Goal: Task Accomplishment & Management: Use online tool/utility

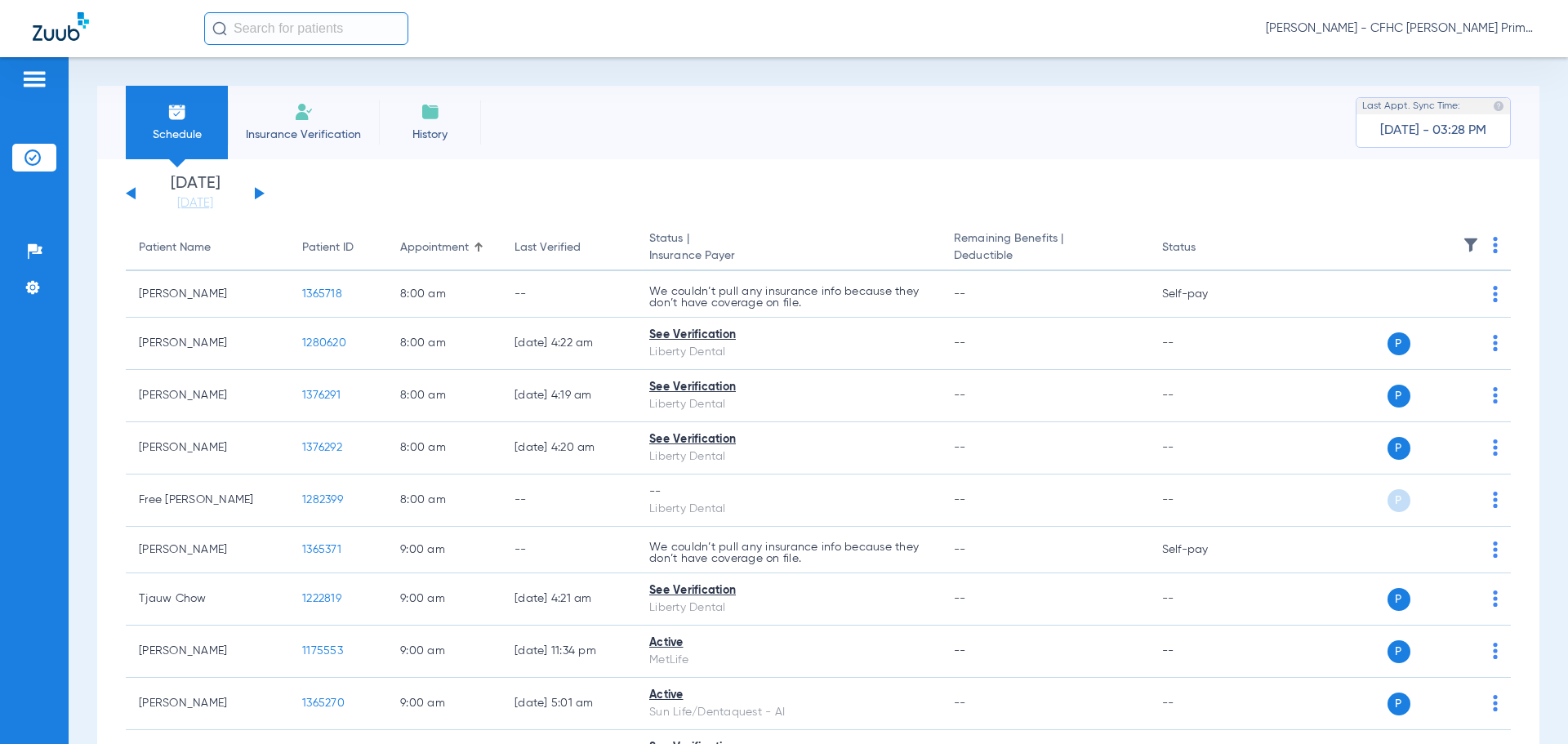
click at [254, 194] on div "Monday 06-09-2025 Tuesday 06-10-2025 Wednesday 06-11-2025 Thursday 06-12-2025 F…" at bounding box center [194, 193] width 139 height 36
click at [257, 194] on button at bounding box center [259, 193] width 10 height 12
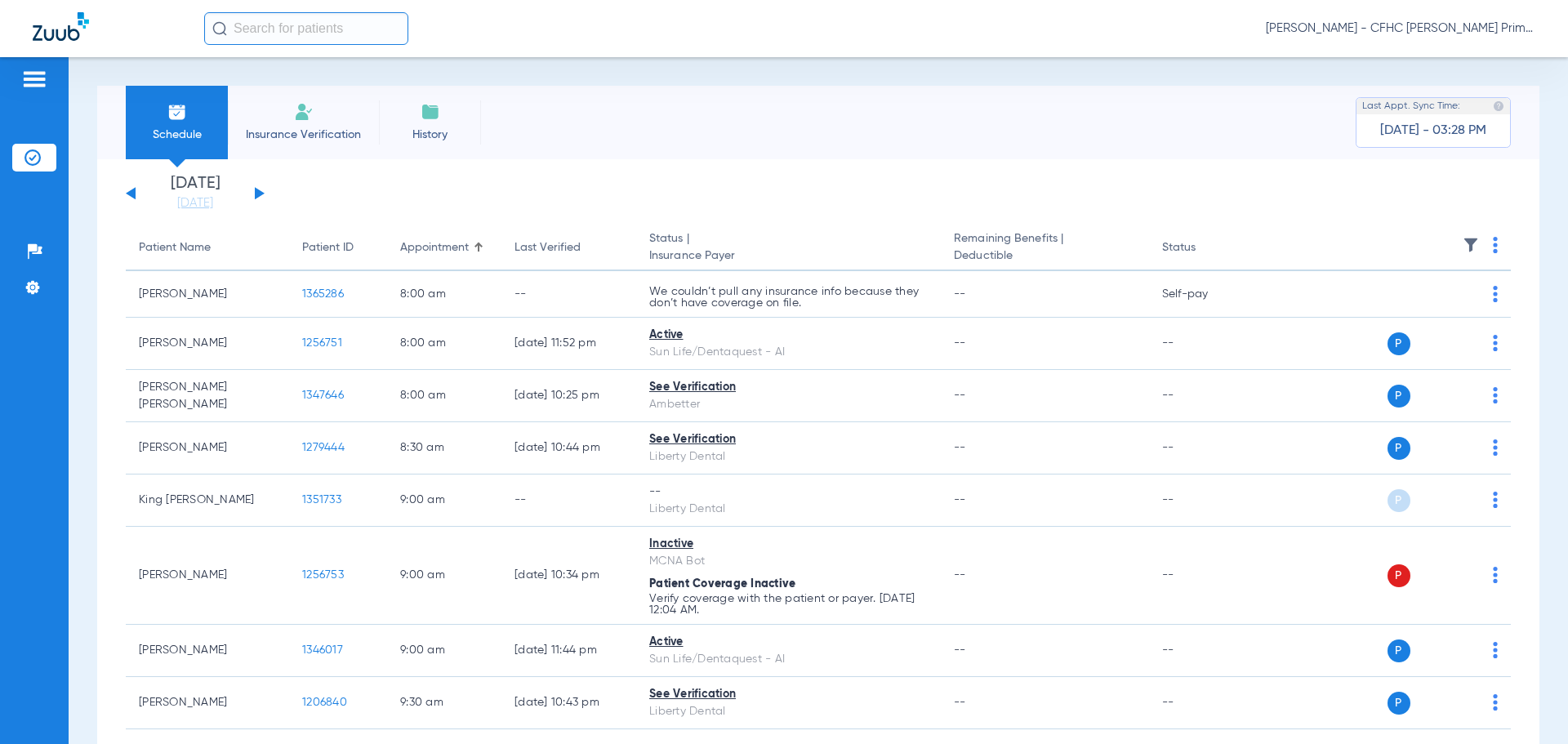
click at [132, 194] on button at bounding box center [130, 193] width 10 height 12
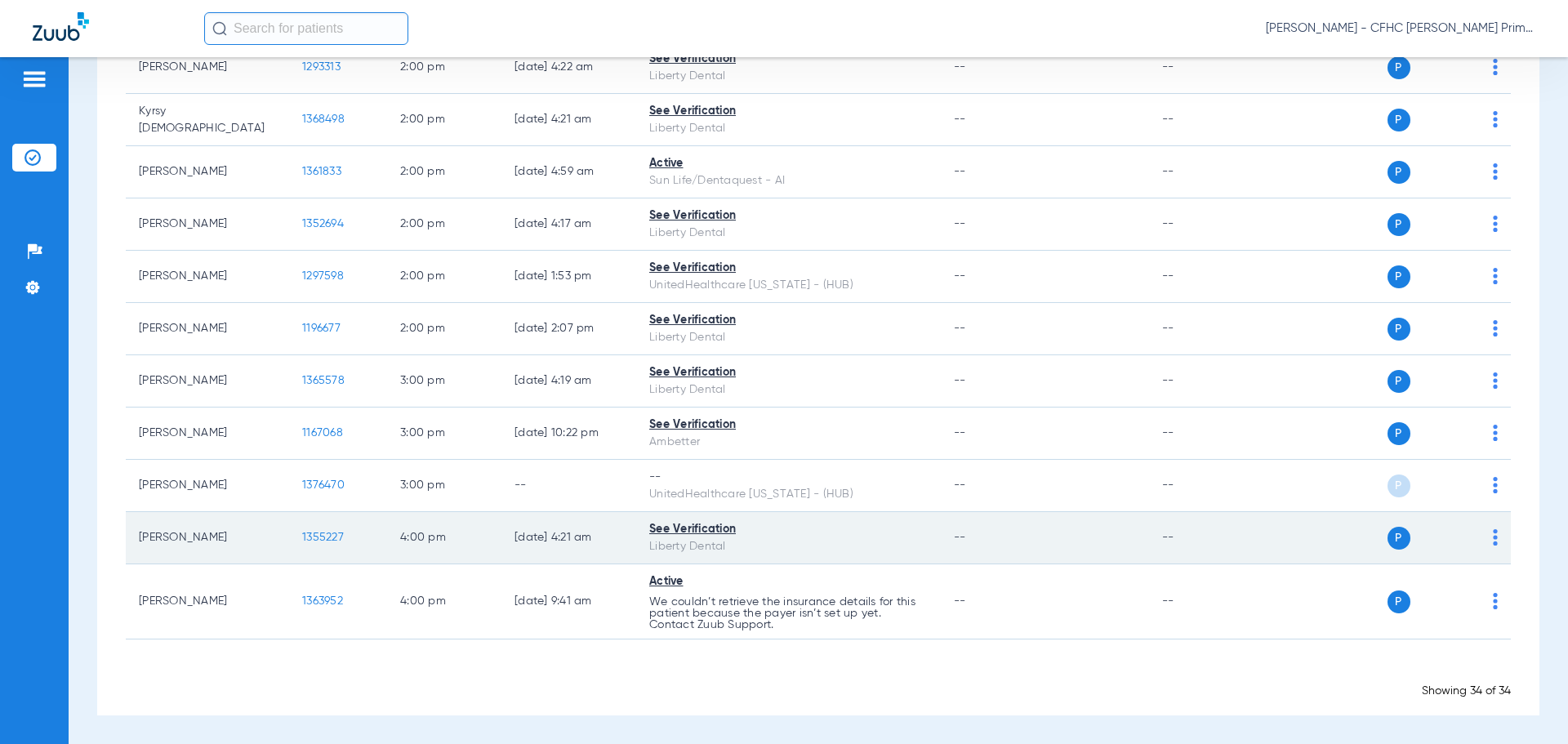
scroll to position [1498, 0]
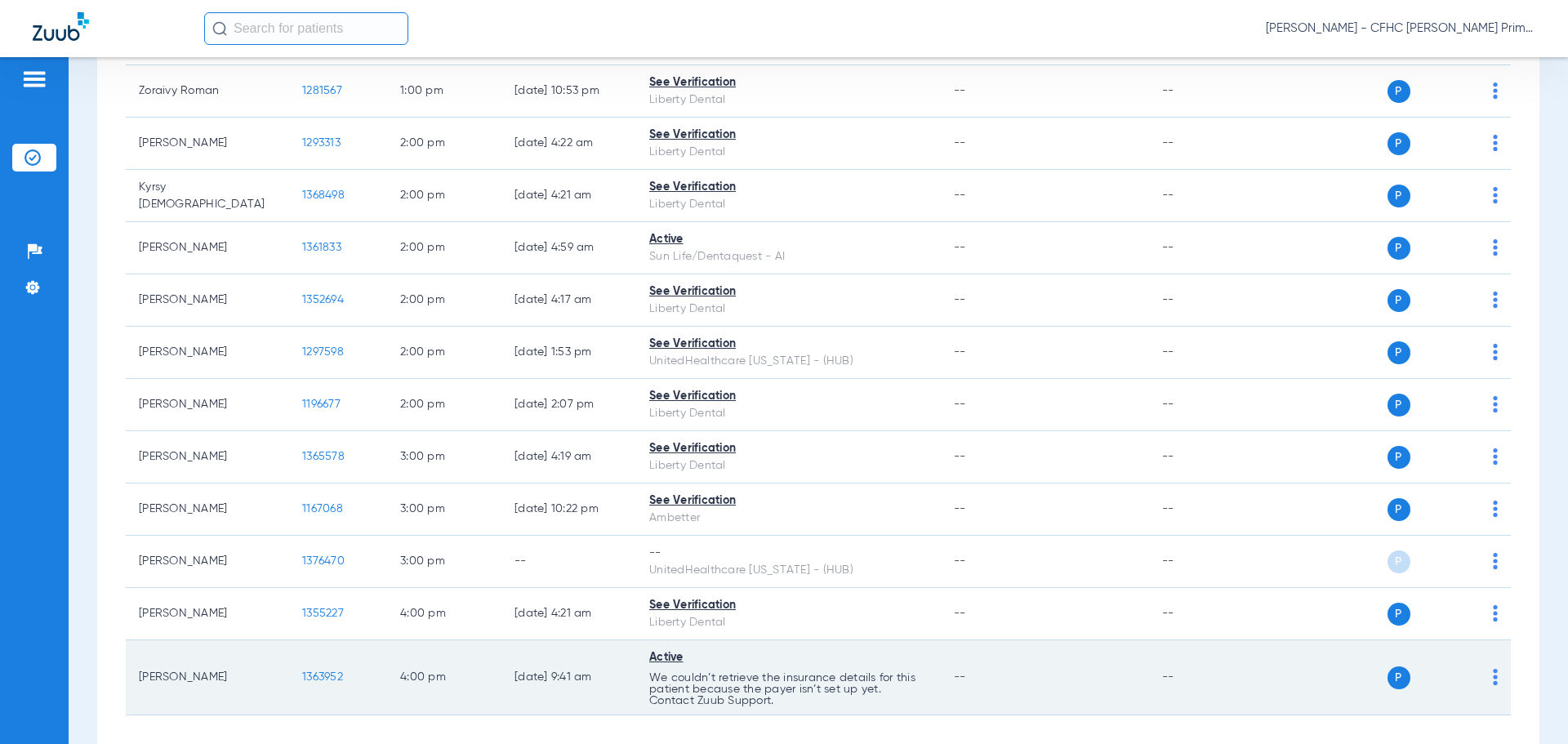
click at [321, 683] on span "1363952" at bounding box center [322, 677] width 41 height 11
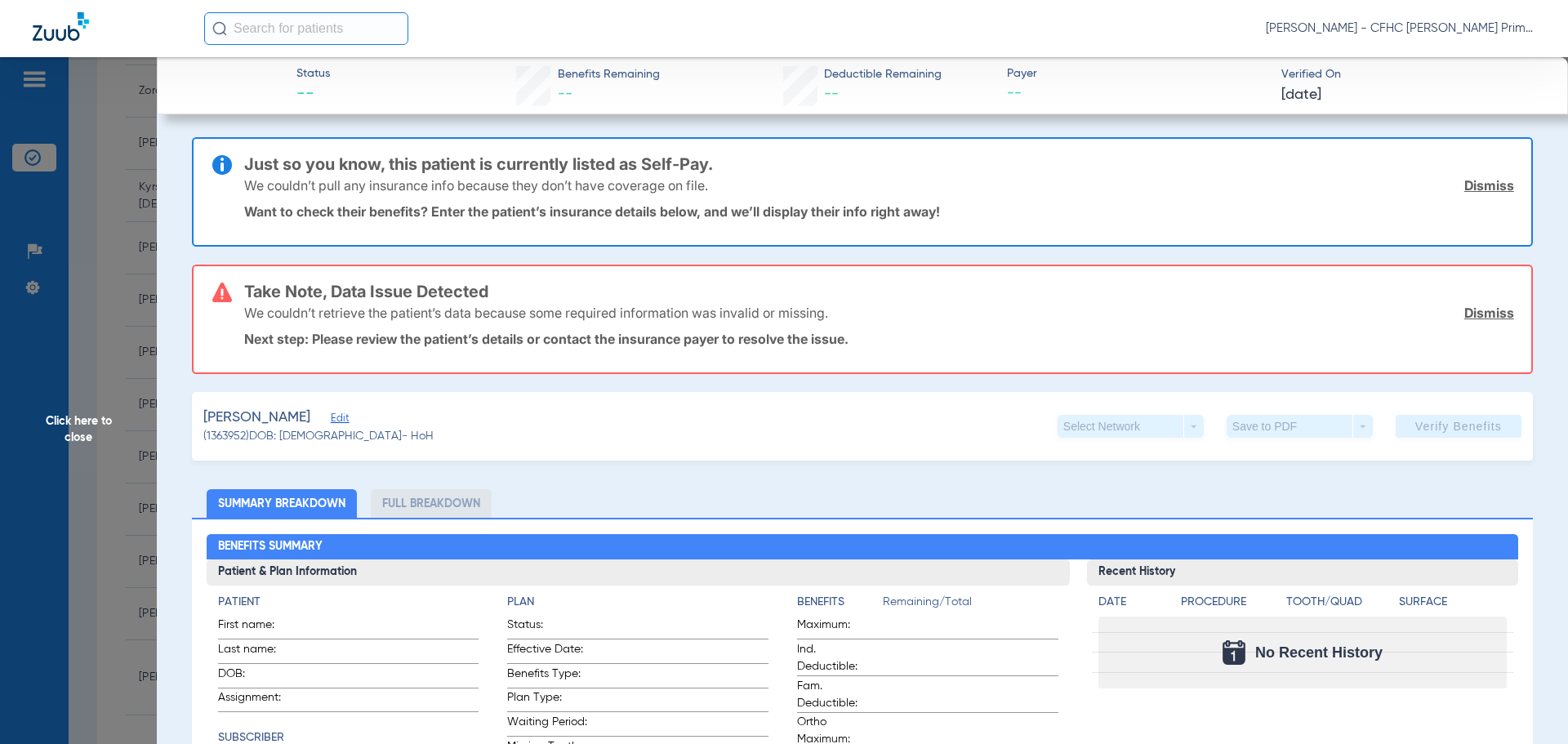
click at [1464, 193] on link "Dismiss" at bounding box center [1489, 185] width 50 height 17
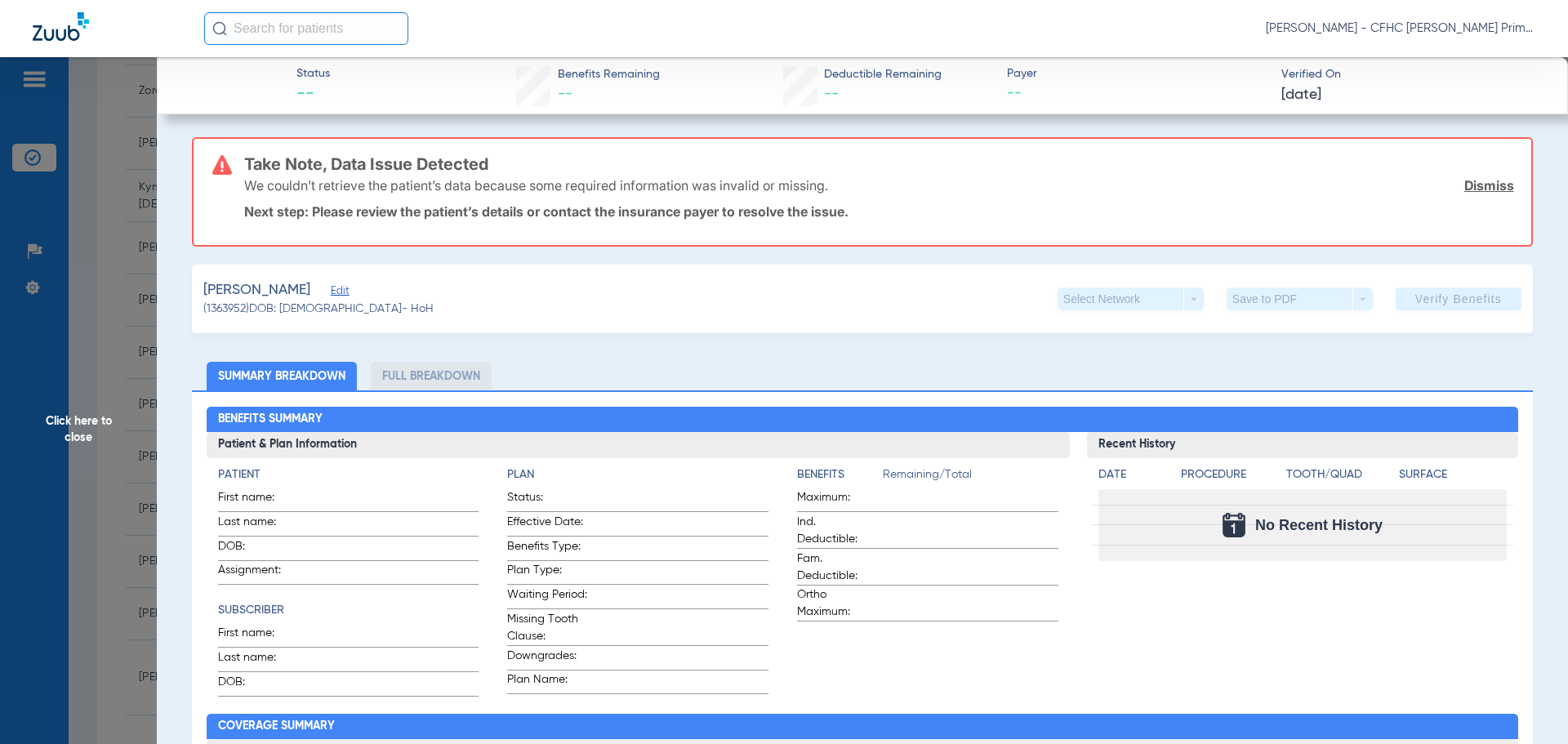
click at [1464, 193] on link "Dismiss" at bounding box center [1489, 185] width 50 height 17
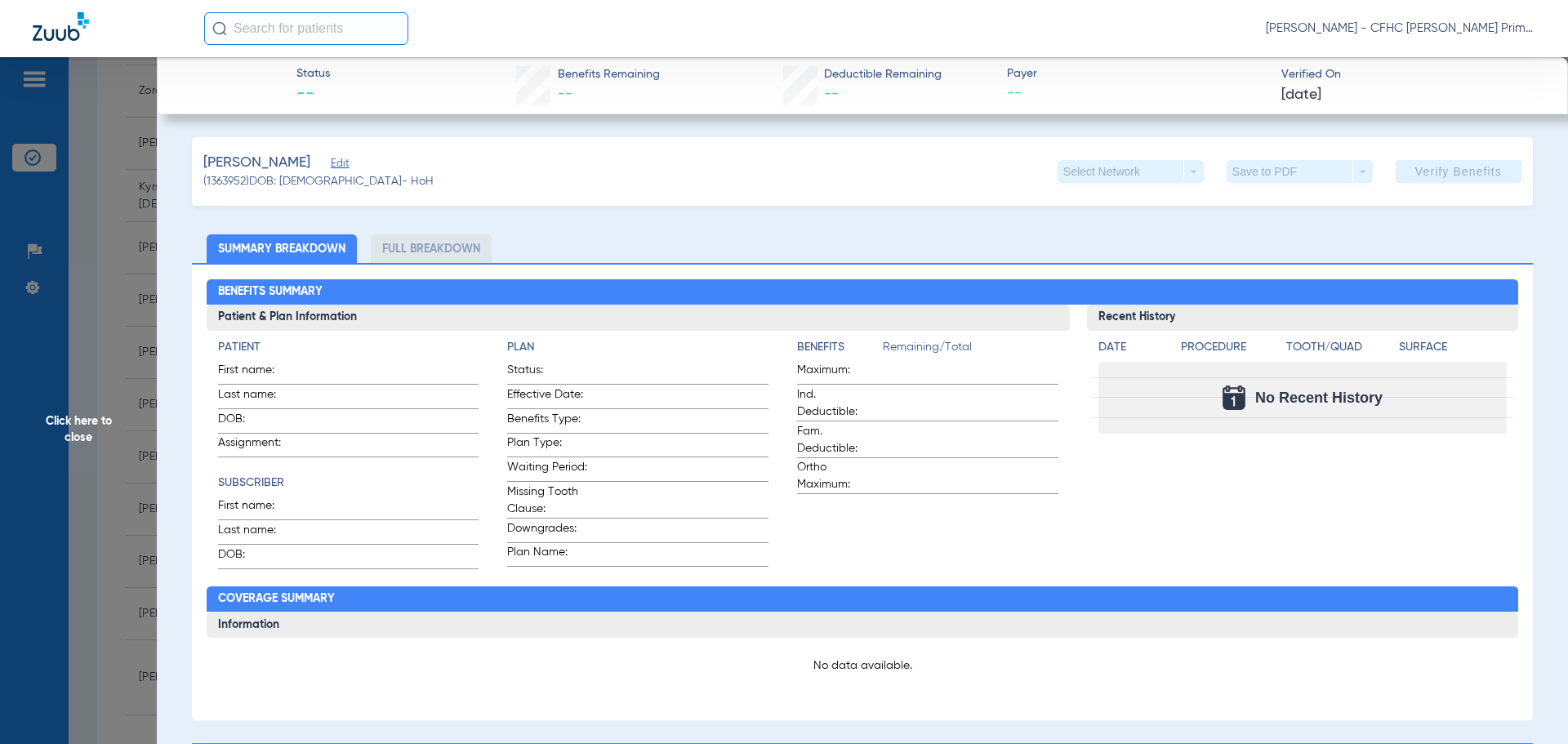
click at [331, 164] on span "Edit" at bounding box center [337, 166] width 15 height 16
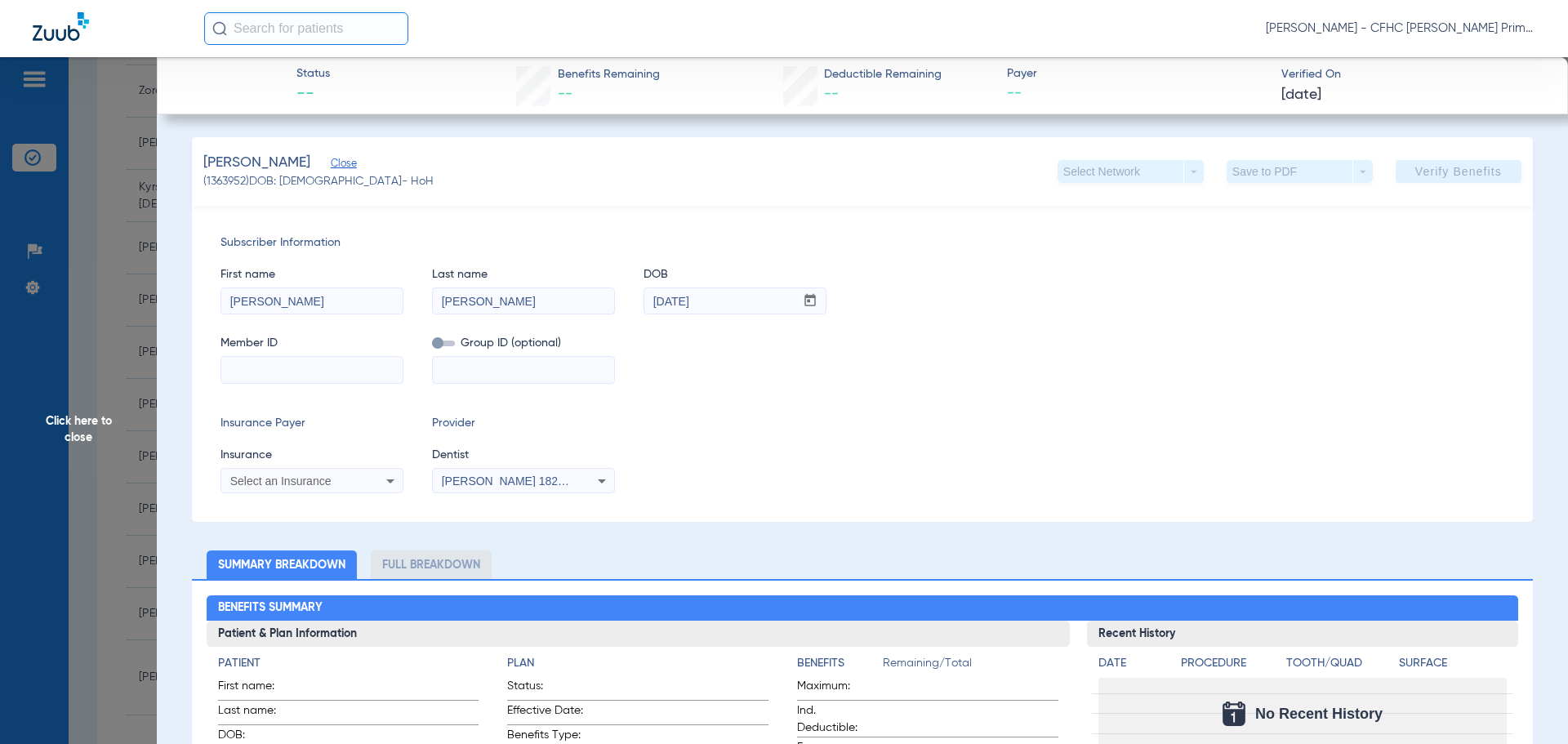
click at [334, 368] on input at bounding box center [312, 370] width 181 height 26
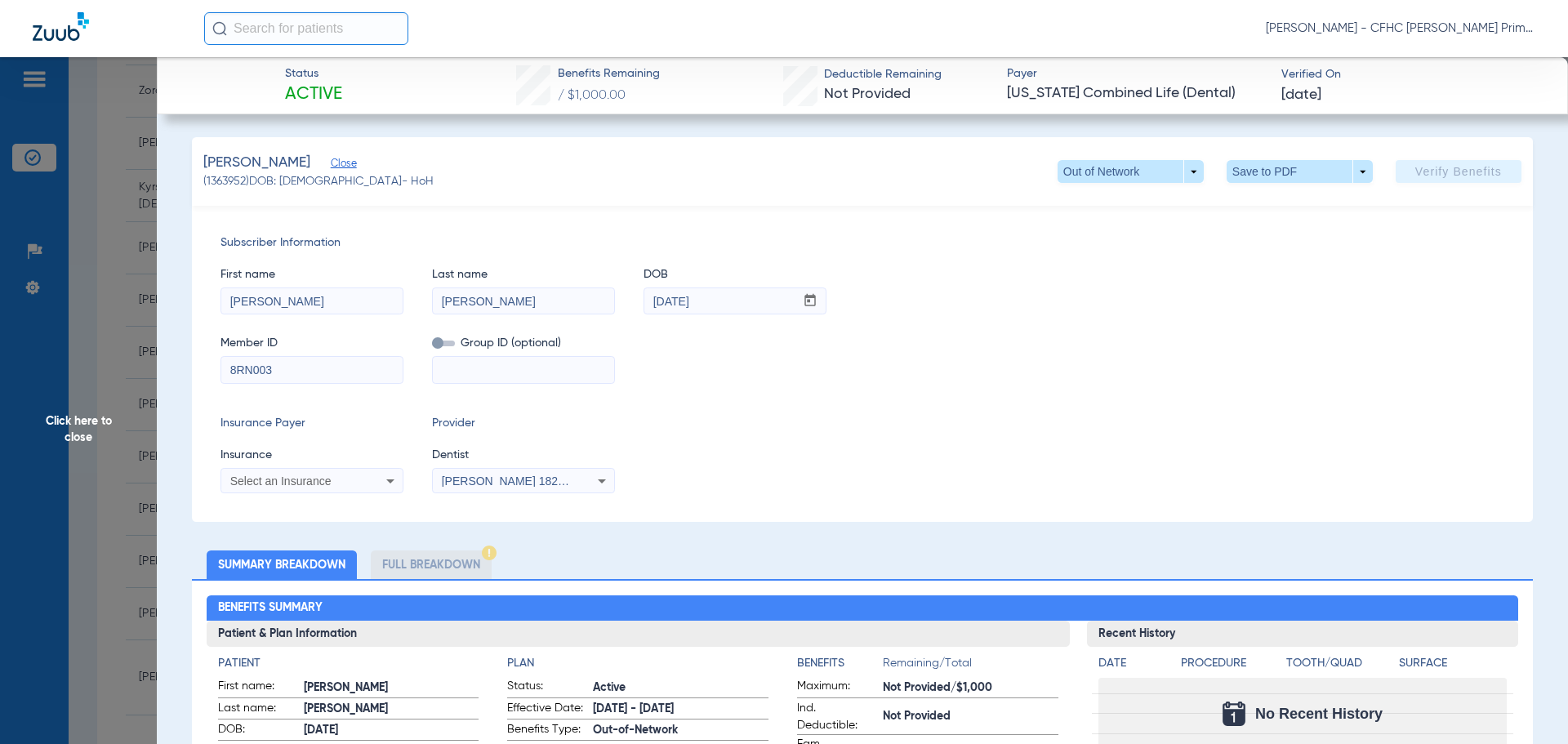
type input "8RN003"
click at [384, 484] on icon at bounding box center [390, 481] width 19 height 19
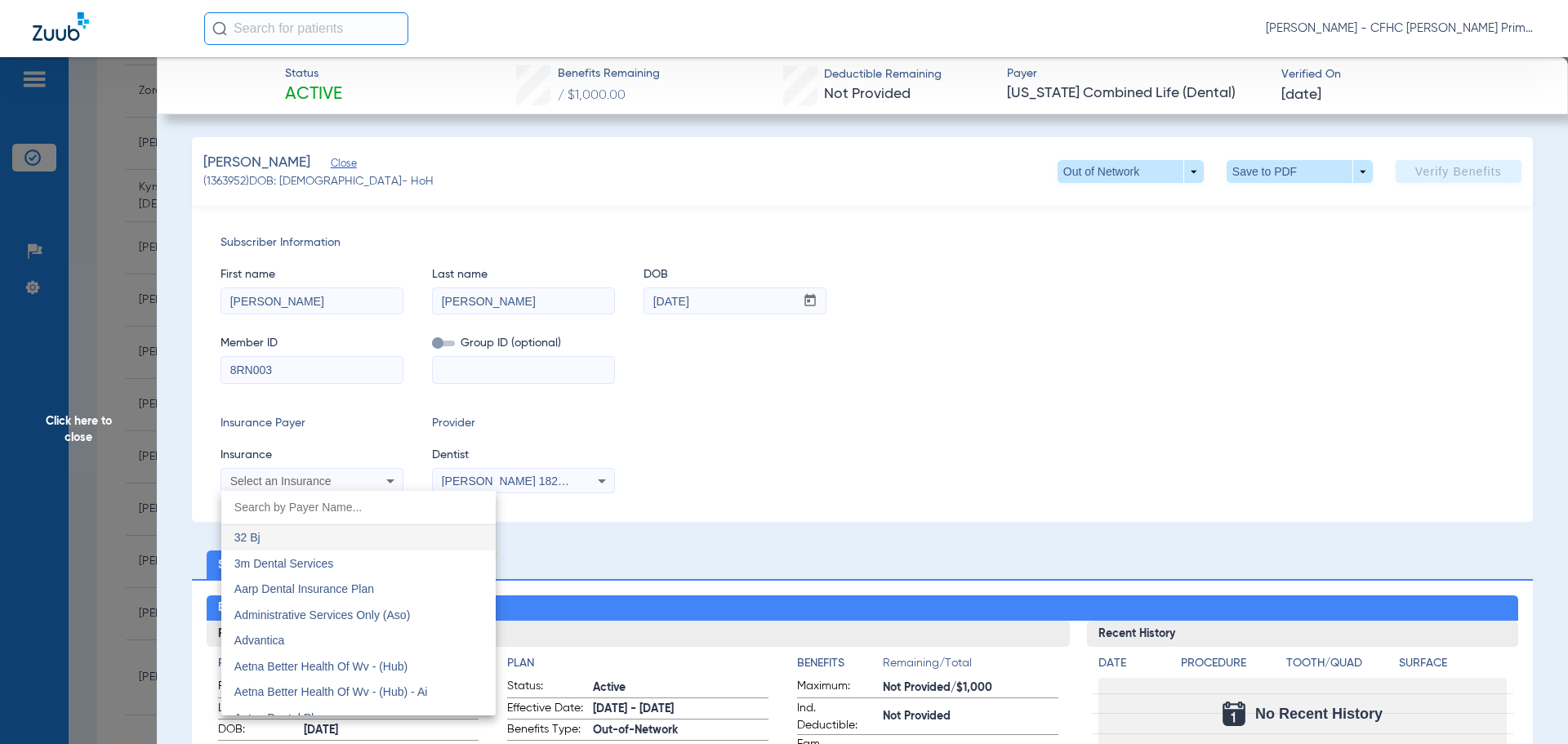
click at [347, 499] on input "dropdown search" at bounding box center [358, 508] width 275 height 33
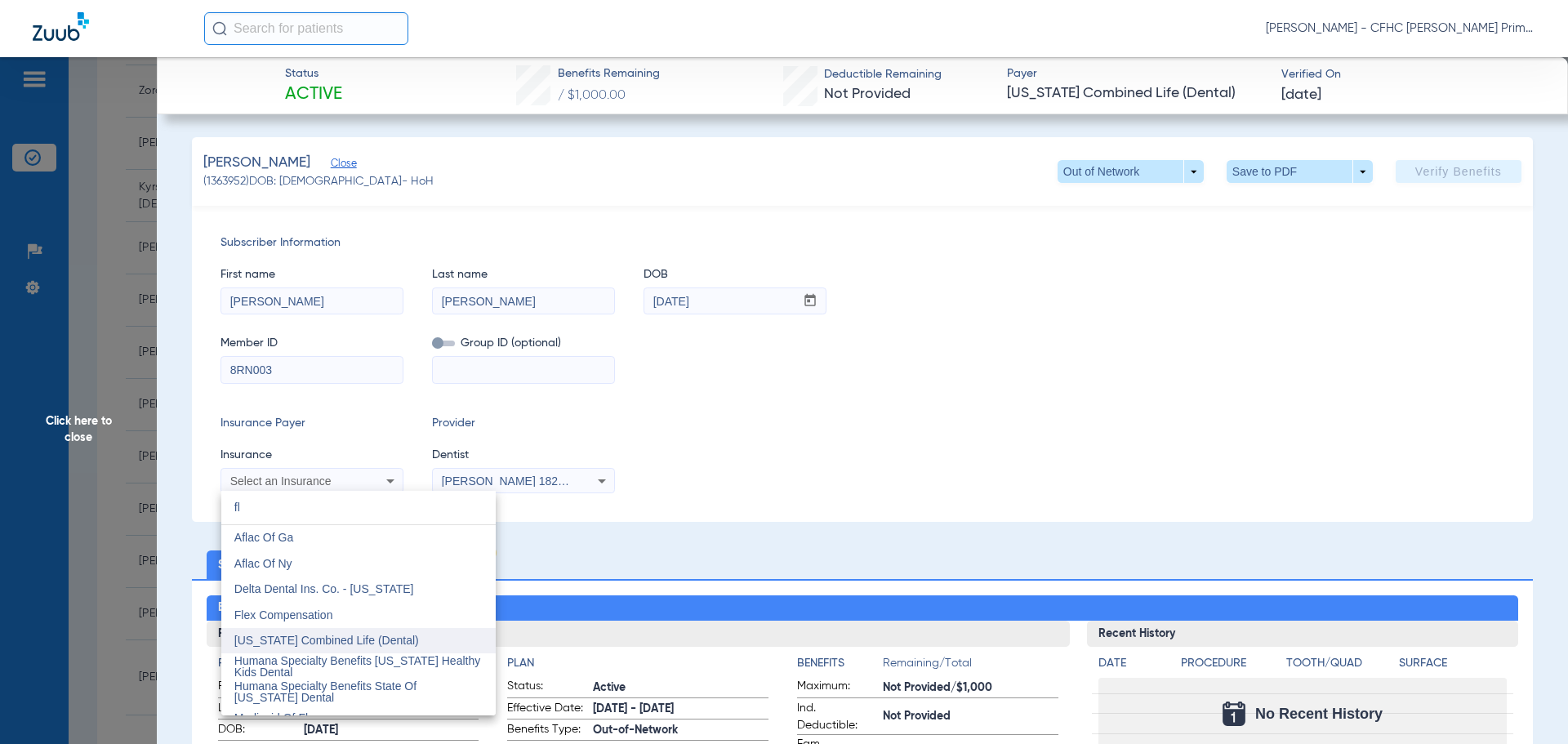
type input "fl"
click at [353, 643] on span "Florida Combined Life (Dental)" at bounding box center [327, 639] width 185 height 13
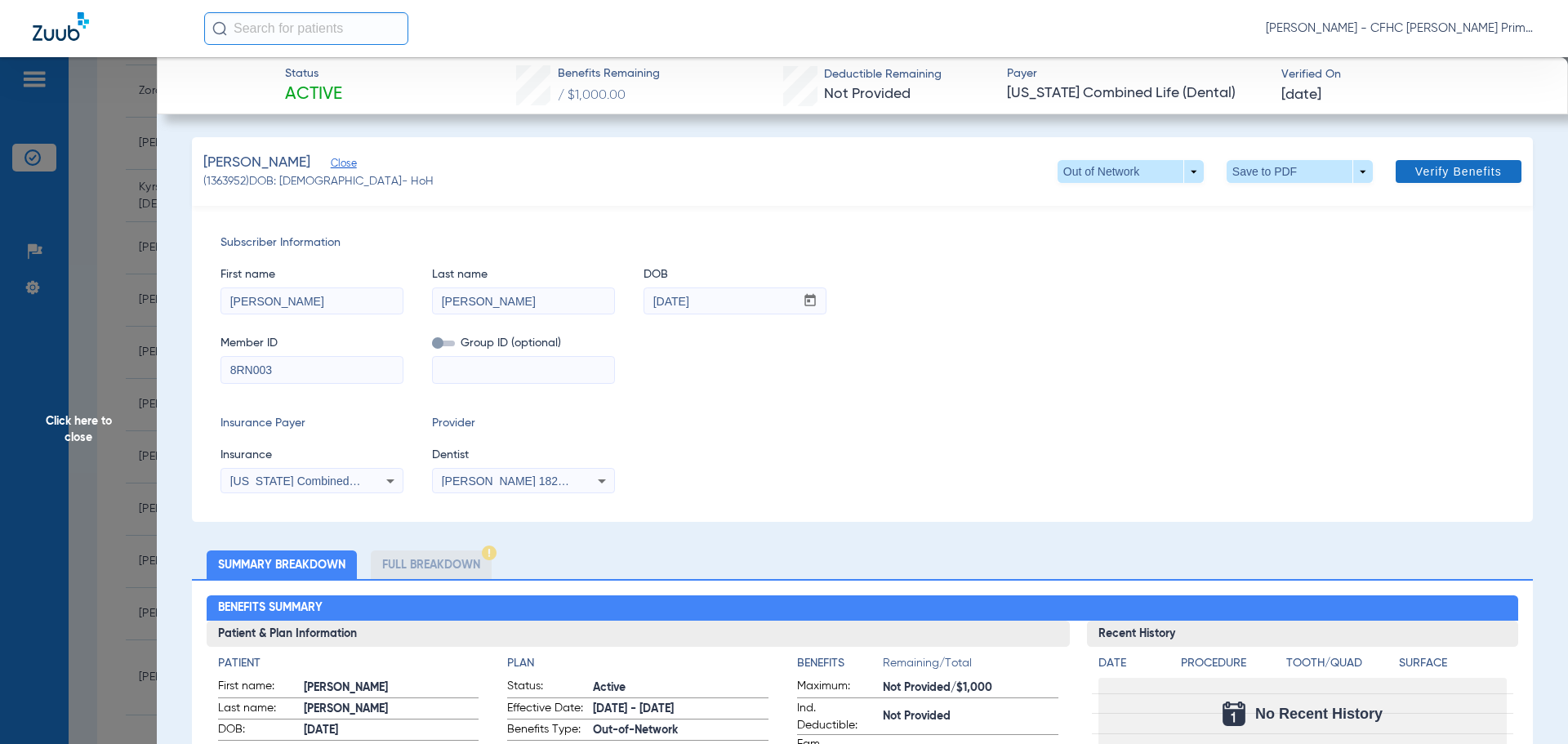
click at [1415, 169] on span "Verify Benefits" at bounding box center [1457, 171] width 86 height 13
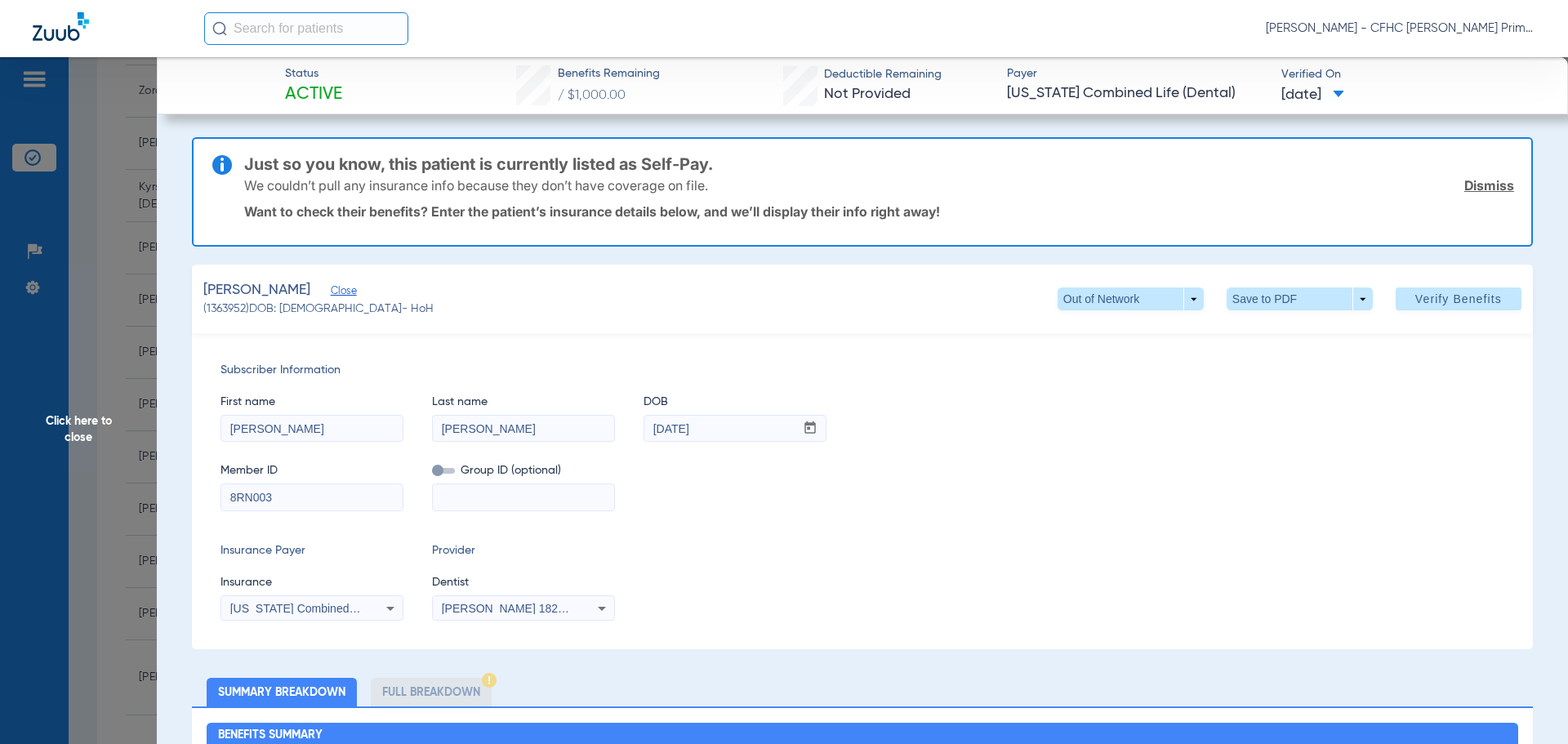
click at [1466, 188] on link "Dismiss" at bounding box center [1489, 185] width 50 height 17
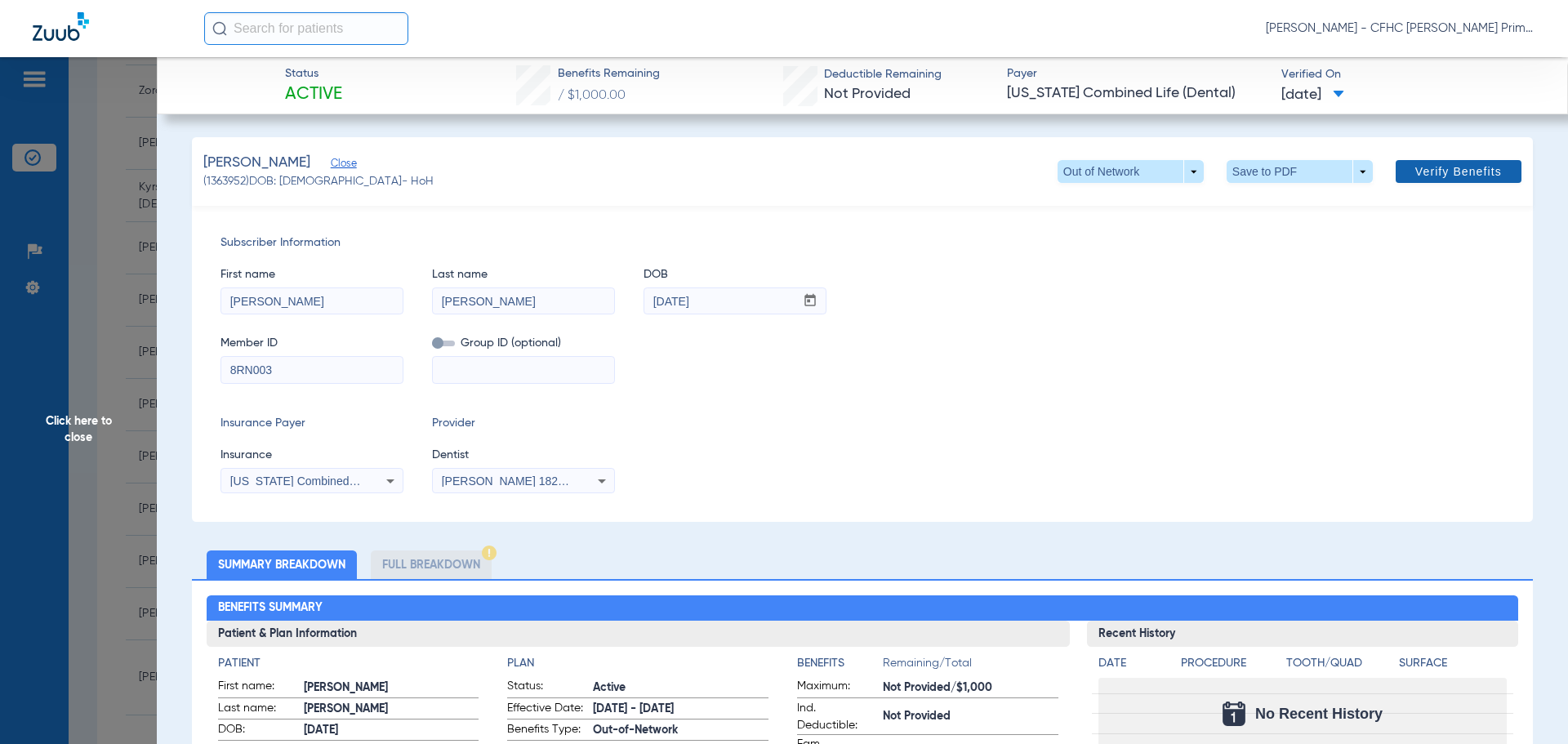
click at [1408, 180] on span at bounding box center [1458, 171] width 126 height 39
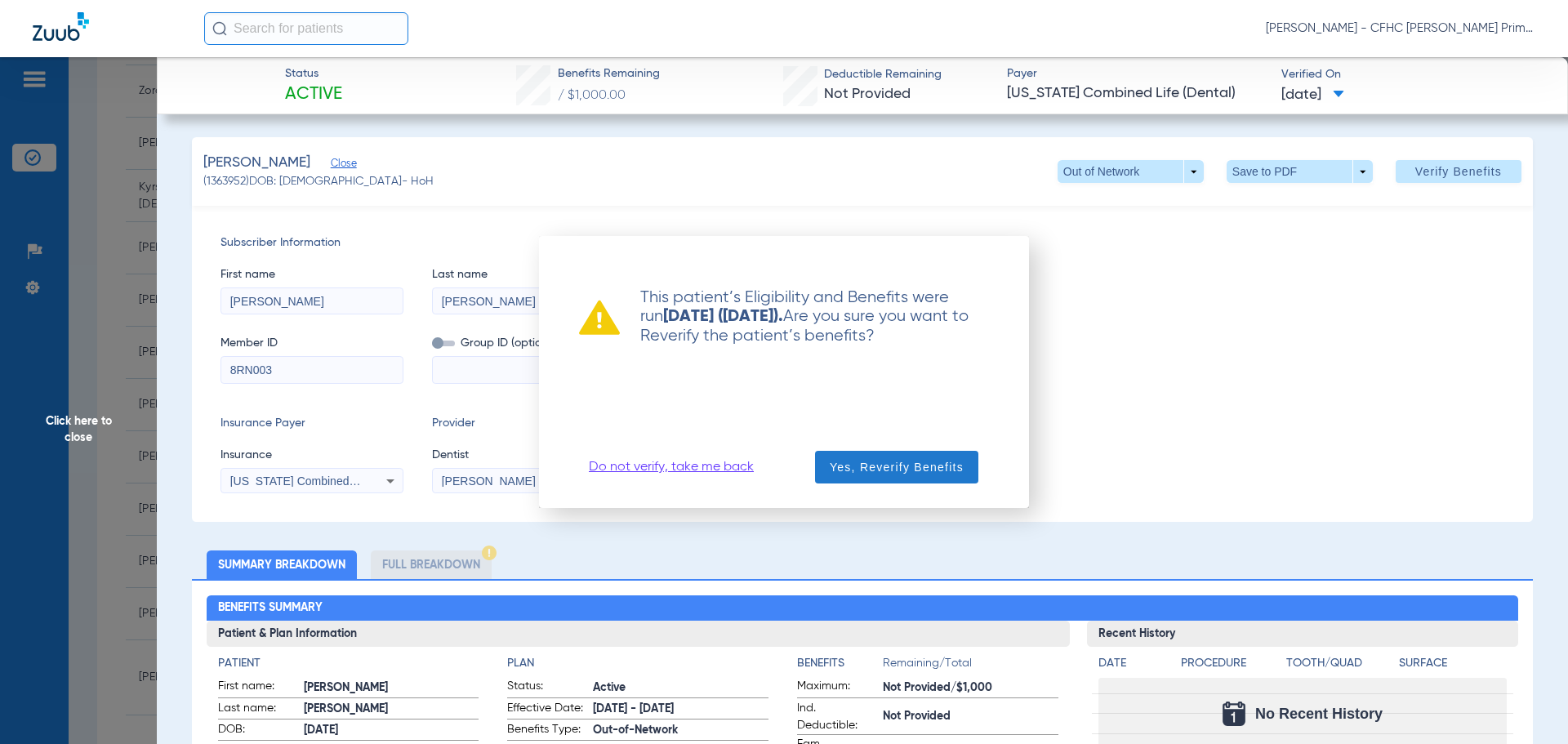
click at [851, 464] on span "Yes, Reverify Benefits" at bounding box center [896, 467] width 134 height 17
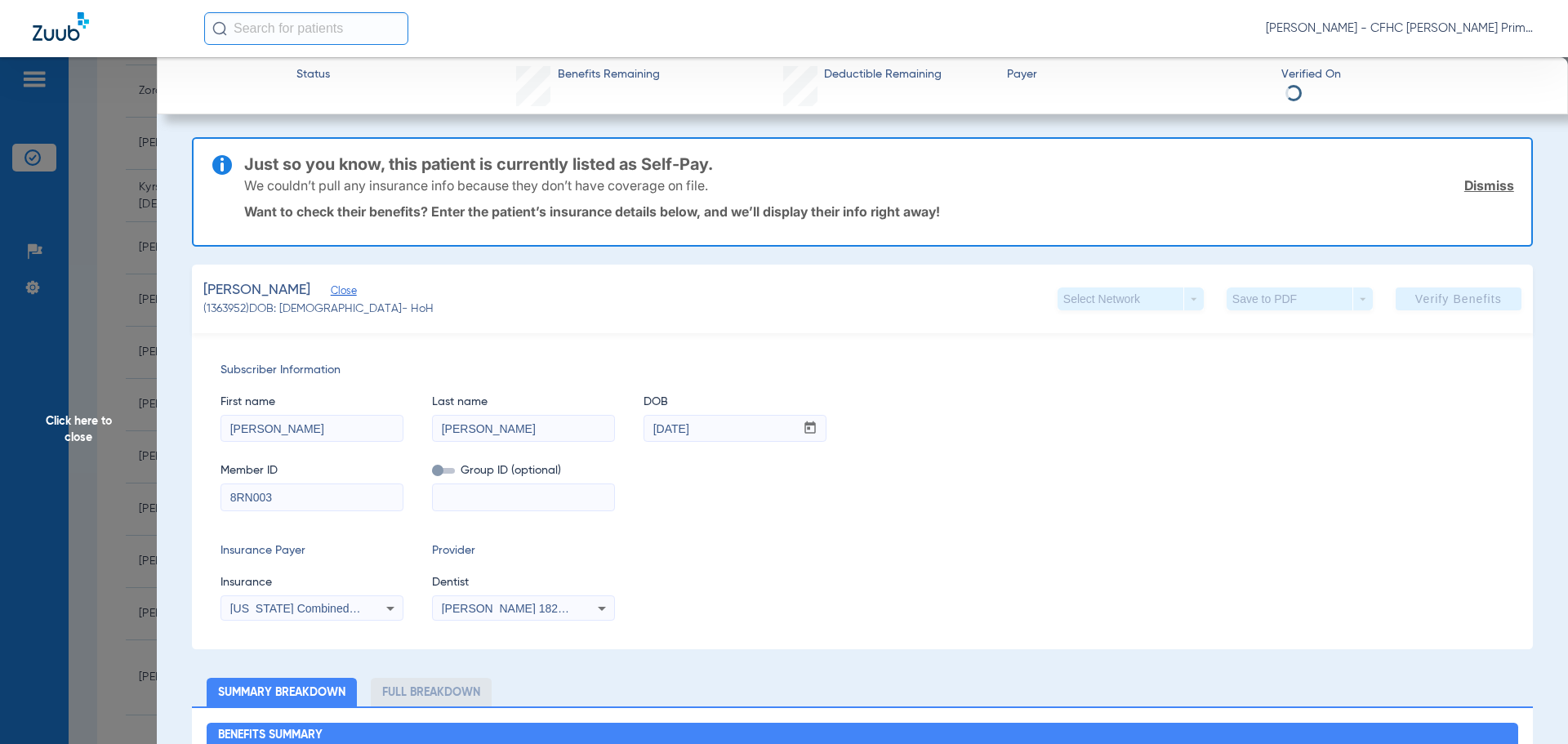
click at [1476, 185] on link "Dismiss" at bounding box center [1489, 185] width 50 height 17
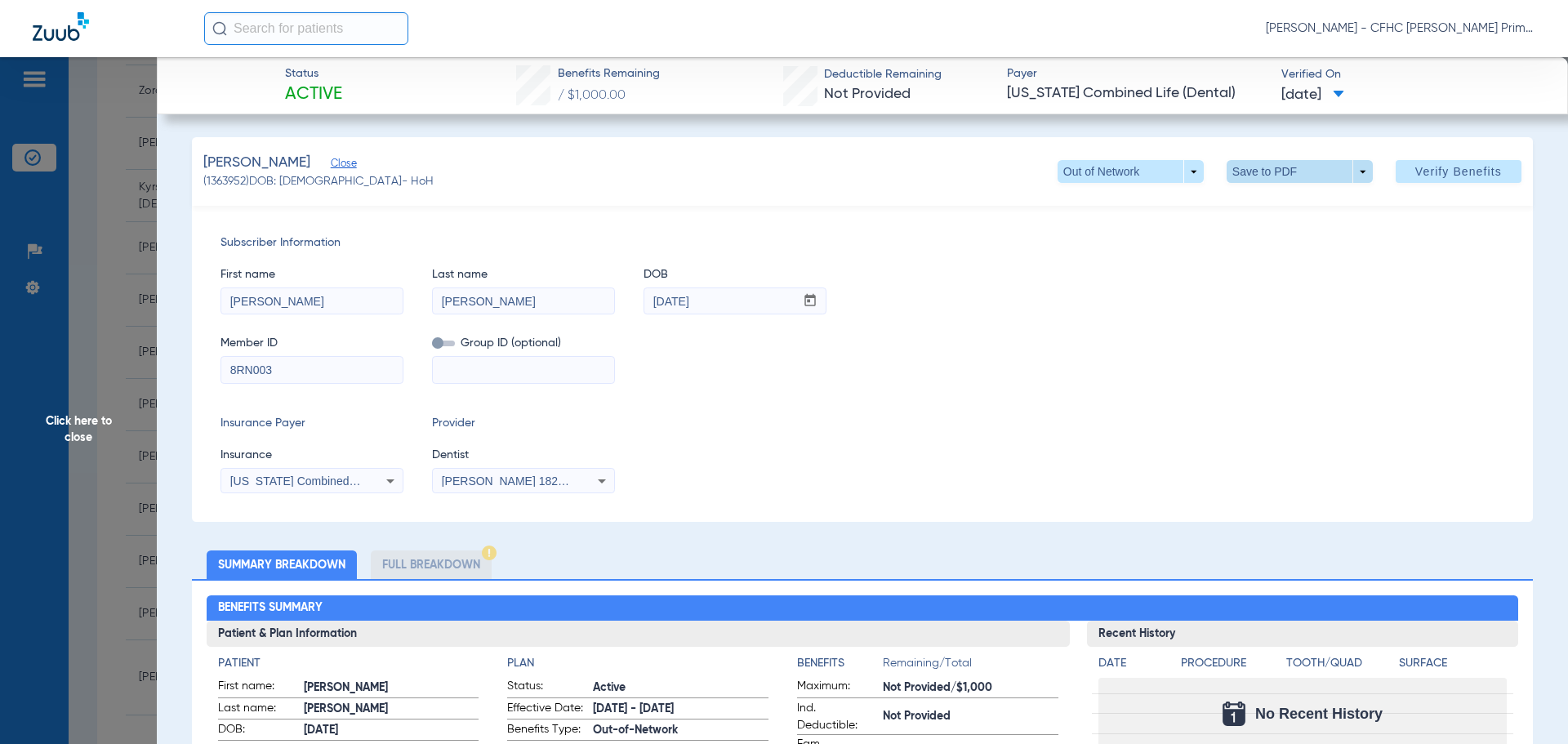
click at [1320, 174] on span at bounding box center [1299, 171] width 147 height 23
click at [1299, 208] on span "Save to PDF" at bounding box center [1292, 203] width 65 height 11
click at [1305, 175] on span at bounding box center [1299, 171] width 39 height 39
click at [1295, 212] on button "insert_drive_file Save to PDF" at bounding box center [1276, 203] width 123 height 32
click at [73, 426] on span "Click here to close" at bounding box center [78, 429] width 157 height 744
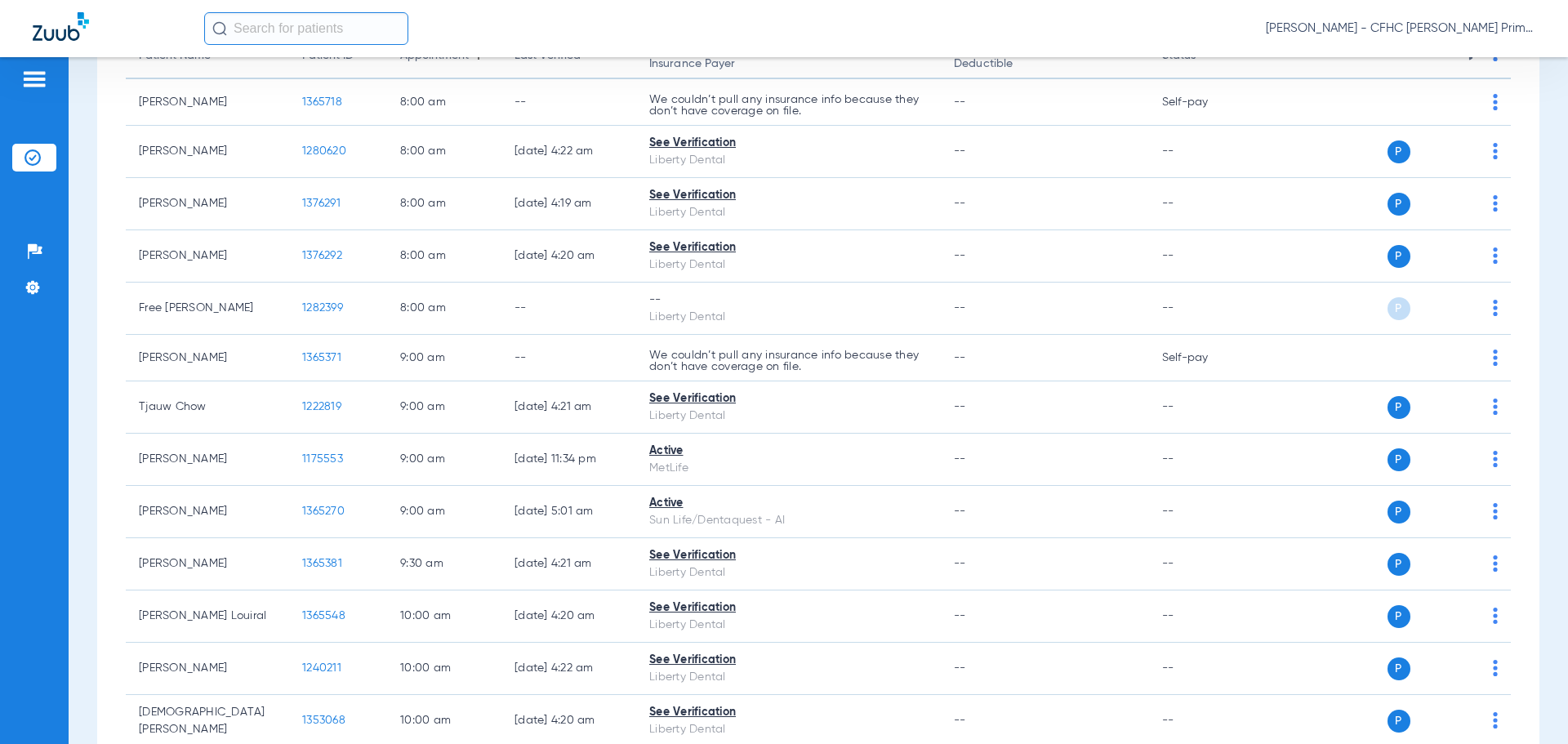
scroll to position [0, 0]
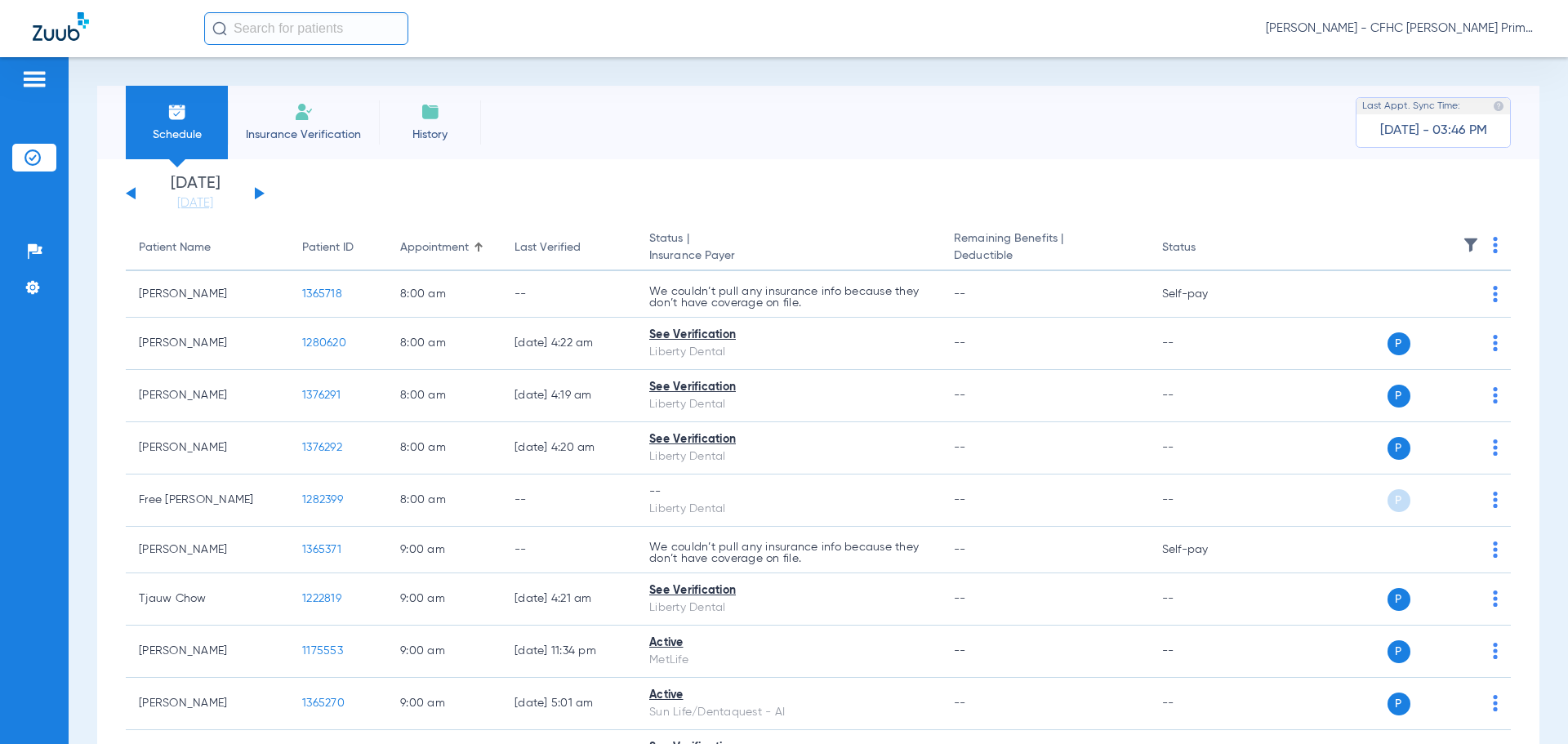
click at [261, 188] on div "Monday 06-09-2025 Tuesday 06-10-2025 Wednesday 06-11-2025 Thursday 06-12-2025 F…" at bounding box center [194, 193] width 139 height 36
click at [260, 193] on button at bounding box center [259, 193] width 10 height 12
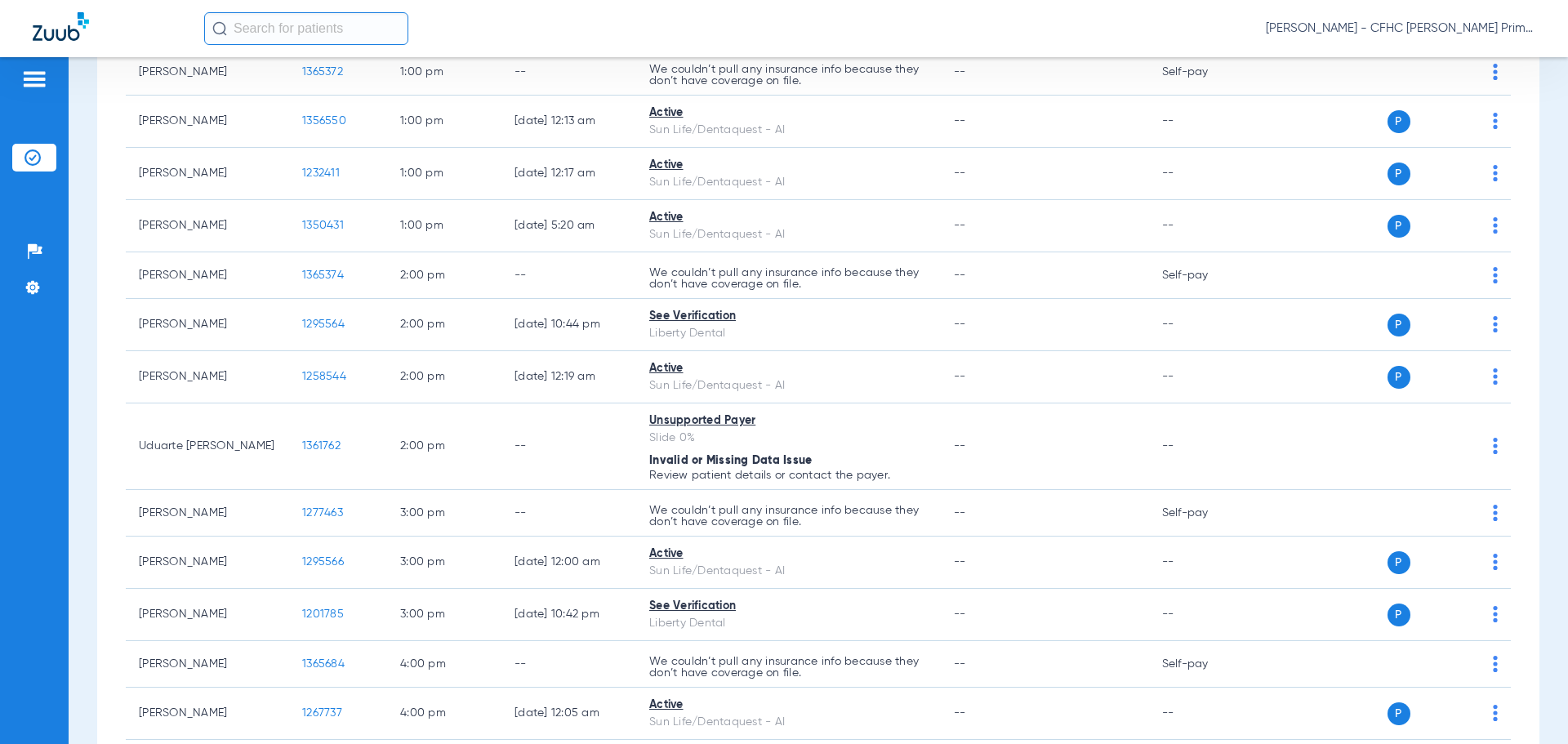
scroll to position [902, 0]
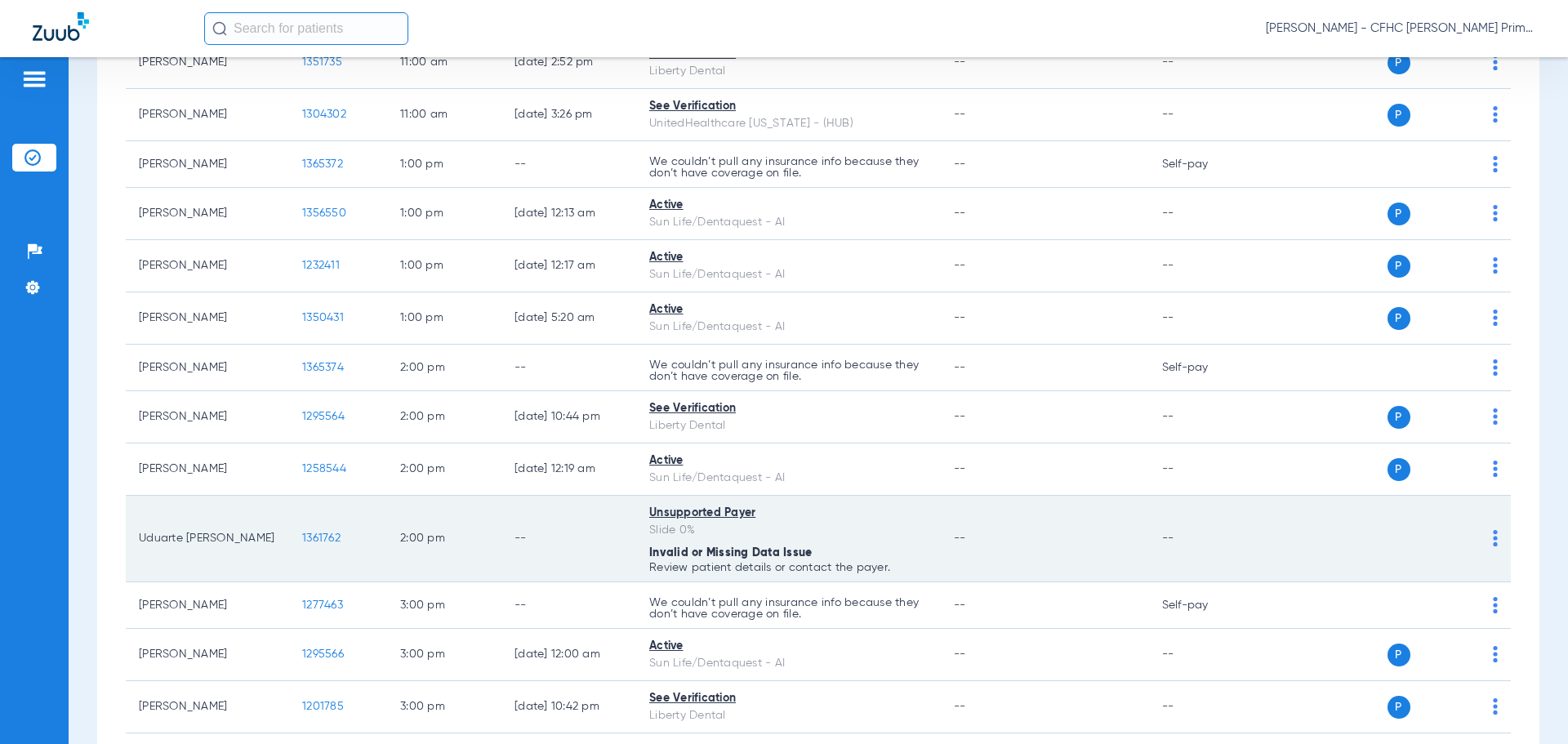
click at [322, 536] on span "1361762" at bounding box center [321, 537] width 38 height 11
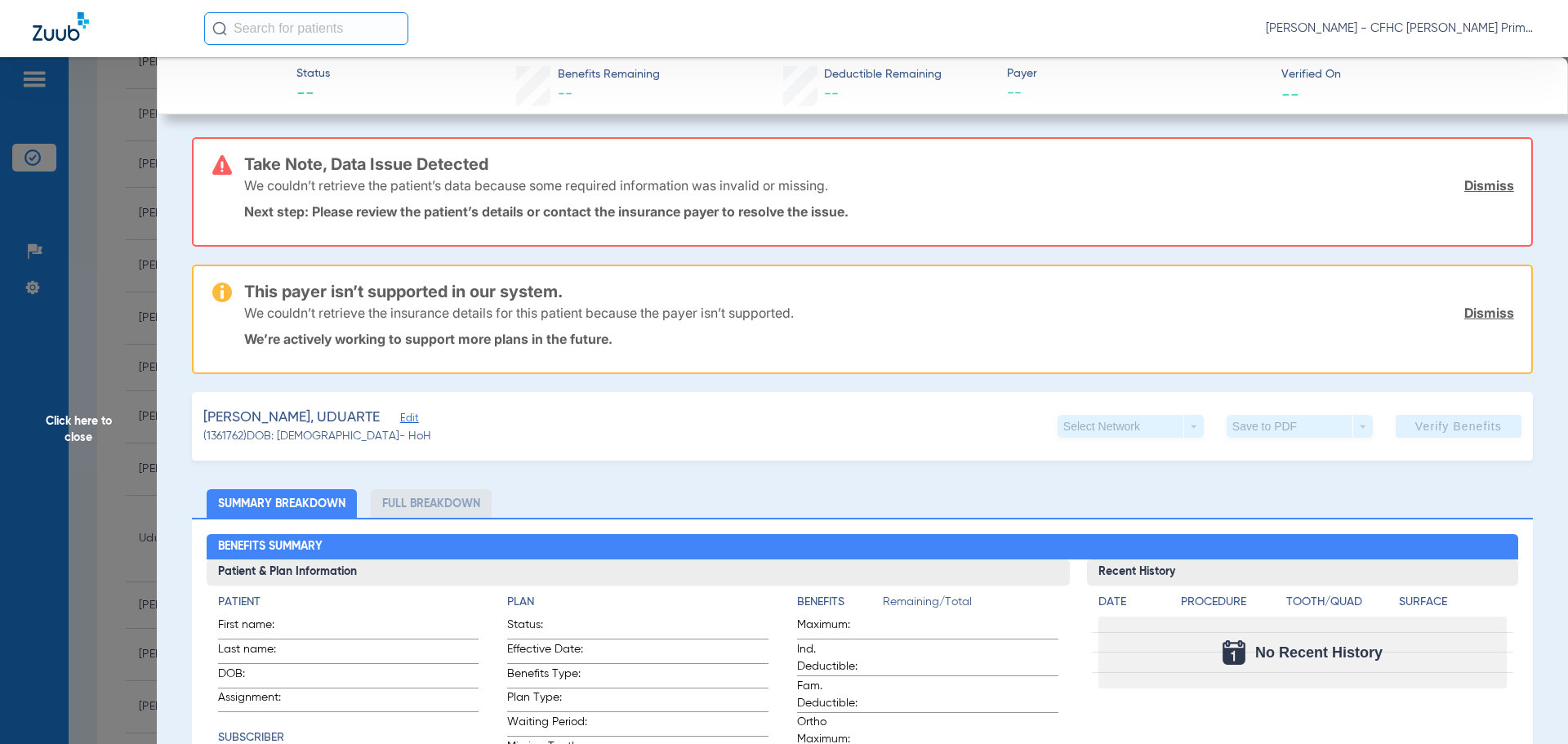
click at [1491, 186] on link "Dismiss" at bounding box center [1489, 185] width 50 height 17
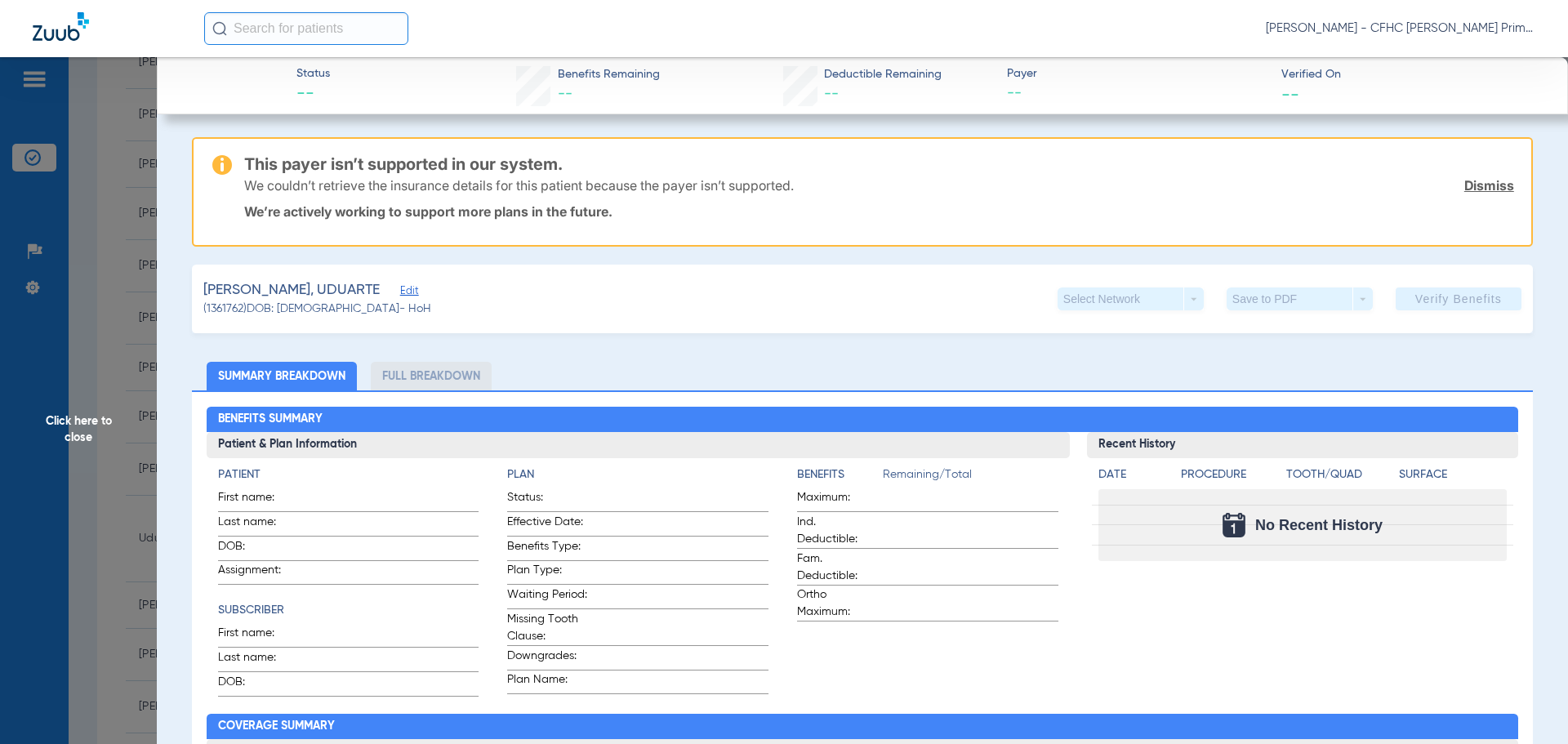
click at [1491, 186] on link "Dismiss" at bounding box center [1489, 185] width 50 height 17
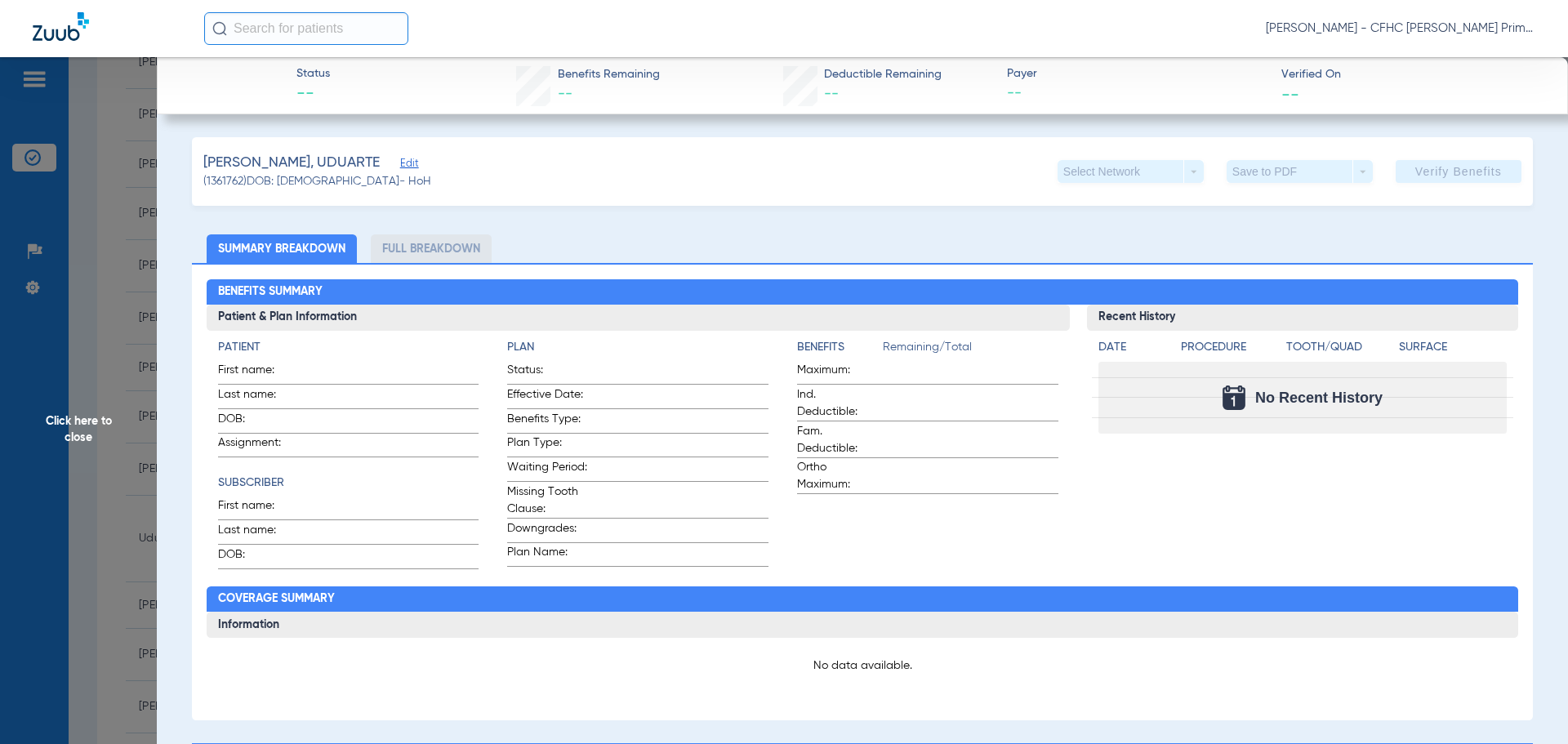
click at [400, 164] on span "Edit" at bounding box center [407, 166] width 15 height 16
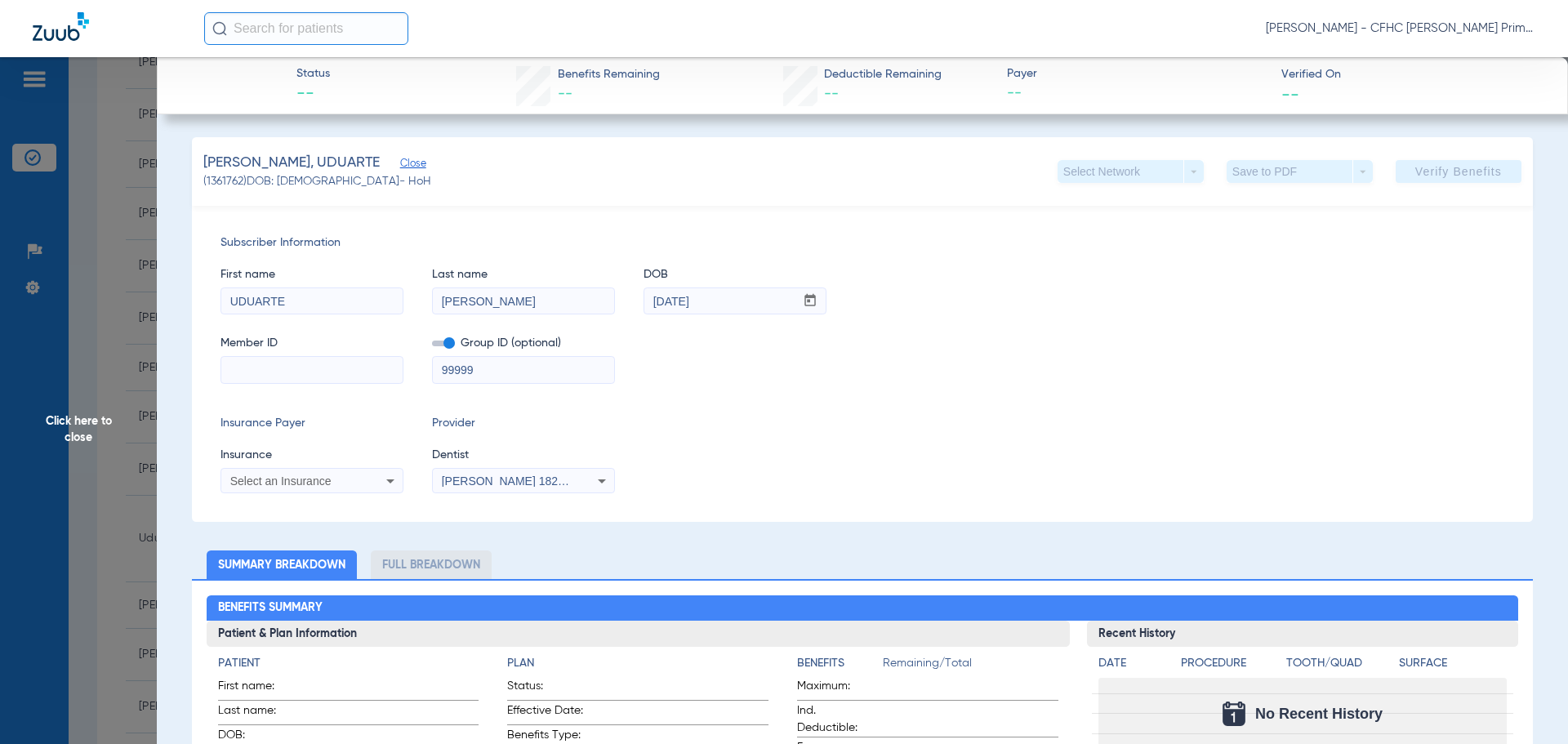
click at [444, 342] on span at bounding box center [443, 343] width 23 height 6
click at [432, 346] on input "checkbox" at bounding box center [432, 346] width 0 height 0
paste input "980404303"
type input "980404303"
click at [367, 478] on div "Select an Insurance" at bounding box center [312, 481] width 181 height 19
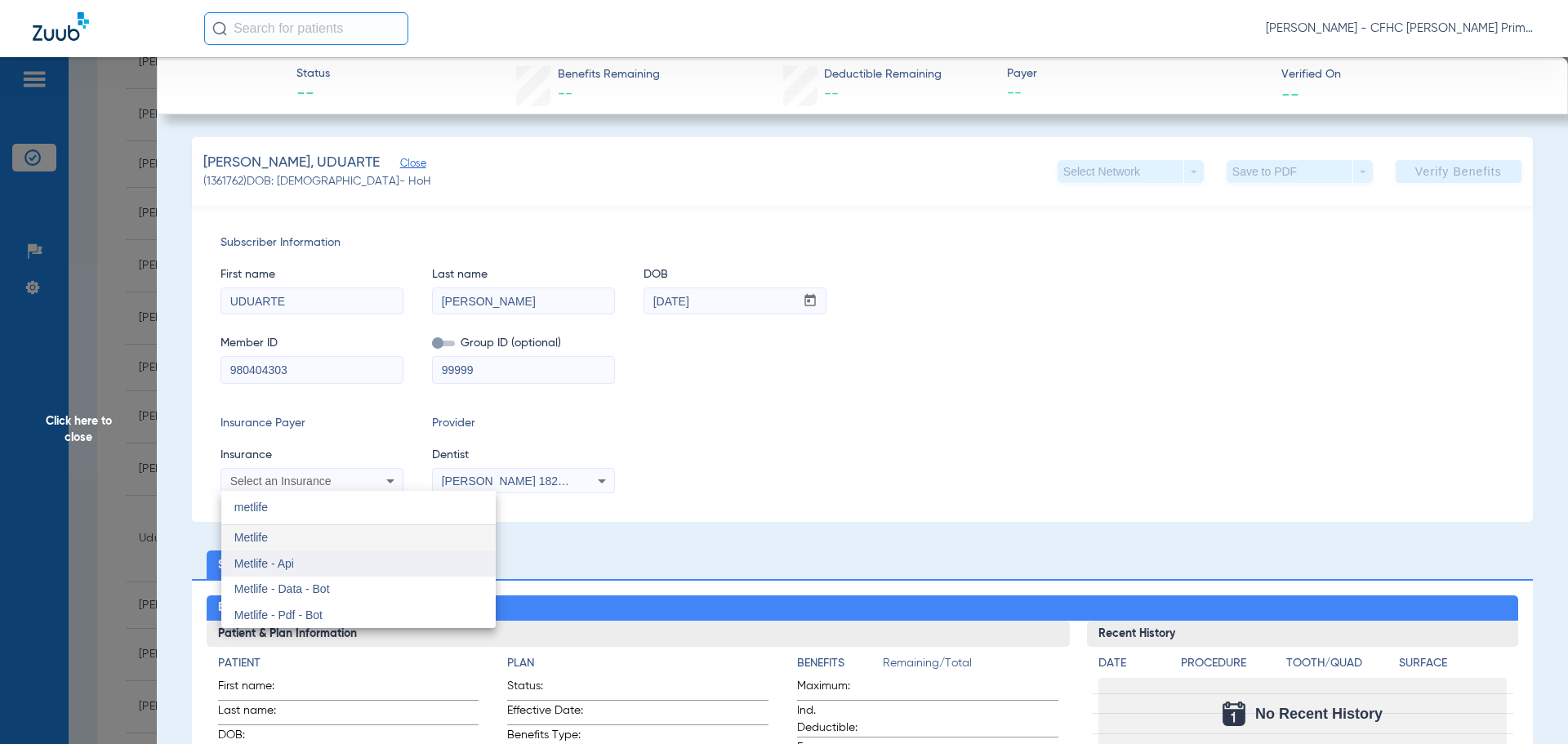
type input "metlife"
click at [362, 552] on mat-option "Metlife - Api" at bounding box center [358, 563] width 275 height 26
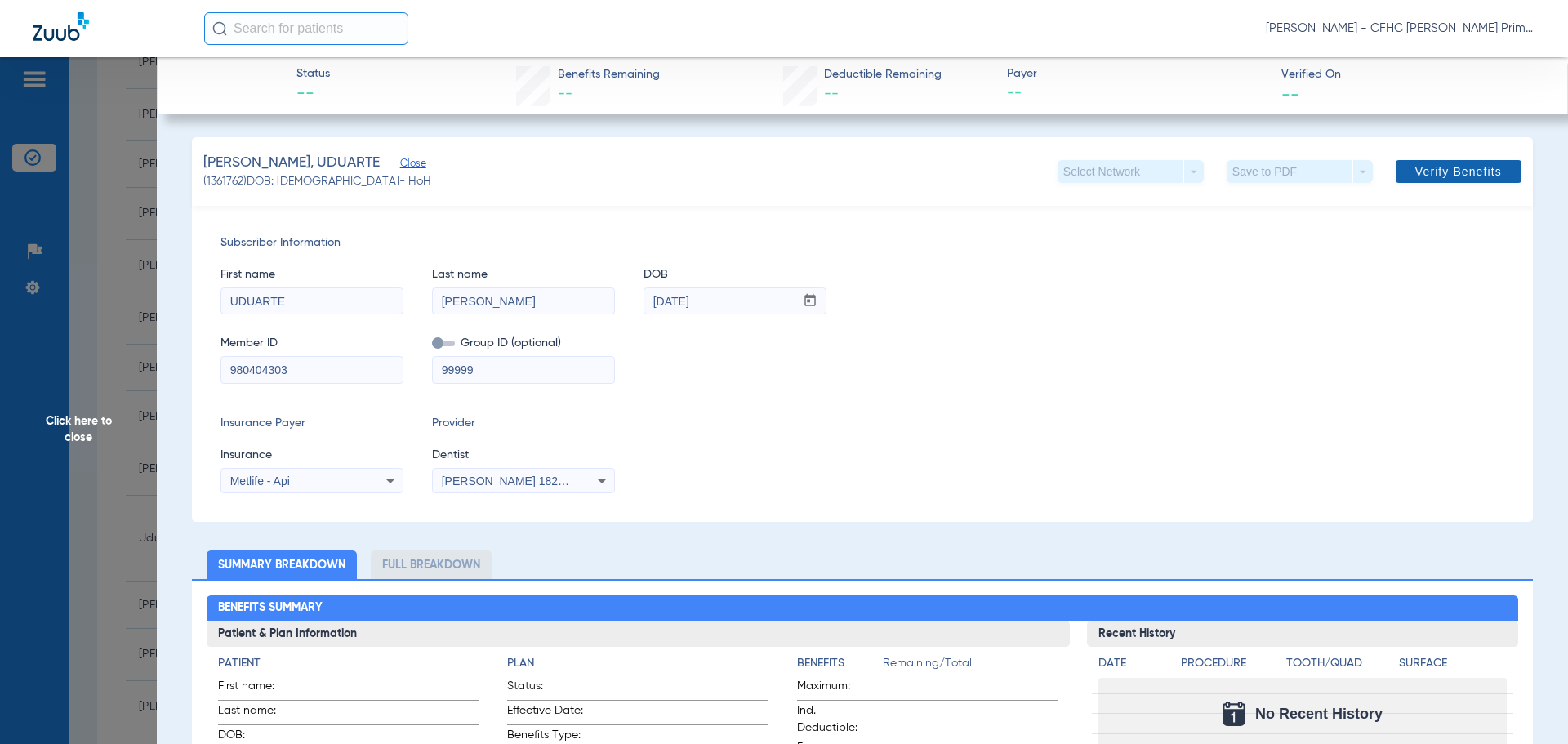
click at [1401, 174] on span at bounding box center [1458, 171] width 126 height 39
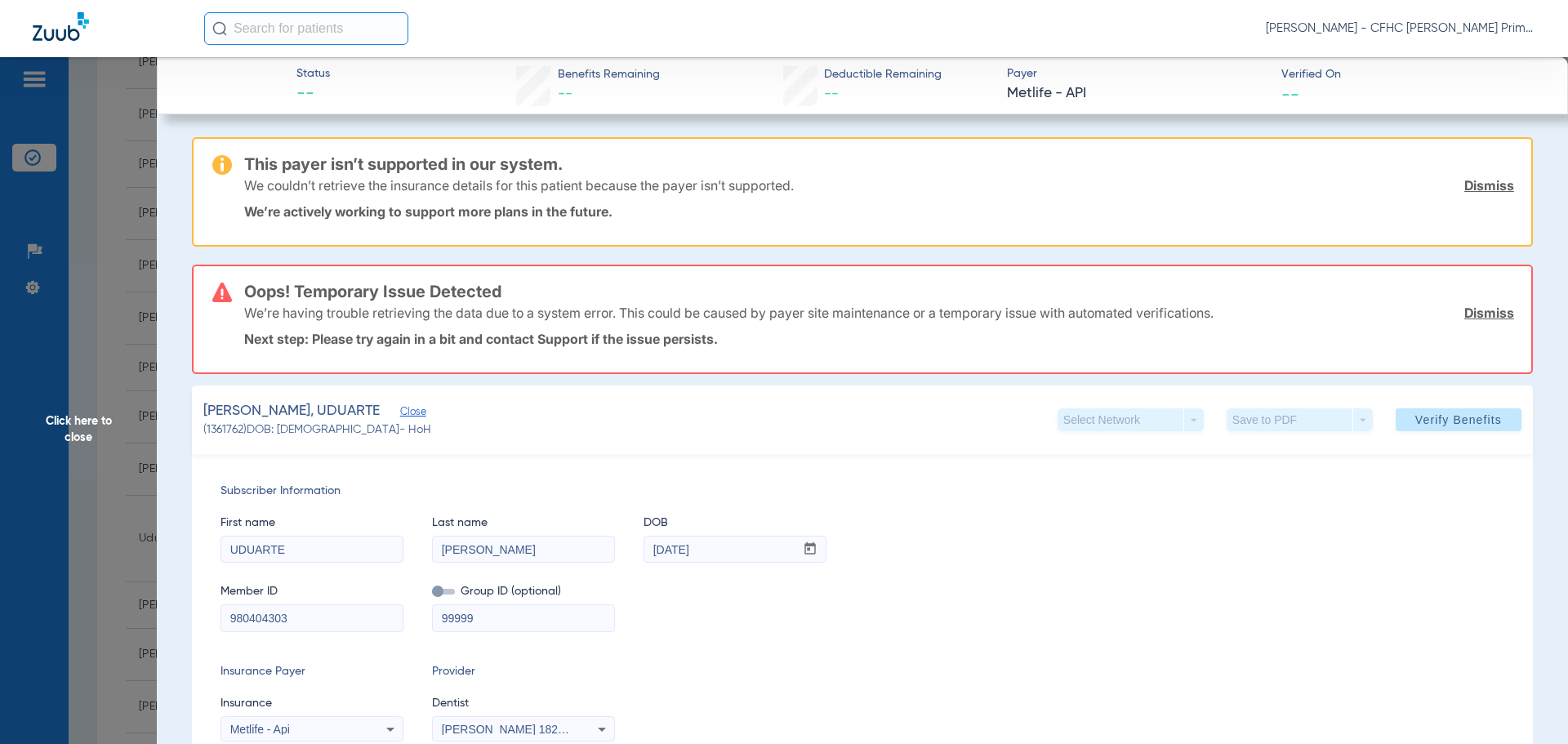
click at [1476, 182] on link "Dismiss" at bounding box center [1489, 185] width 50 height 17
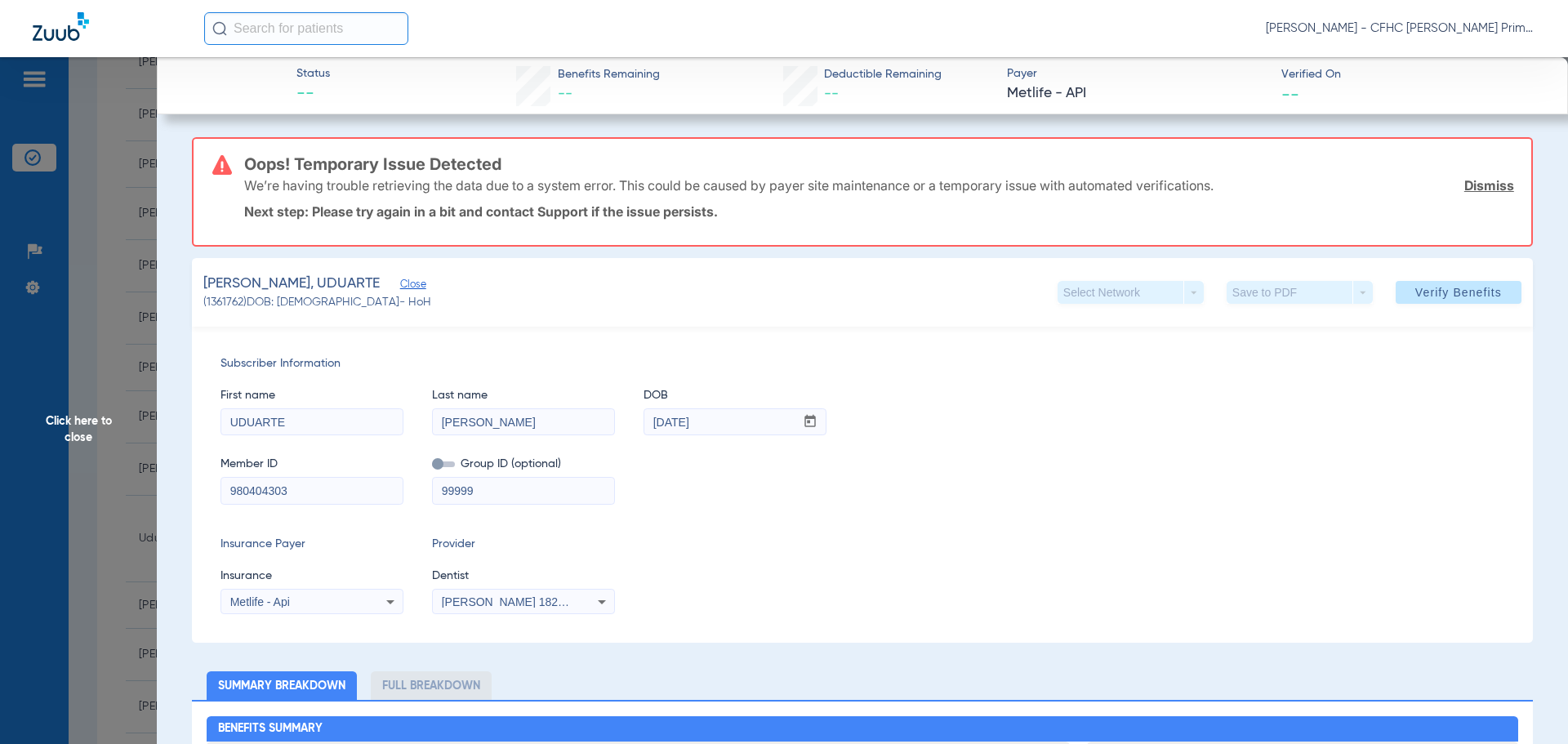
click at [1476, 182] on link "Dismiss" at bounding box center [1489, 185] width 50 height 17
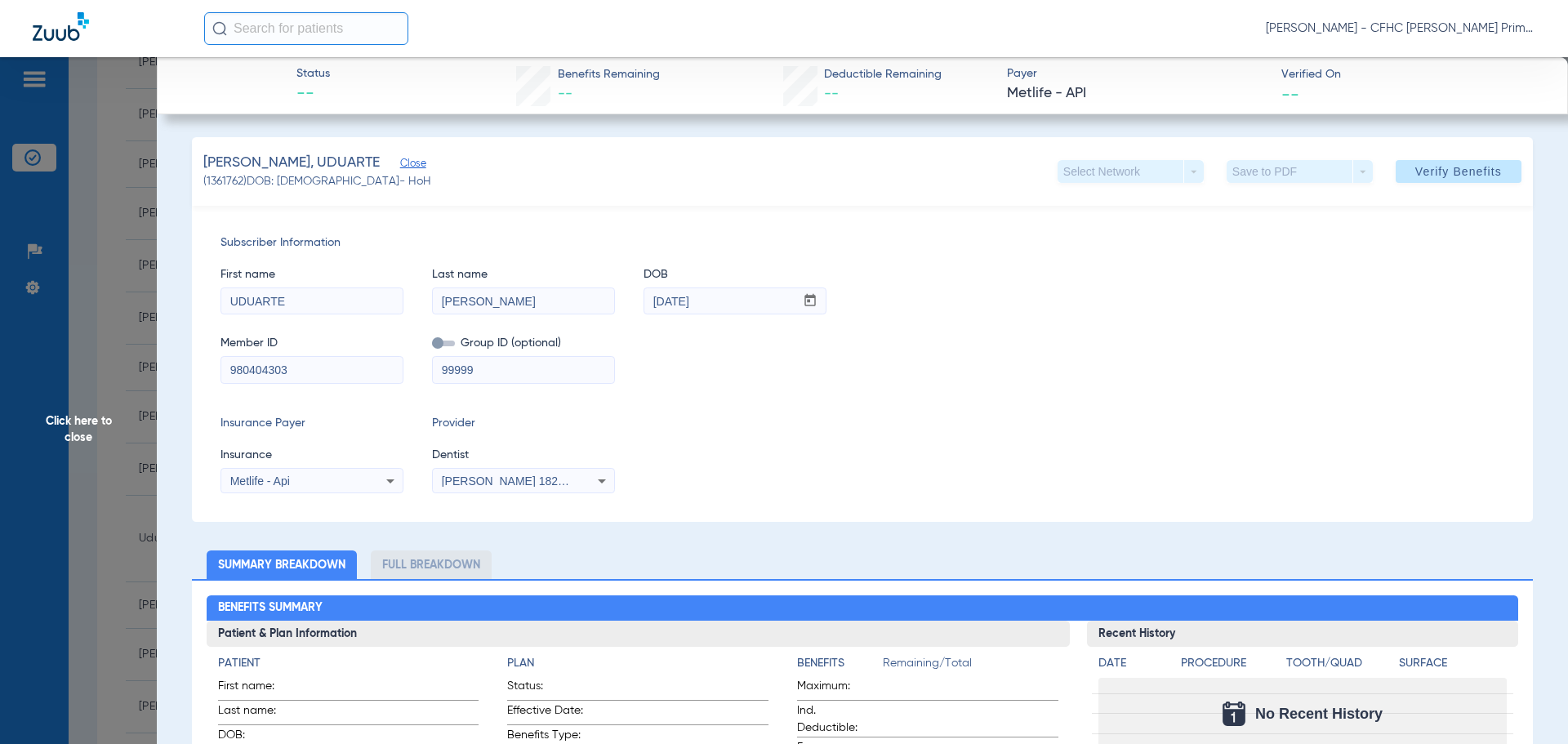
click at [393, 477] on icon at bounding box center [390, 481] width 19 height 19
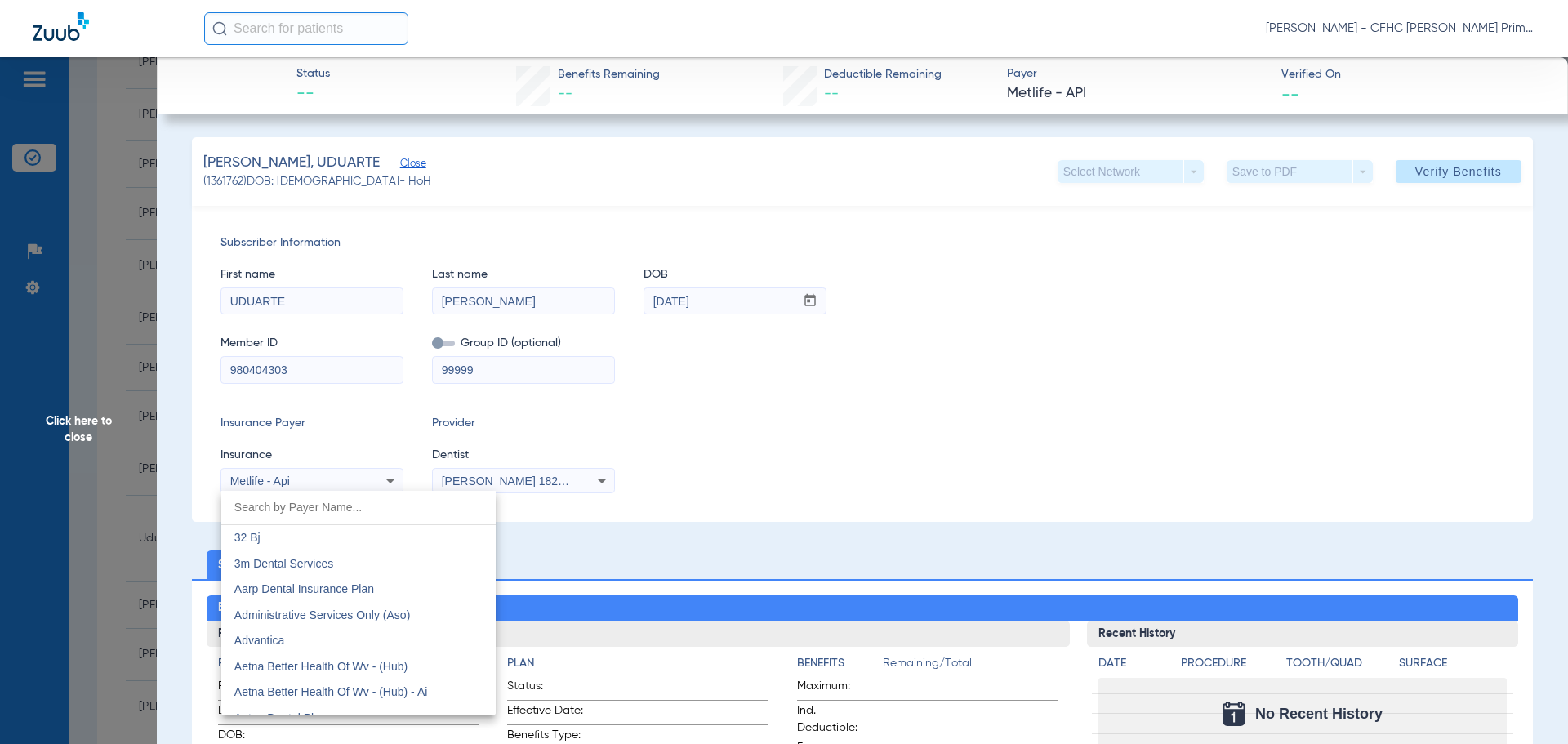
scroll to position [7990, 0]
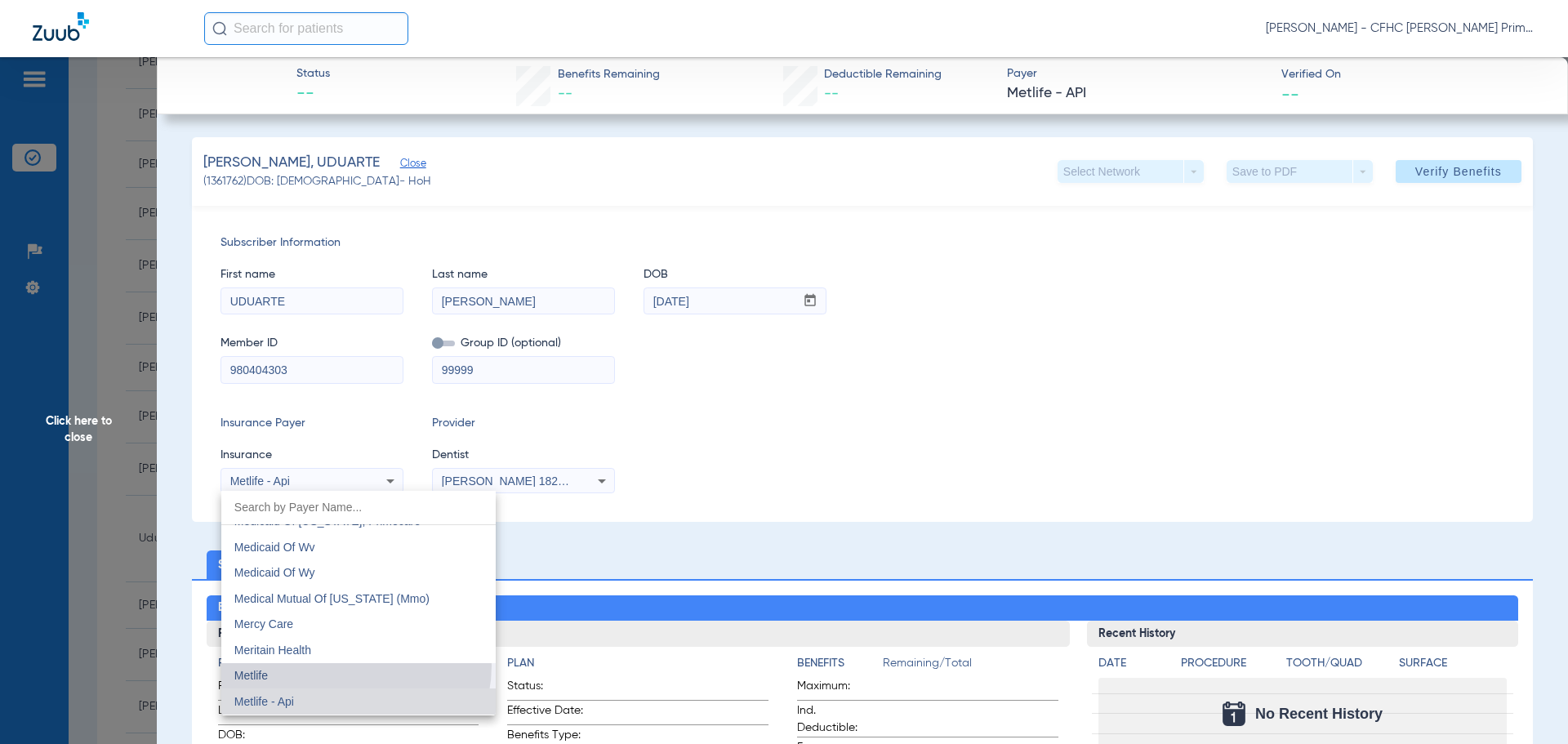
click at [355, 666] on mat-option "Metlife" at bounding box center [358, 676] width 275 height 26
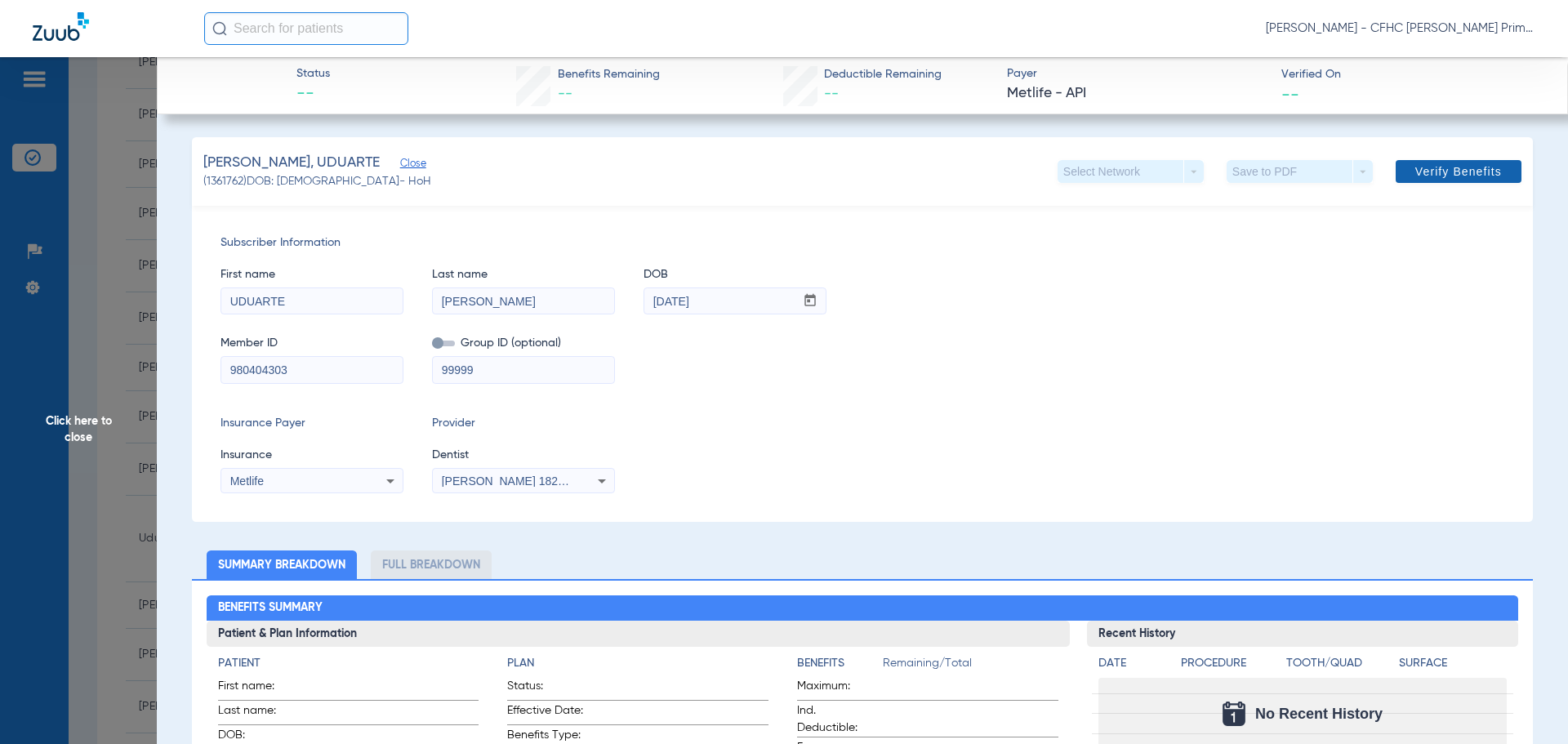
click at [1399, 173] on span at bounding box center [1458, 171] width 126 height 39
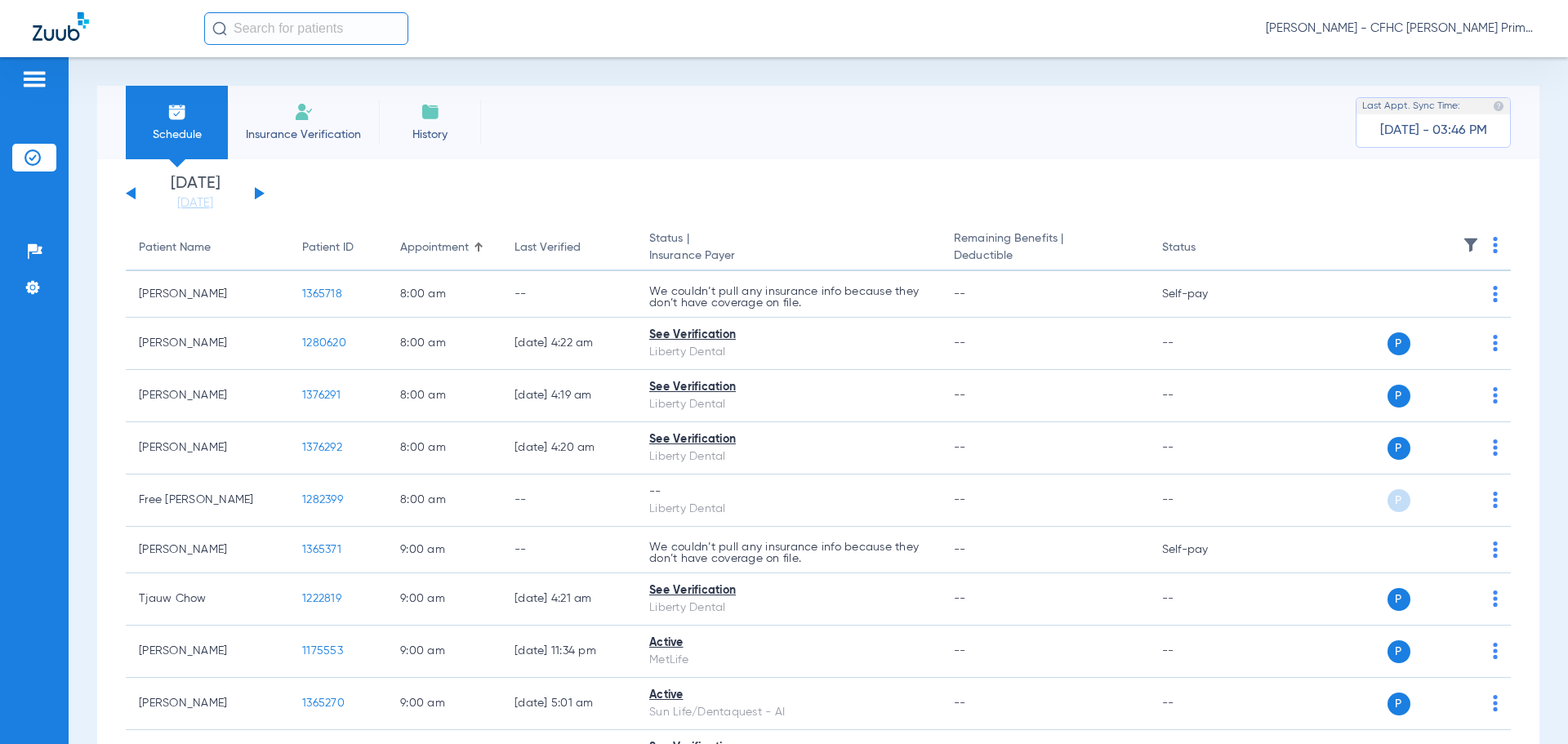
click at [261, 195] on button at bounding box center [259, 193] width 10 height 12
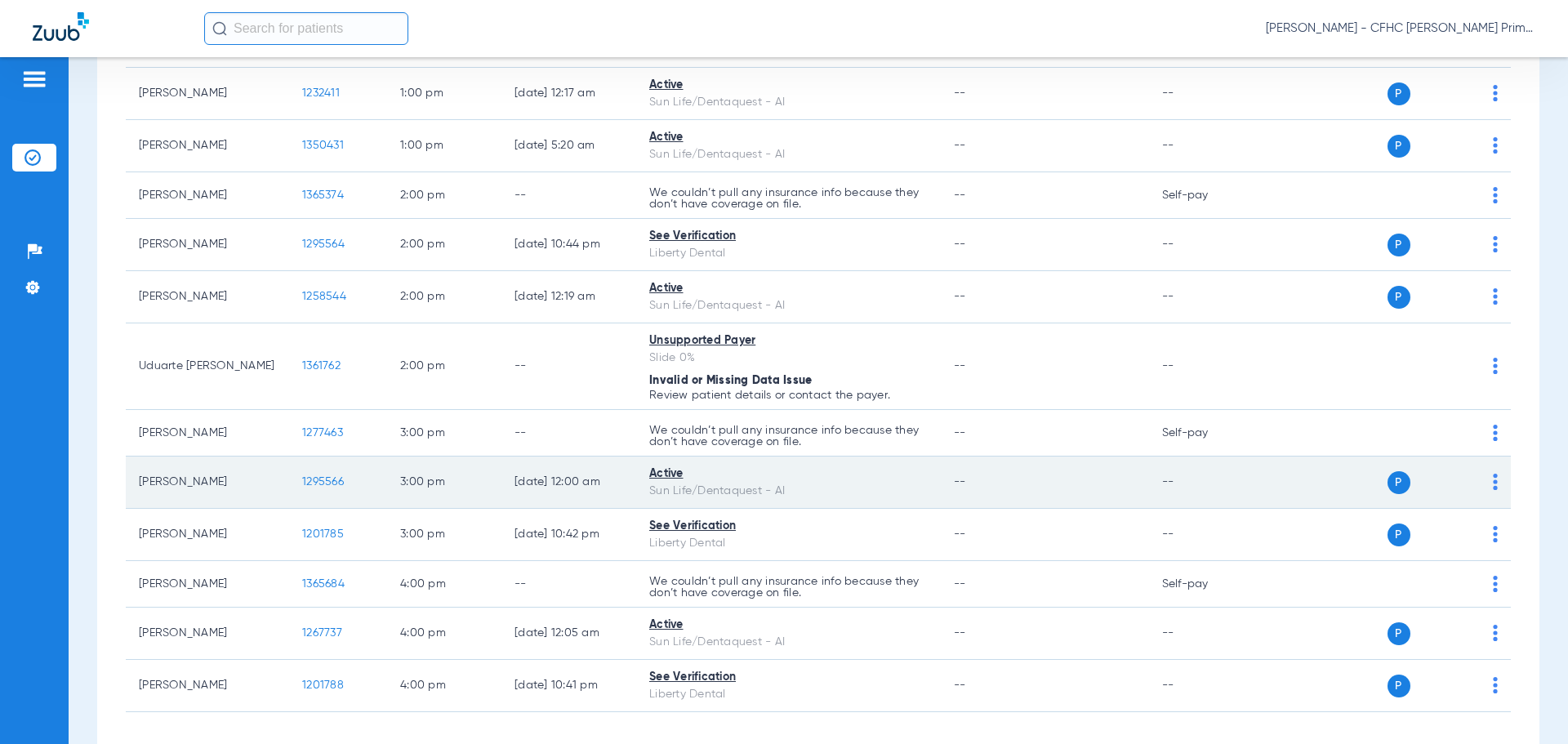
scroll to position [1146, 0]
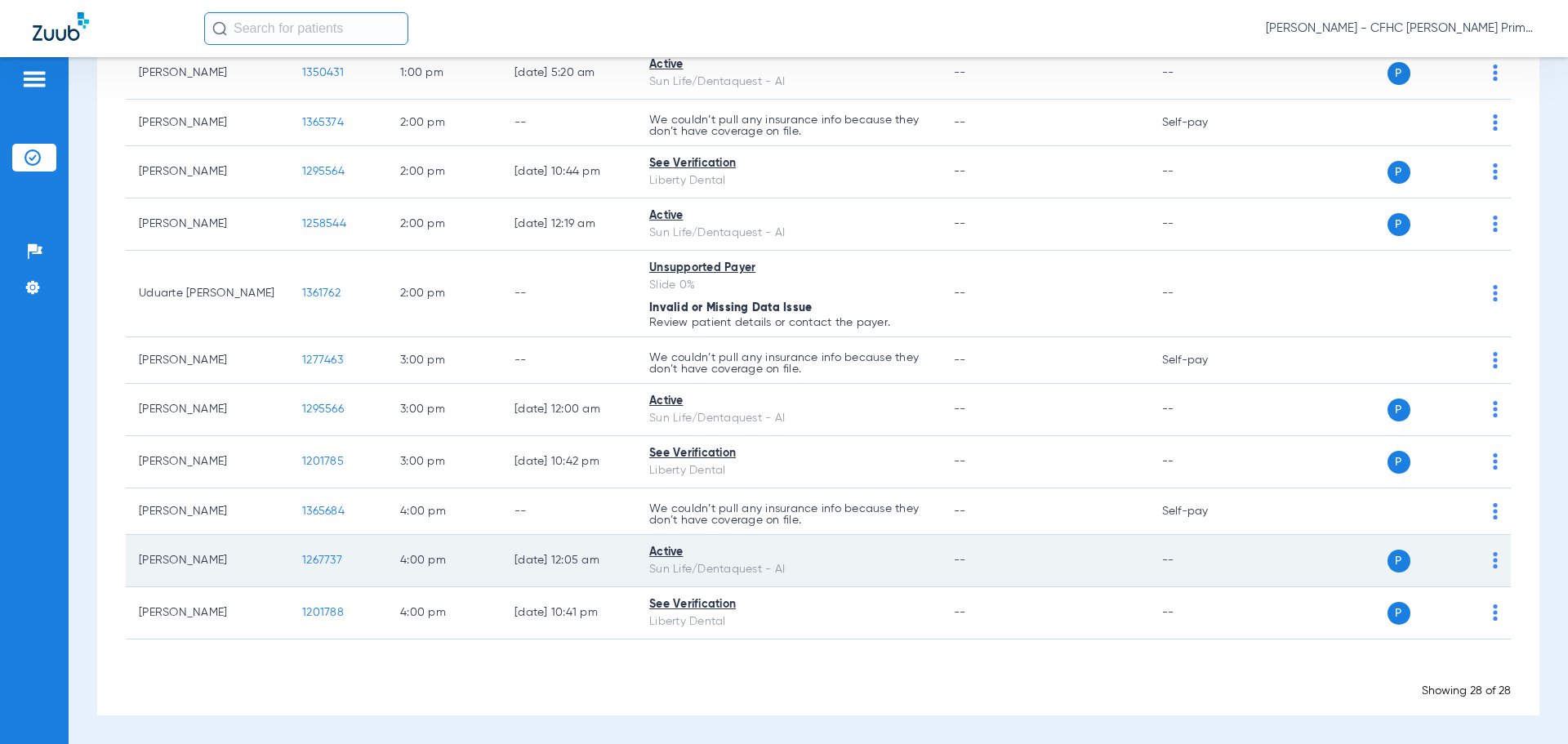
click at [332, 558] on span "1267737" at bounding box center [322, 560] width 40 height 11
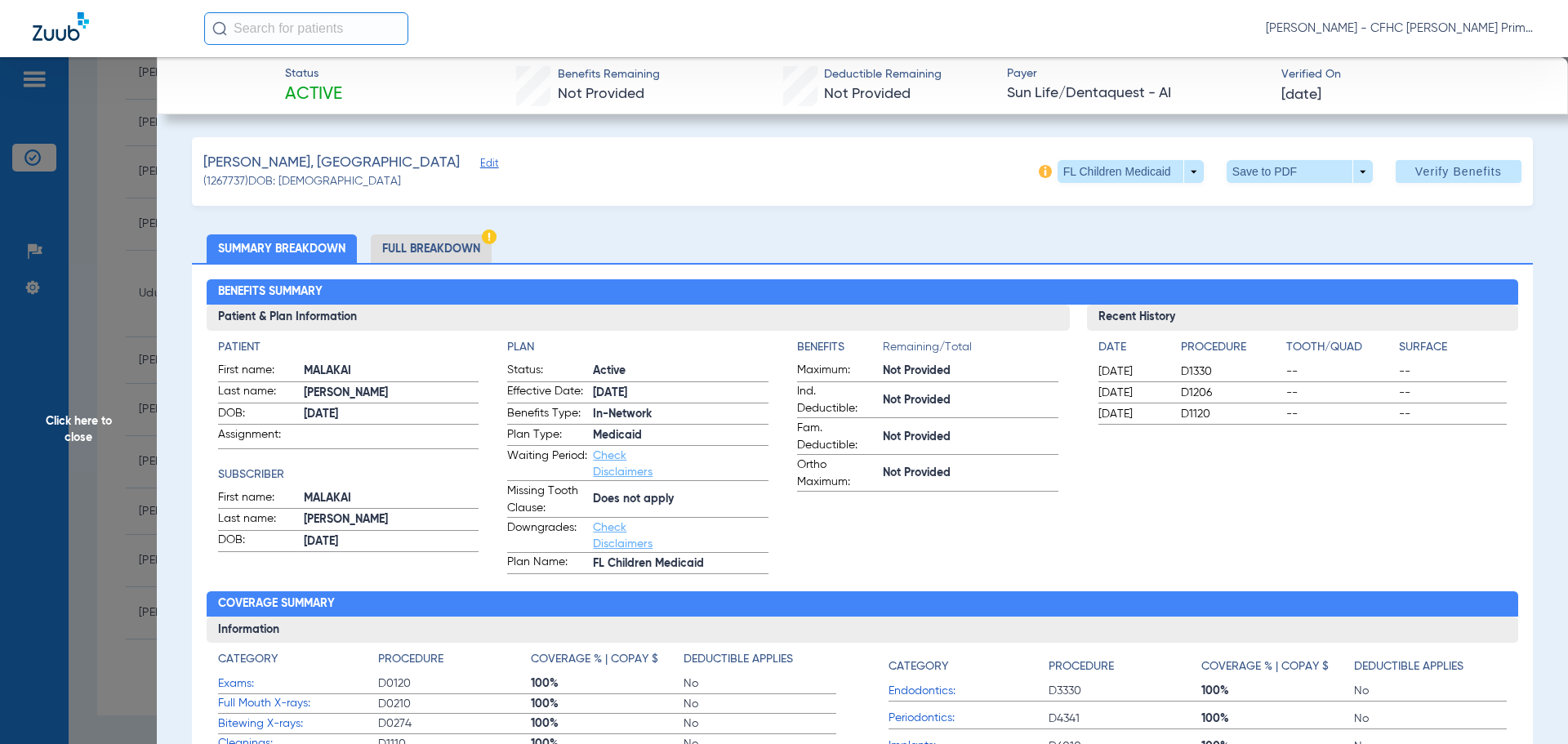
click at [480, 166] on span "Edit" at bounding box center [487, 166] width 15 height 16
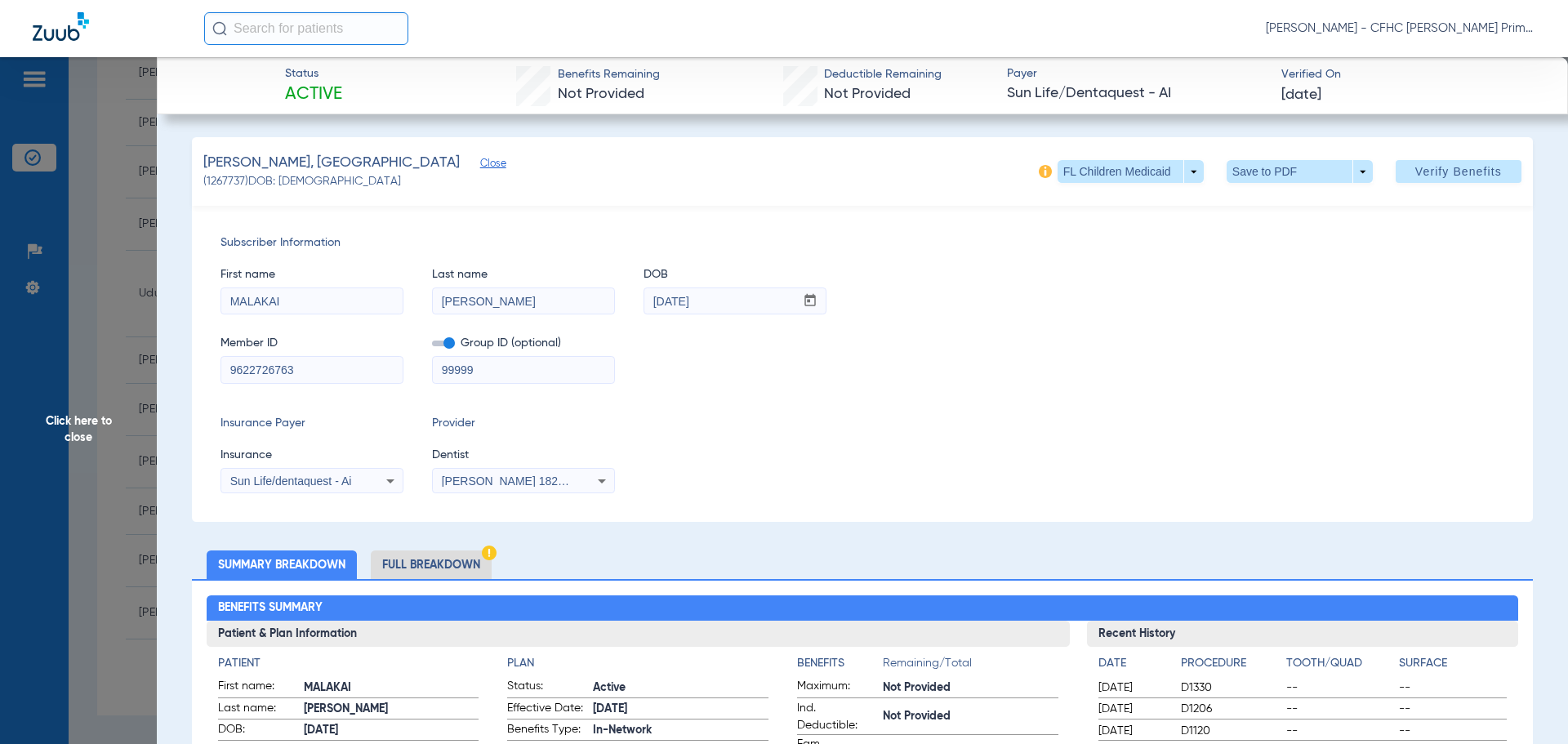
click at [444, 343] on span at bounding box center [443, 343] width 23 height 6
click at [432, 346] on input "checkbox" at bounding box center [432, 346] width 0 height 0
click at [1401, 172] on span at bounding box center [1458, 171] width 126 height 39
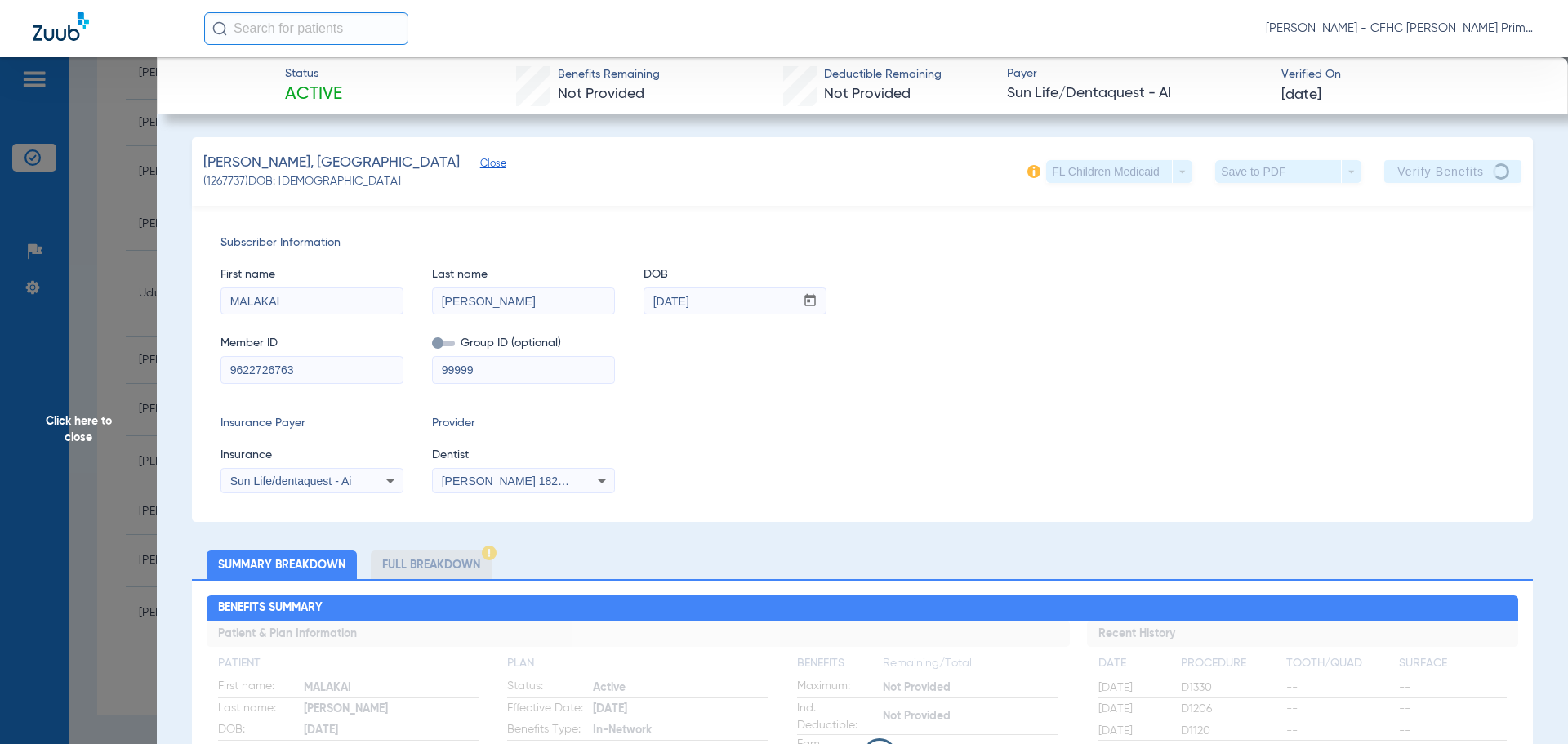
drag, startPoint x: 229, startPoint y: 373, endPoint x: 310, endPoint y: 372, distance: 81.0
click at [310, 372] on input "9622726763" at bounding box center [312, 370] width 181 height 26
click at [75, 427] on span "Click here to close" at bounding box center [78, 429] width 157 height 744
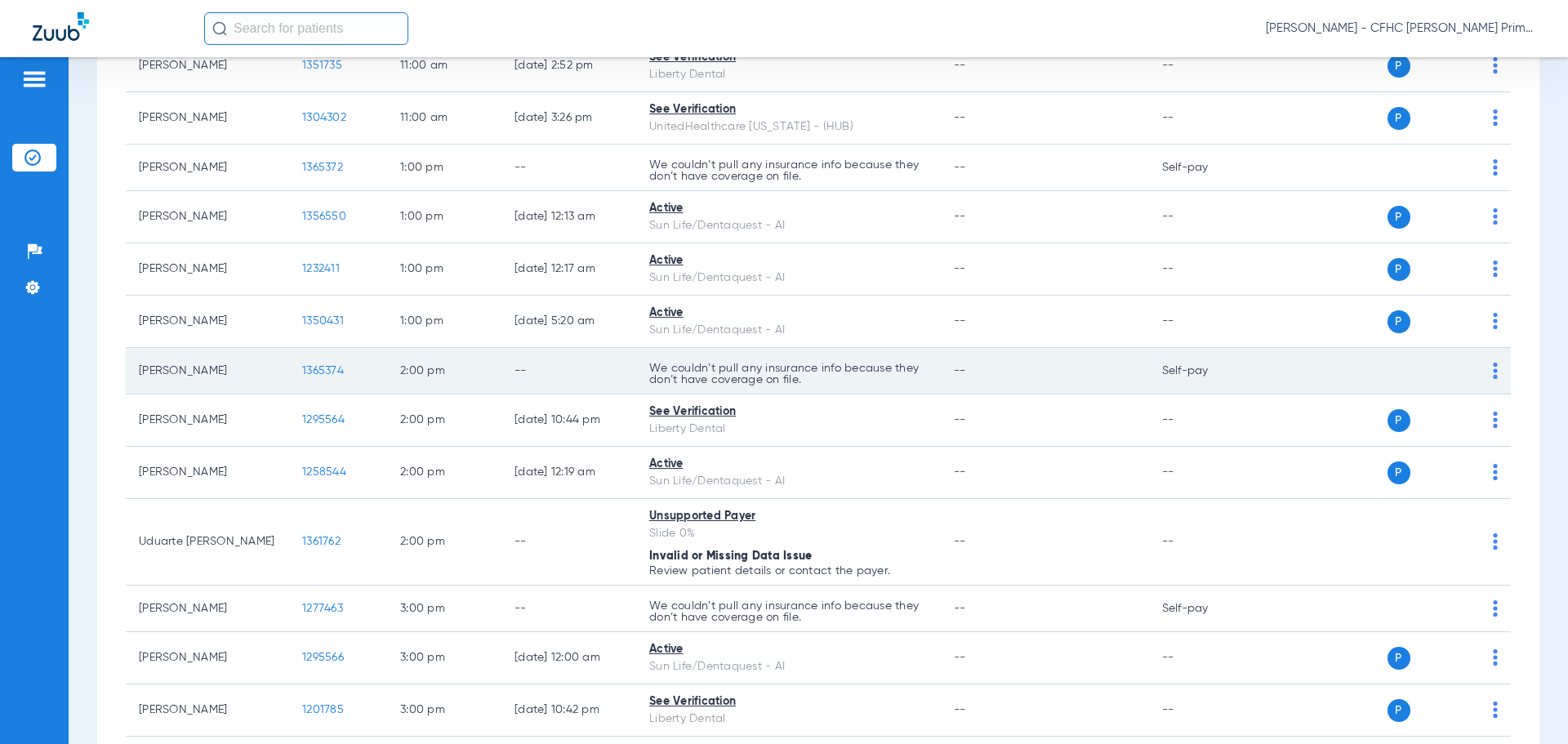
scroll to position [816, 0]
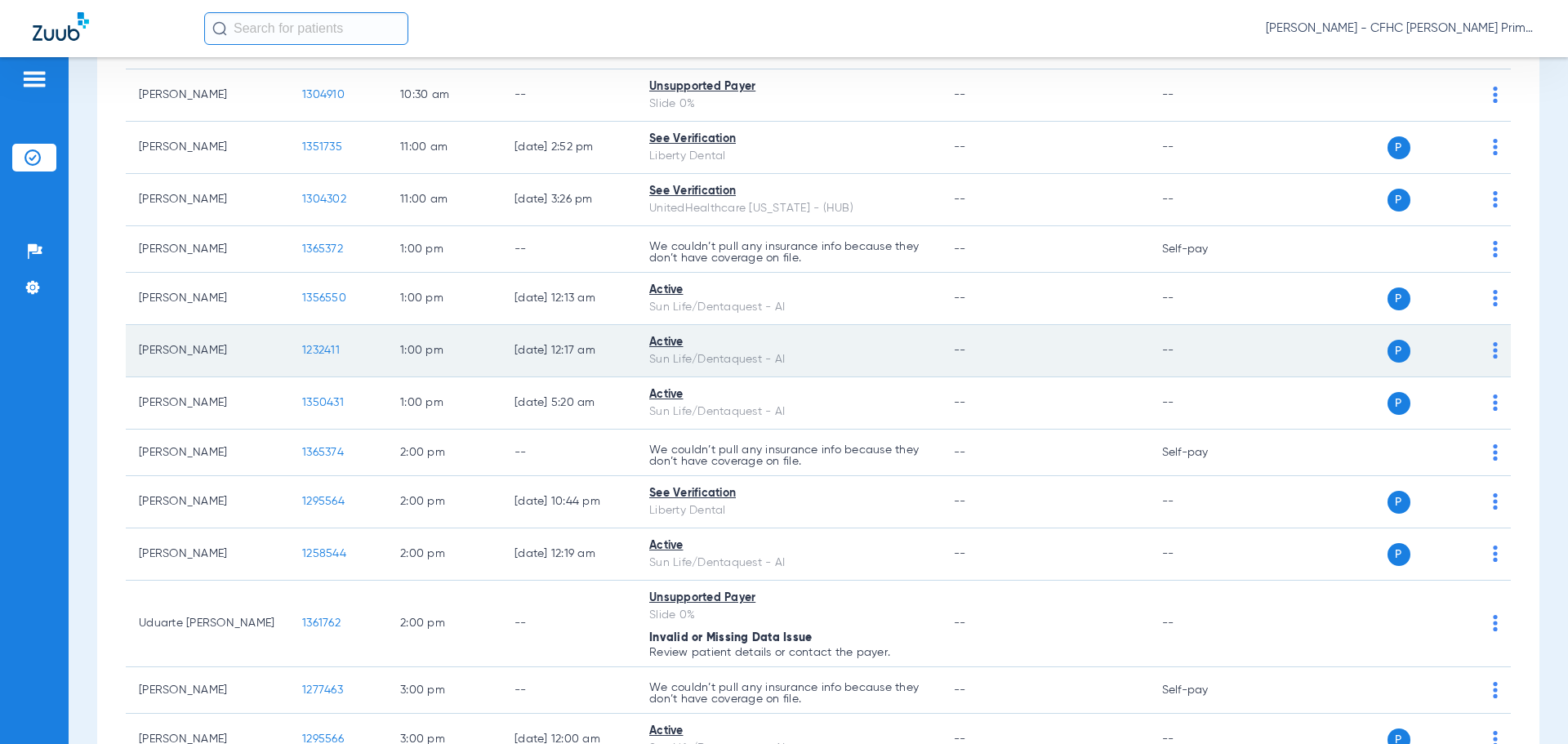
click at [328, 345] on span "1232411" at bounding box center [320, 350] width 37 height 11
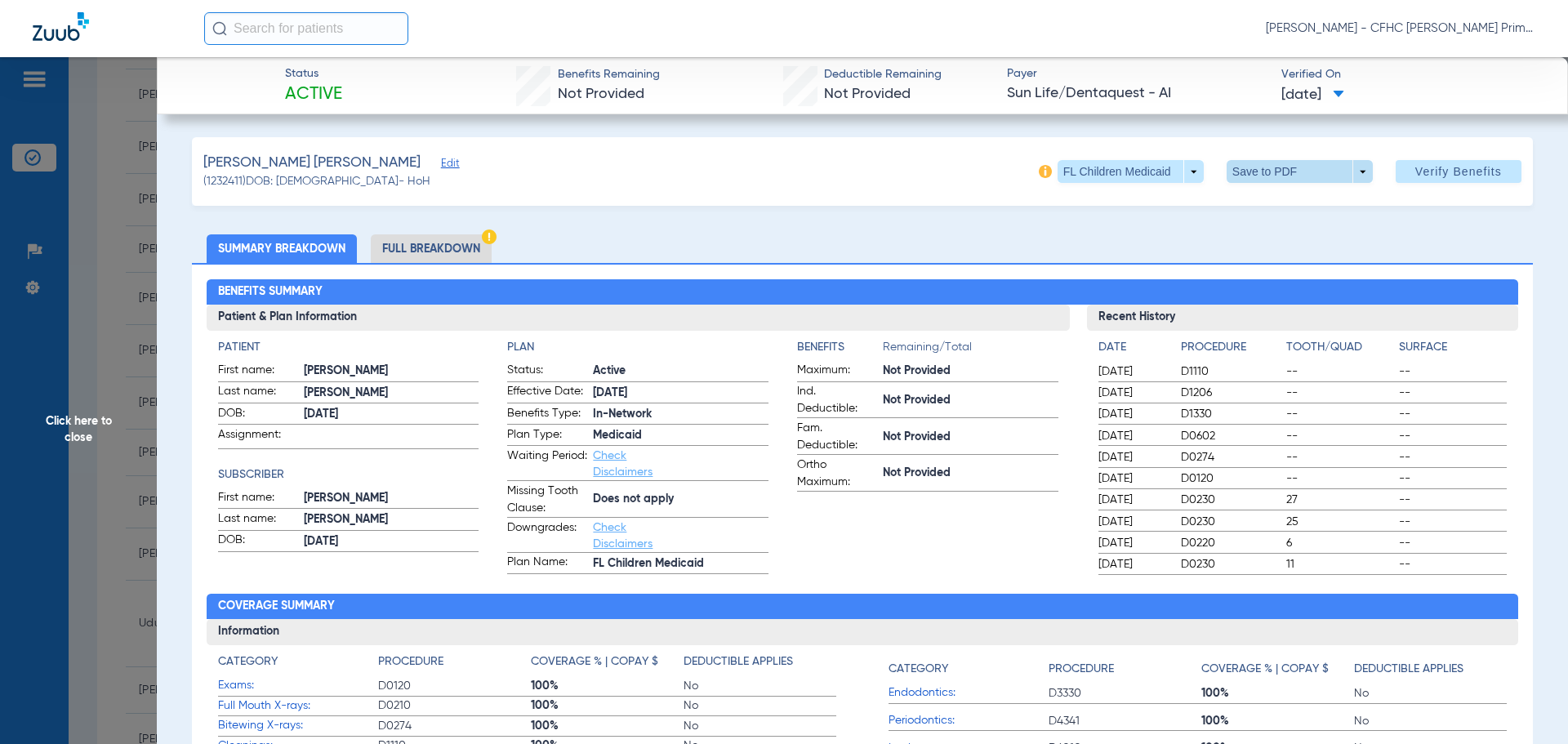
click at [1283, 173] on span at bounding box center [1299, 171] width 39 height 39
click at [1006, 223] on div at bounding box center [784, 372] width 1568 height 744
click at [375, 164] on div "[PERSON_NAME] [PERSON_NAME]" at bounding box center [329, 162] width 251 height 20
click at [441, 167] on span "Edit" at bounding box center [448, 166] width 15 height 16
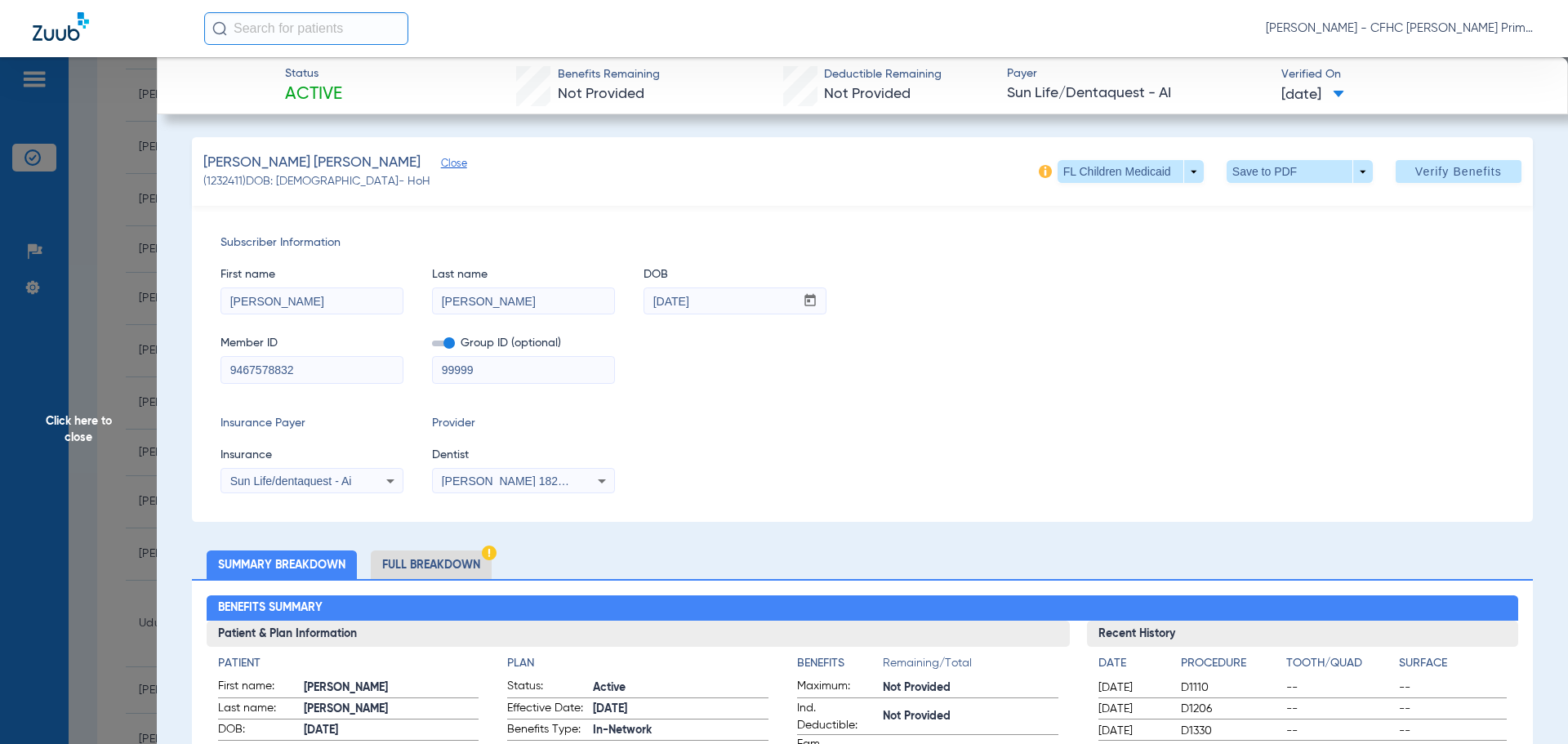
click at [452, 340] on span at bounding box center [443, 343] width 23 height 6
click at [432, 346] on input "checkbox" at bounding box center [432, 346] width 0 height 0
click at [1401, 169] on span at bounding box center [1458, 171] width 126 height 39
click at [1314, 174] on span at bounding box center [1299, 171] width 147 height 23
click at [1299, 198] on span "Save to PDF" at bounding box center [1292, 203] width 65 height 11
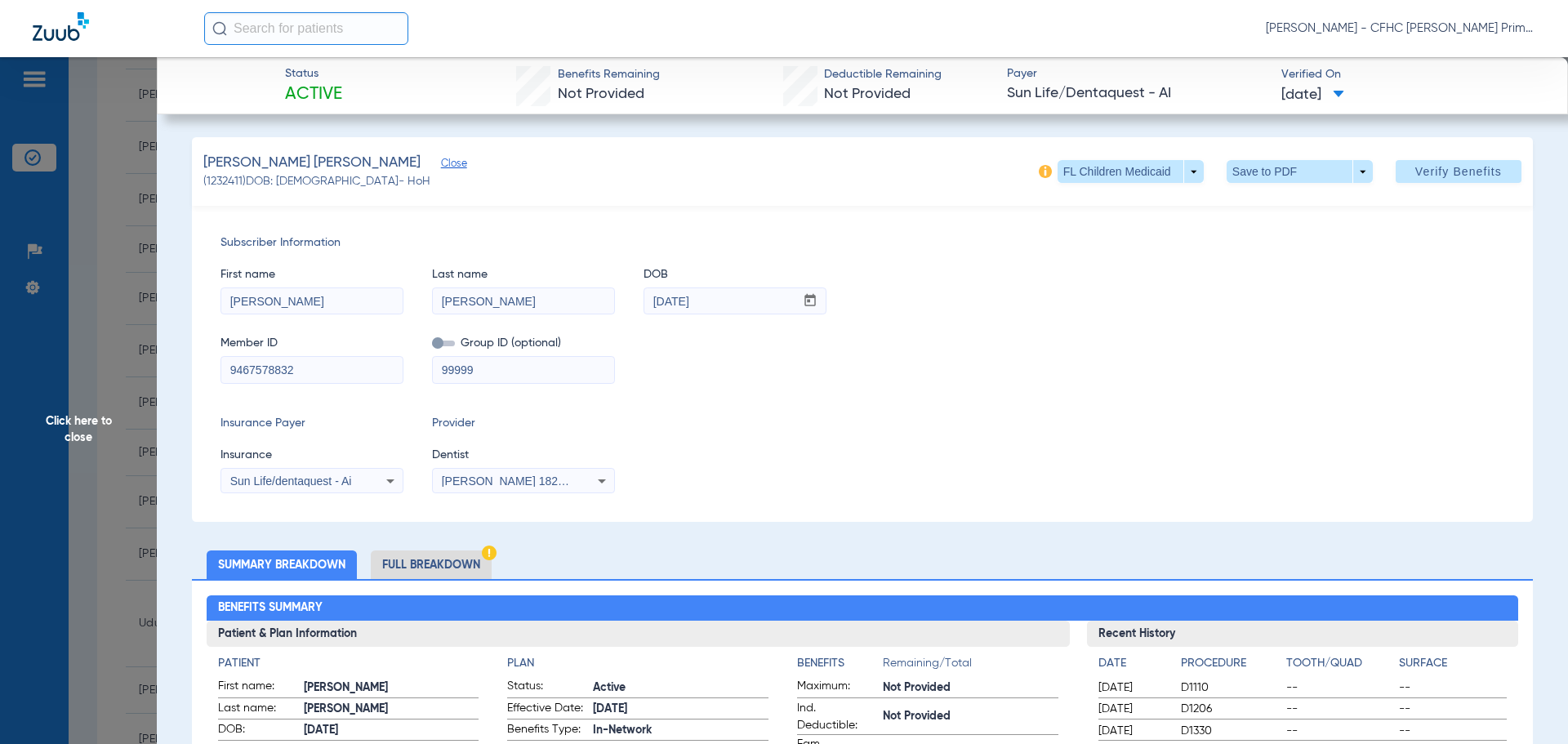
click at [92, 427] on span "Click here to close" at bounding box center [78, 429] width 157 height 744
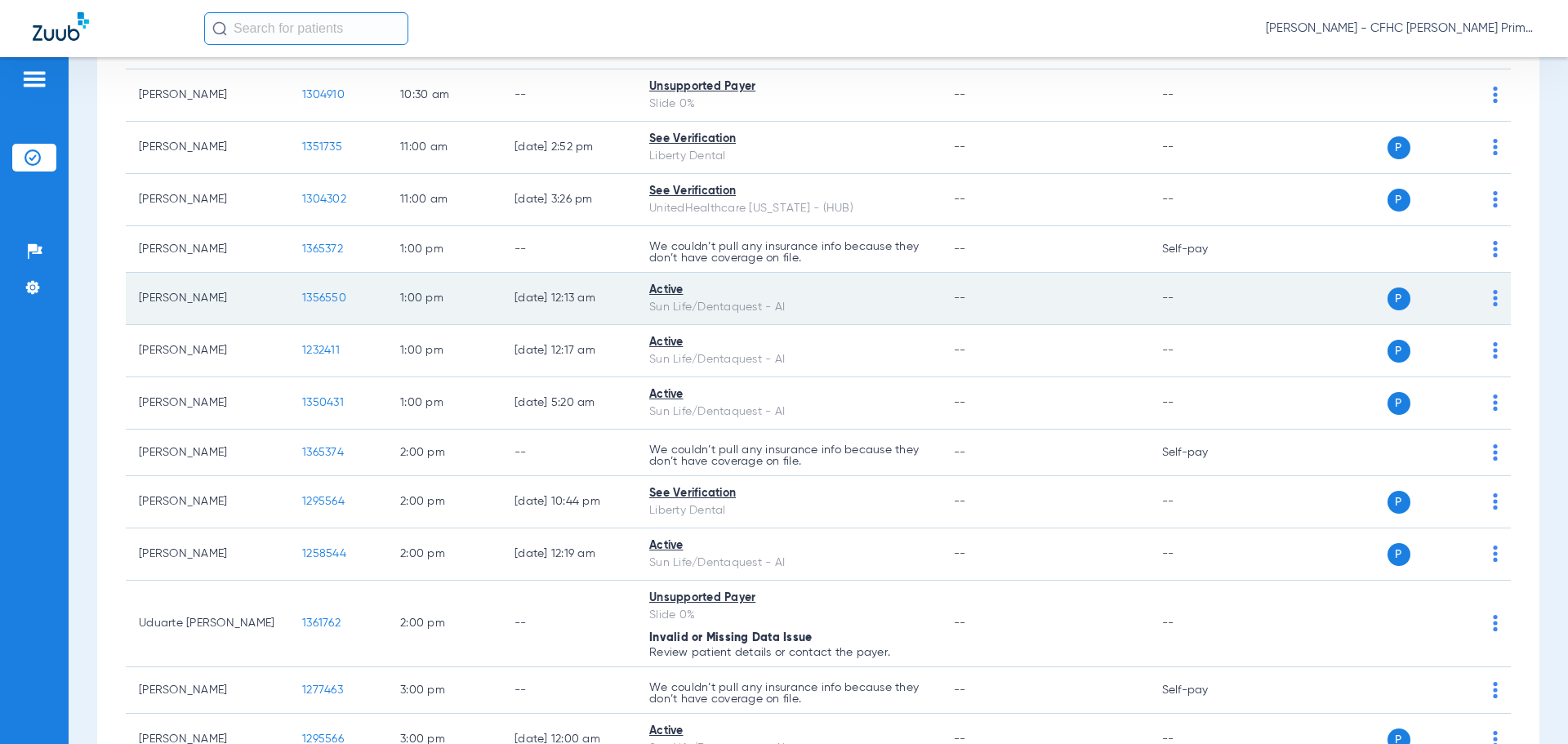
click at [319, 293] on span "1356550" at bounding box center [324, 297] width 44 height 11
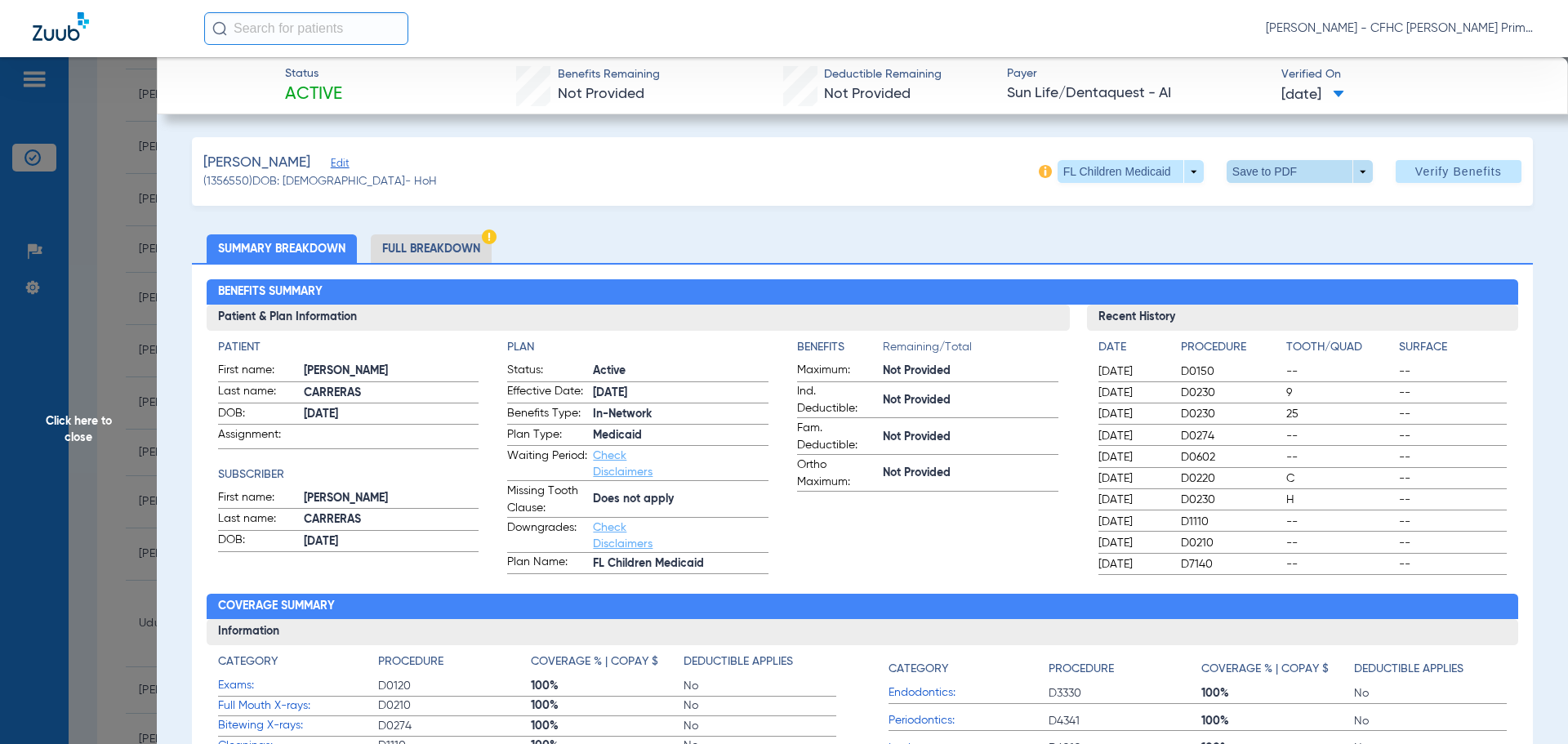
click at [1279, 174] on span at bounding box center [1299, 171] width 39 height 39
click at [1275, 203] on span "Save to PDF" at bounding box center [1292, 203] width 65 height 11
click at [83, 430] on span "Click here to close" at bounding box center [78, 429] width 157 height 744
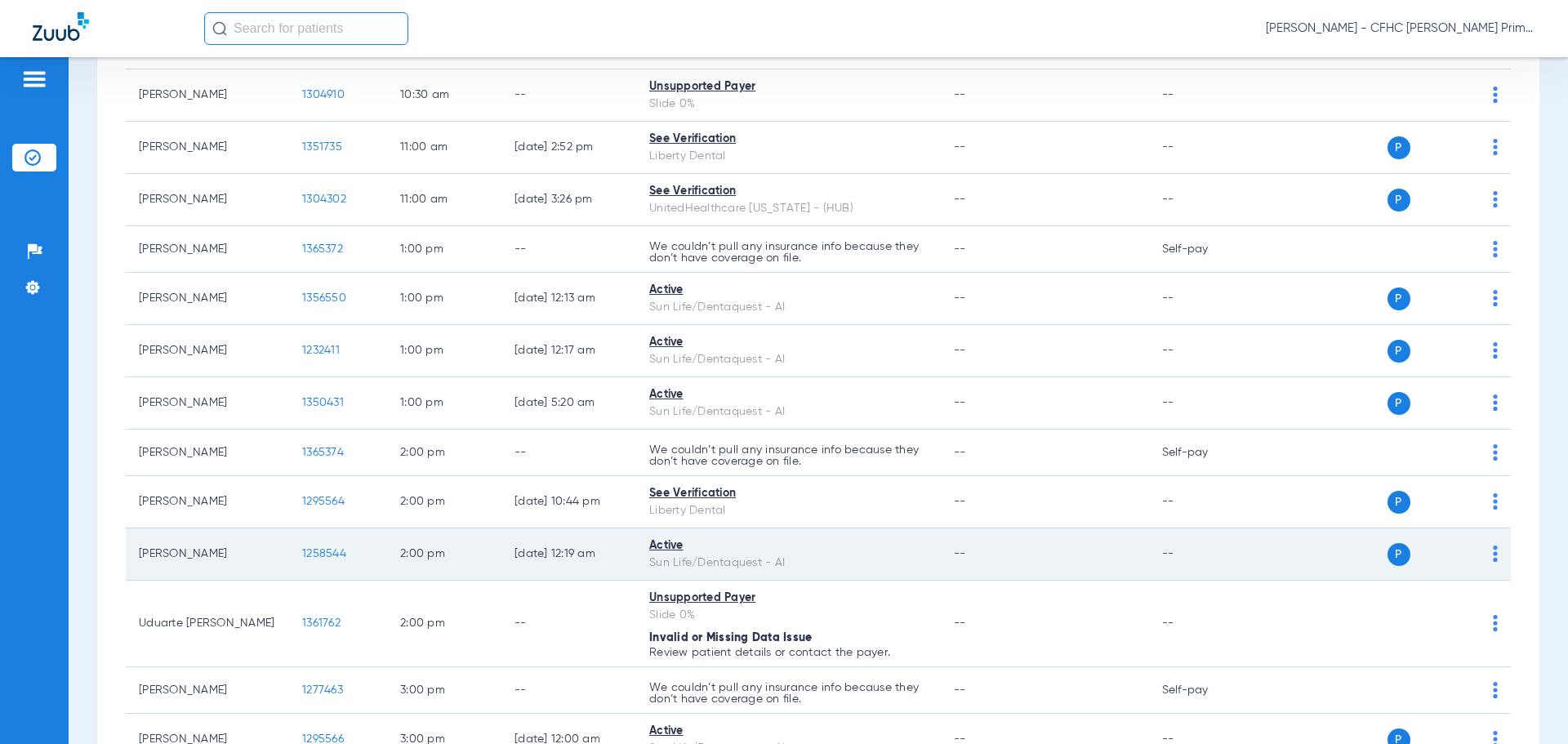
click at [324, 549] on span "1258544" at bounding box center [324, 553] width 44 height 11
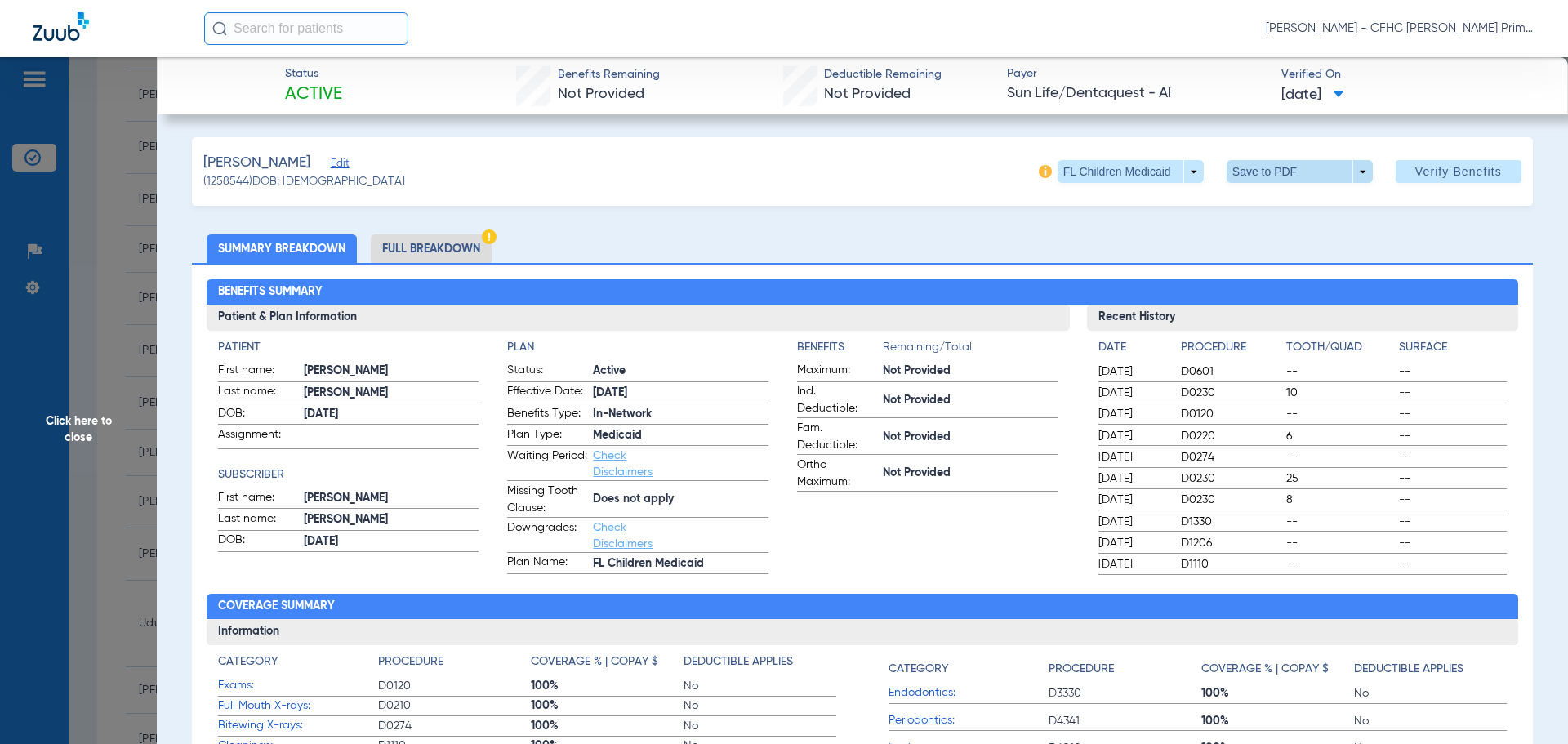
click at [1290, 166] on span at bounding box center [1299, 171] width 39 height 39
click at [1279, 208] on span "Save to PDF" at bounding box center [1292, 203] width 65 height 11
click at [81, 439] on span "Click here to close" at bounding box center [78, 429] width 157 height 744
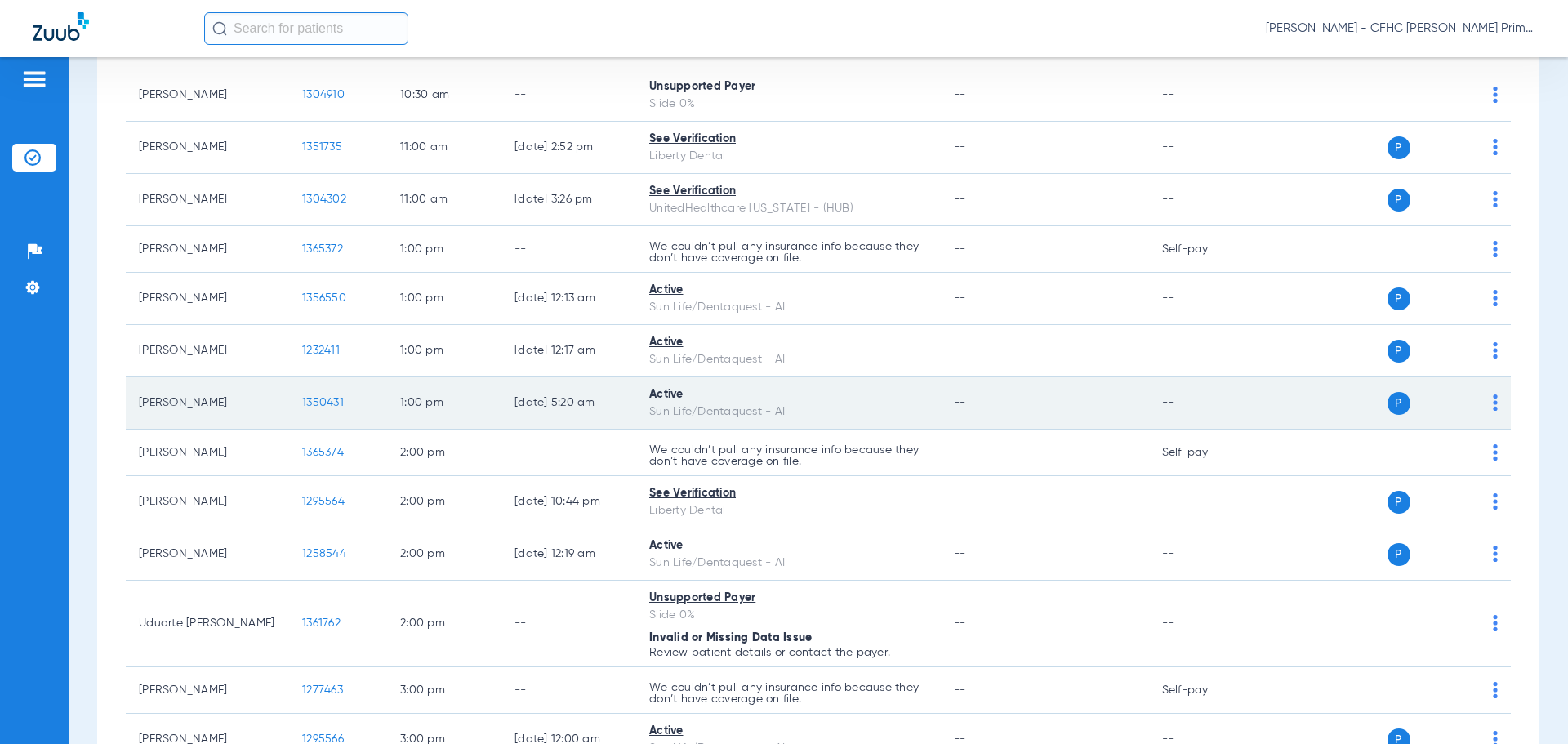
click at [327, 403] on span "1350431" at bounding box center [323, 402] width 42 height 11
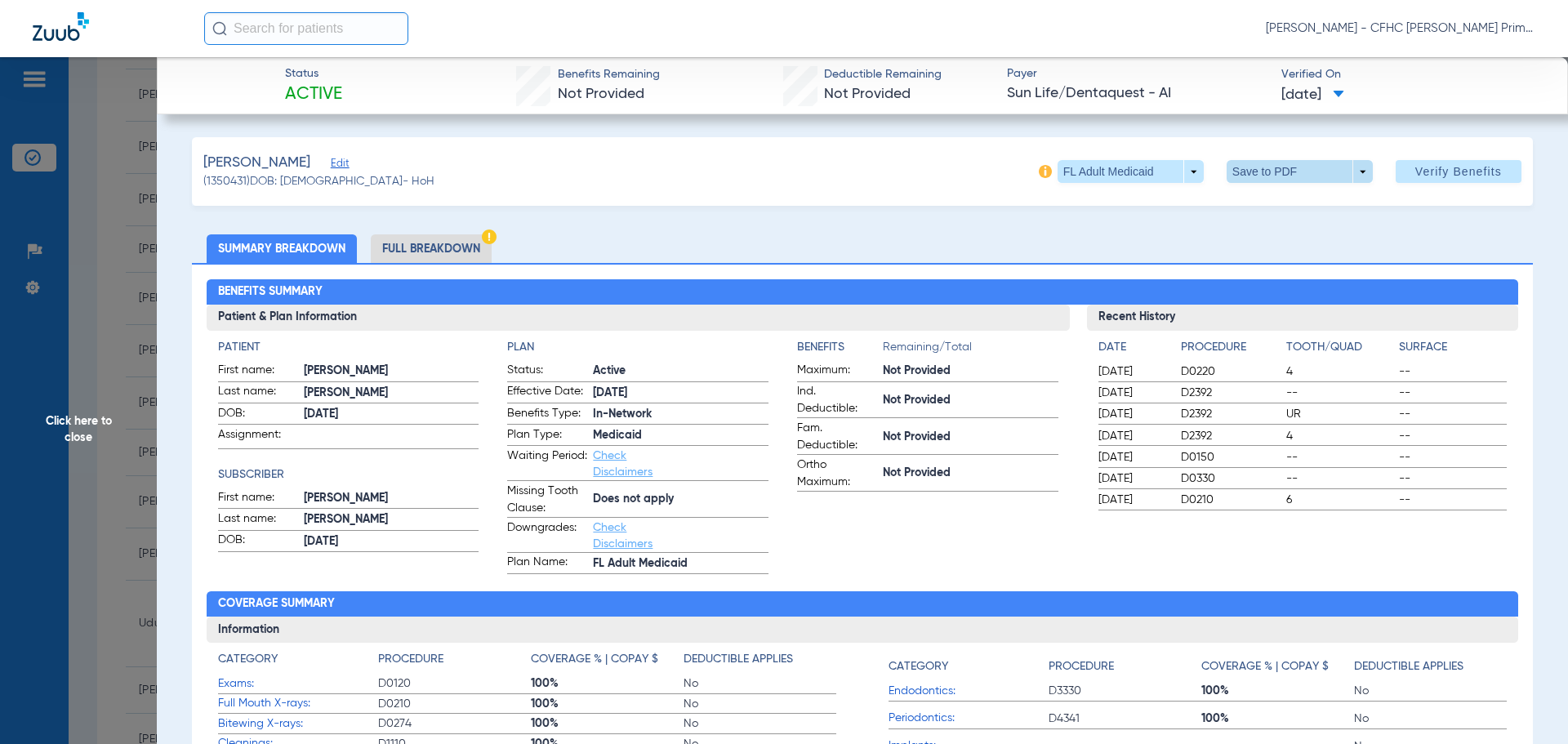
click at [1279, 167] on span at bounding box center [1299, 171] width 39 height 39
click at [1273, 208] on span "Save to PDF" at bounding box center [1292, 203] width 65 height 11
click at [72, 437] on span "Click here to close" at bounding box center [78, 429] width 157 height 744
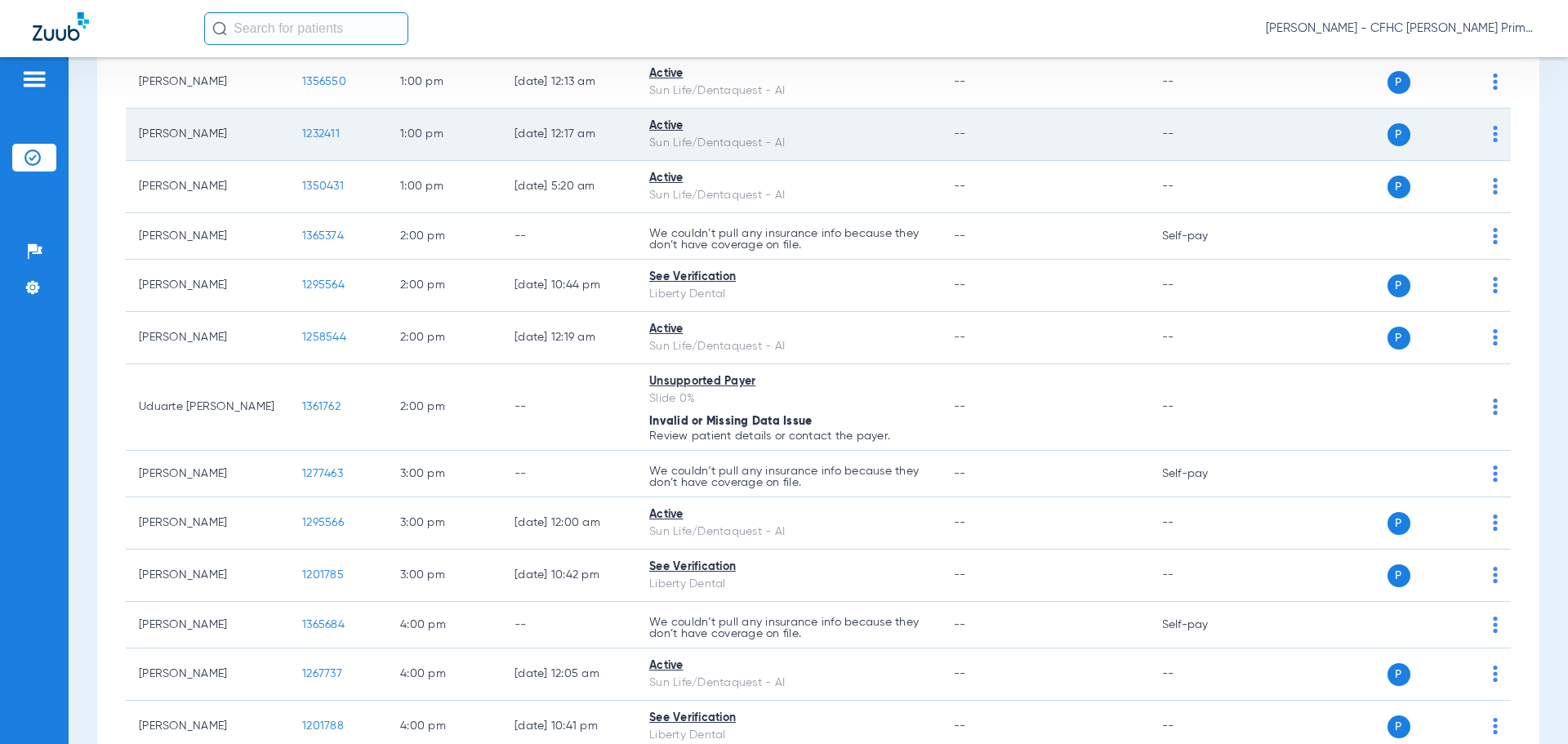
scroll to position [1061, 0]
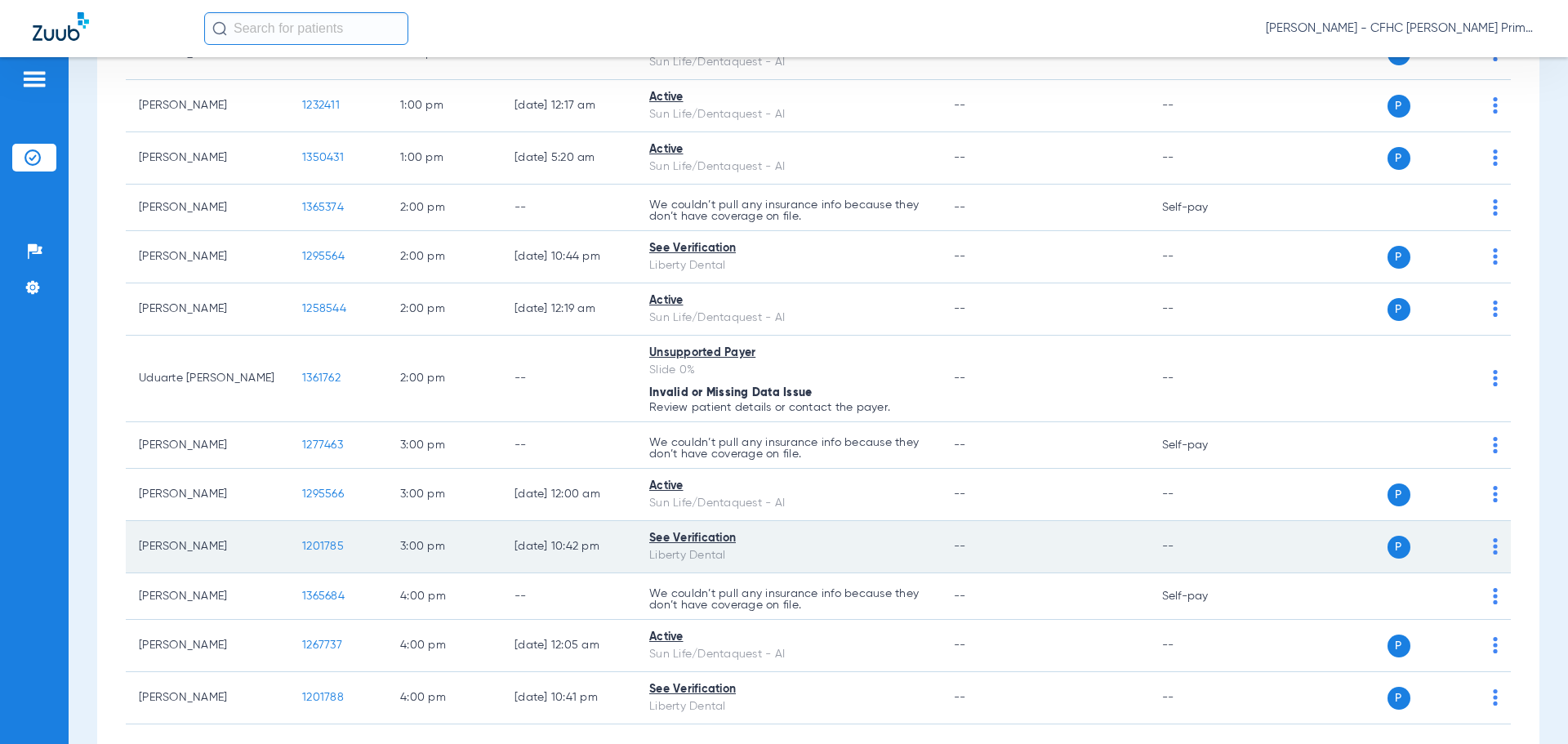
click at [331, 544] on span "1201785" at bounding box center [323, 546] width 42 height 11
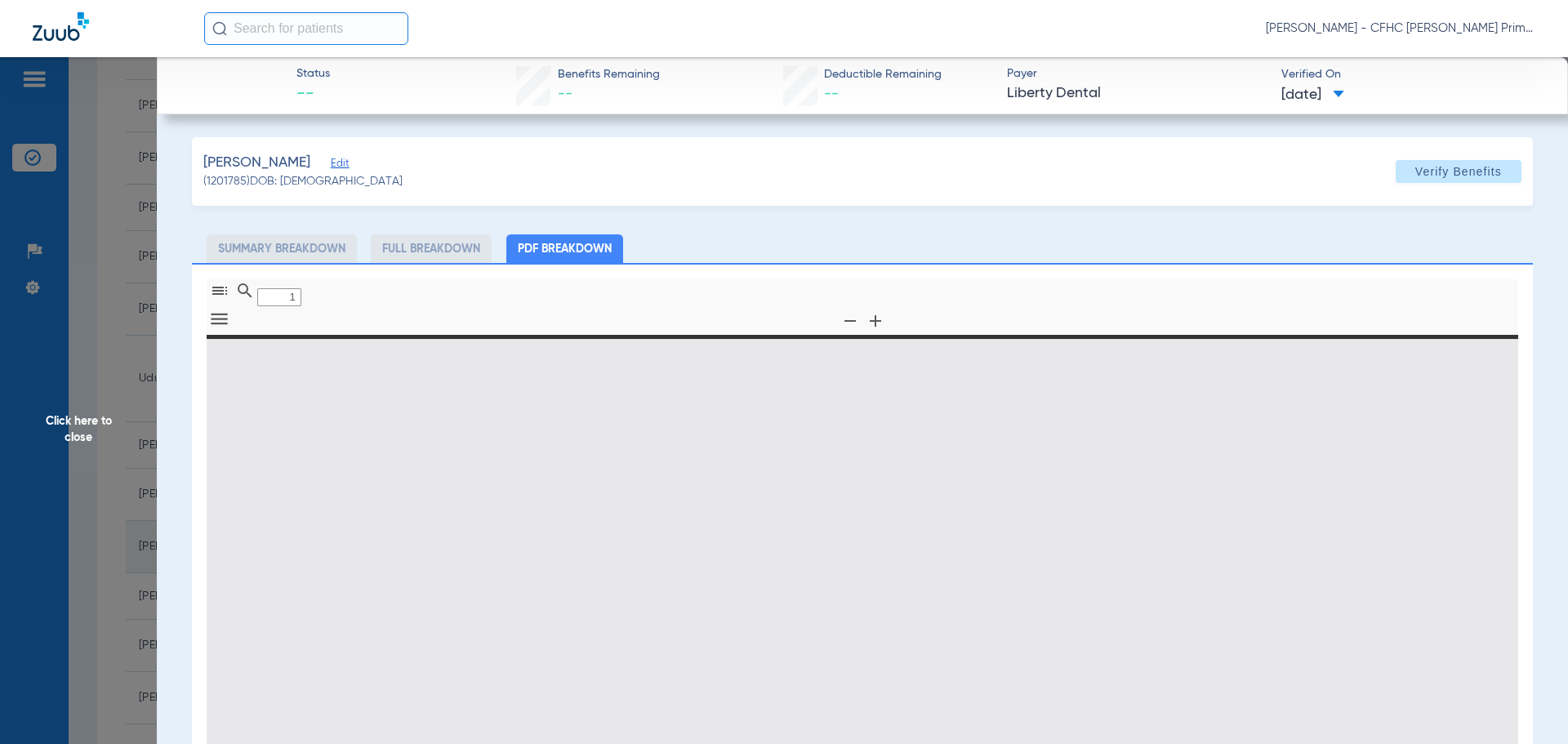
type input "0"
select select "page-width"
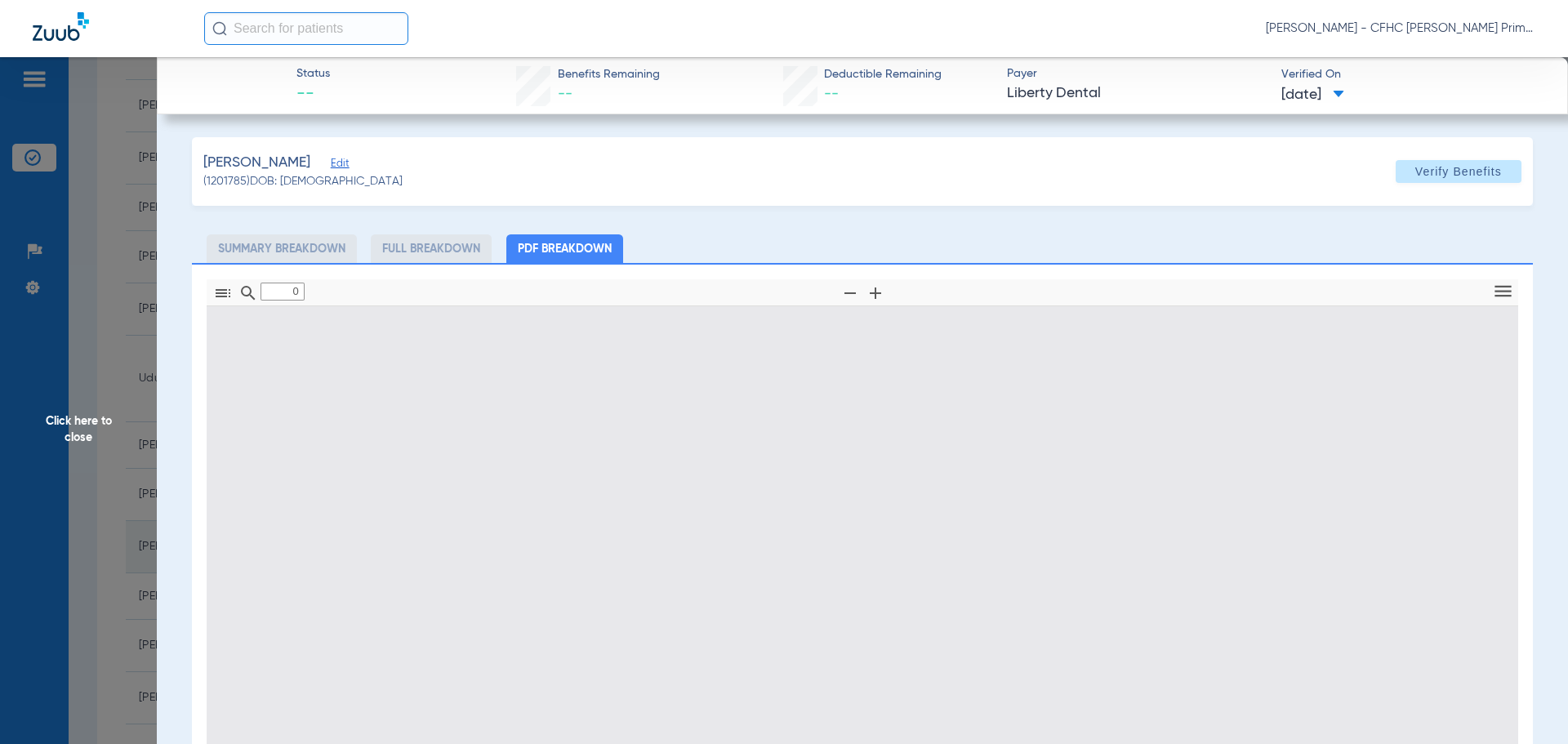
type input "1"
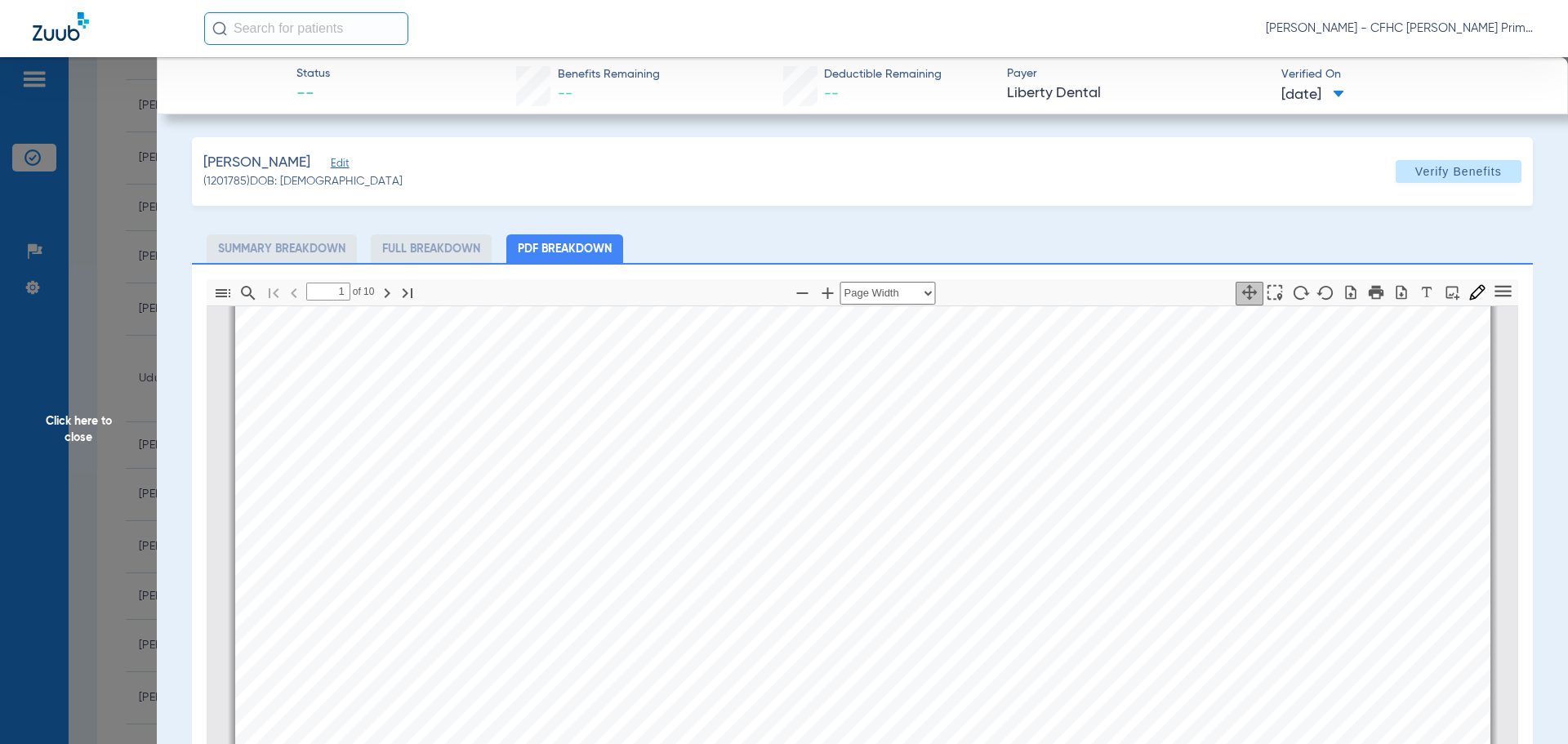
click at [333, 172] on span "Edit" at bounding box center [337, 166] width 15 height 16
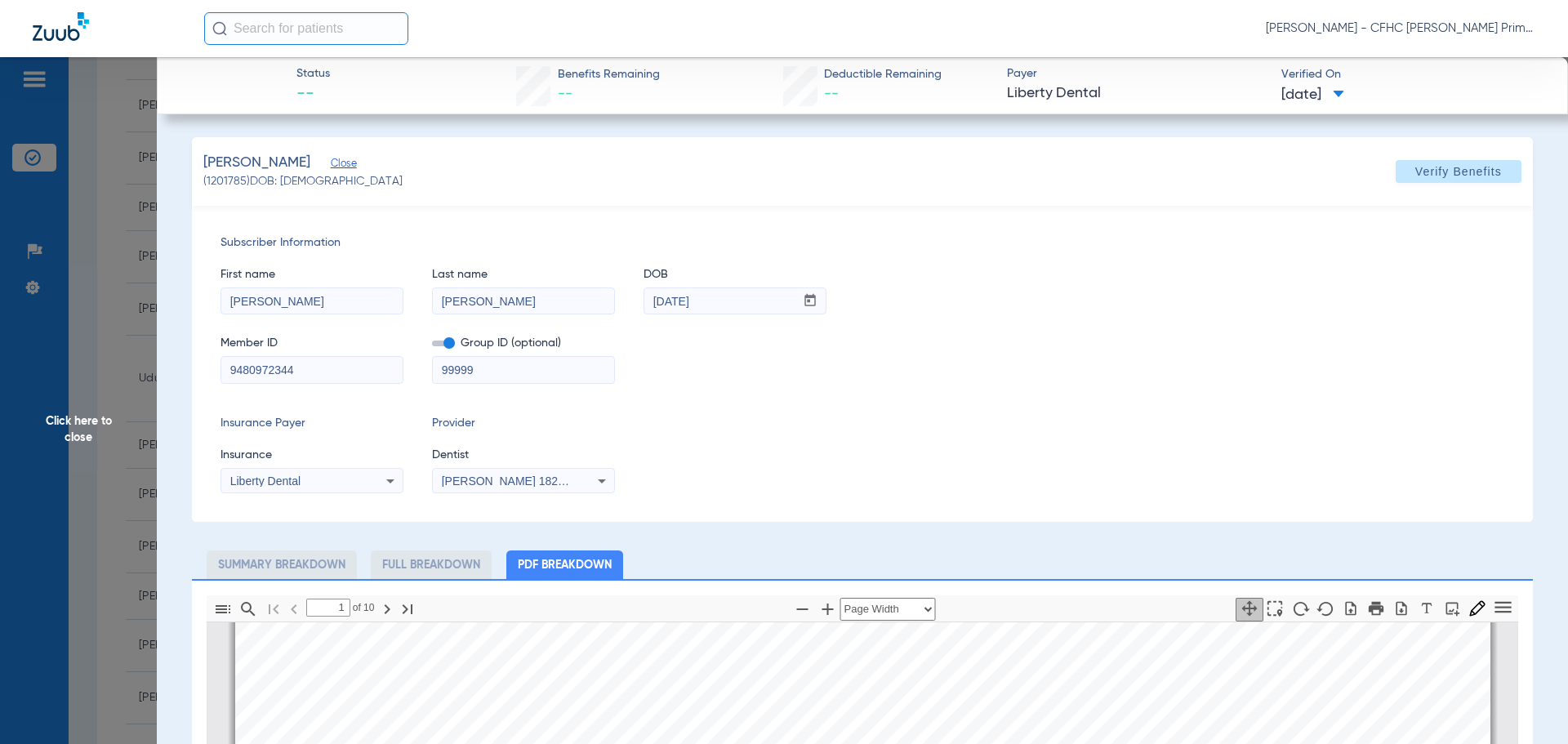
click at [447, 340] on span at bounding box center [443, 343] width 23 height 6
click at [432, 346] on input "checkbox" at bounding box center [432, 346] width 0 height 0
click at [1400, 168] on span at bounding box center [1458, 171] width 126 height 39
drag, startPoint x: 227, startPoint y: 368, endPoint x: 314, endPoint y: 385, distance: 88.6
click at [314, 385] on div "Subscriber Information First name [PERSON_NAME] Last name [PERSON_NAME] DOB mm …" at bounding box center [862, 364] width 1340 height 316
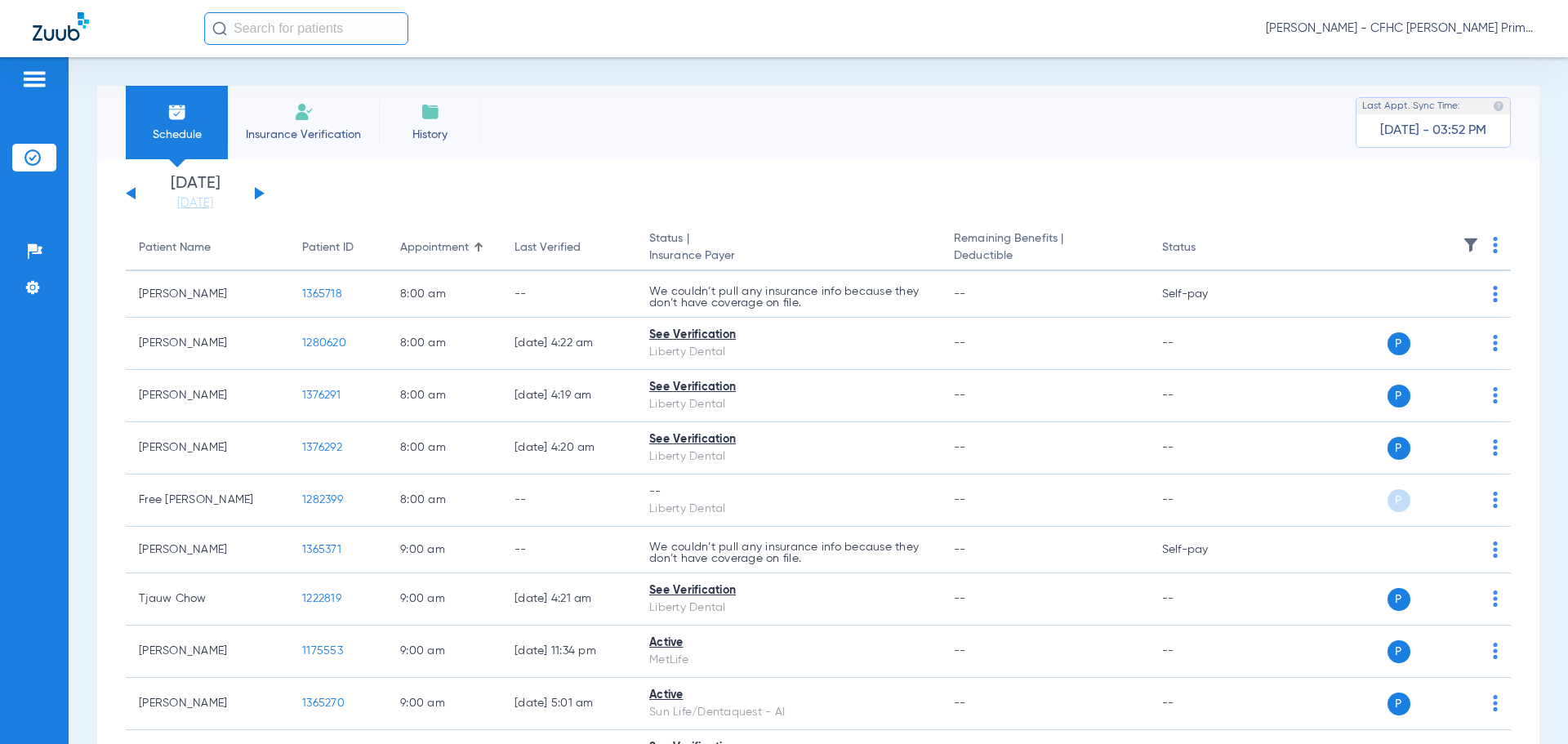
click at [256, 189] on button at bounding box center [259, 193] width 10 height 12
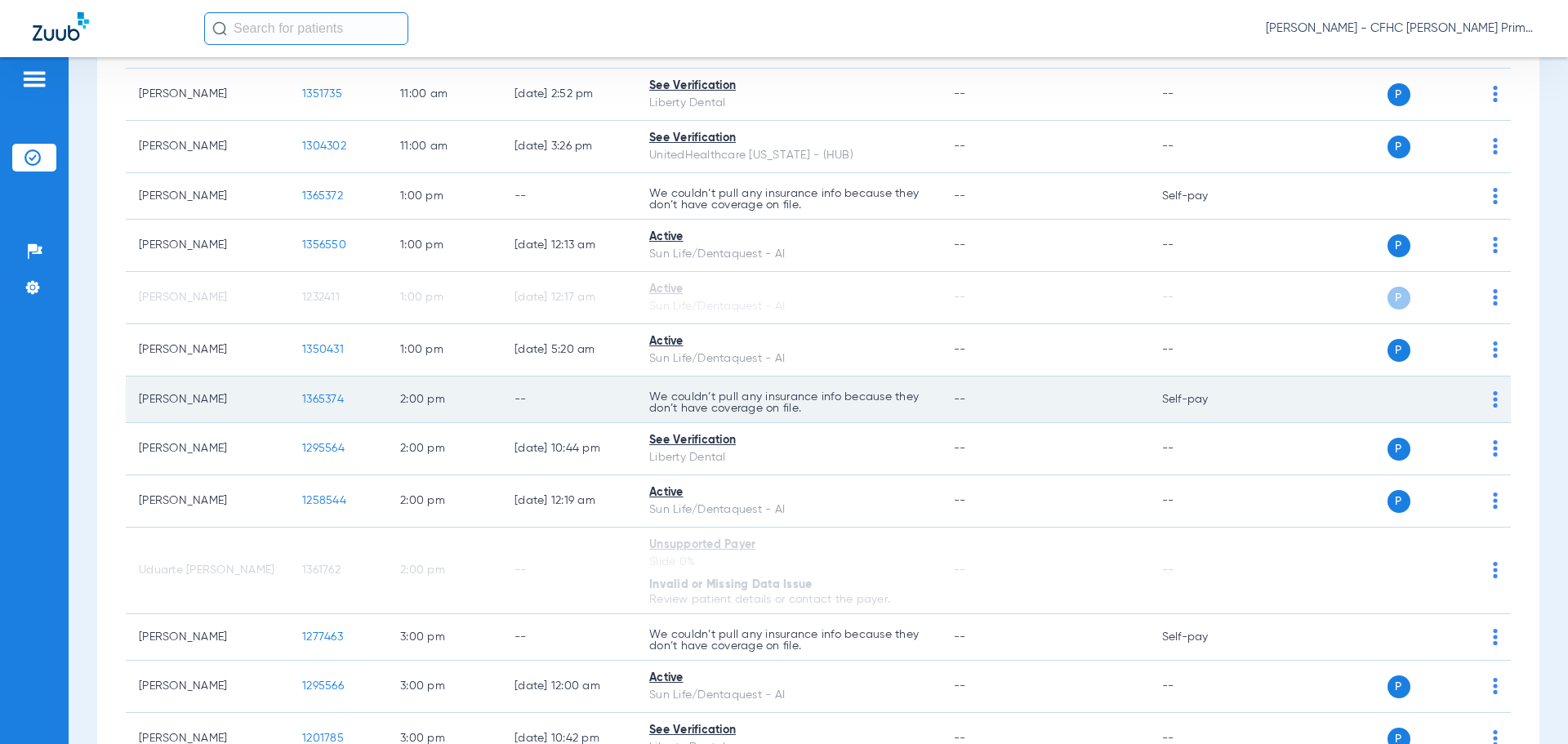
scroll to position [898, 0]
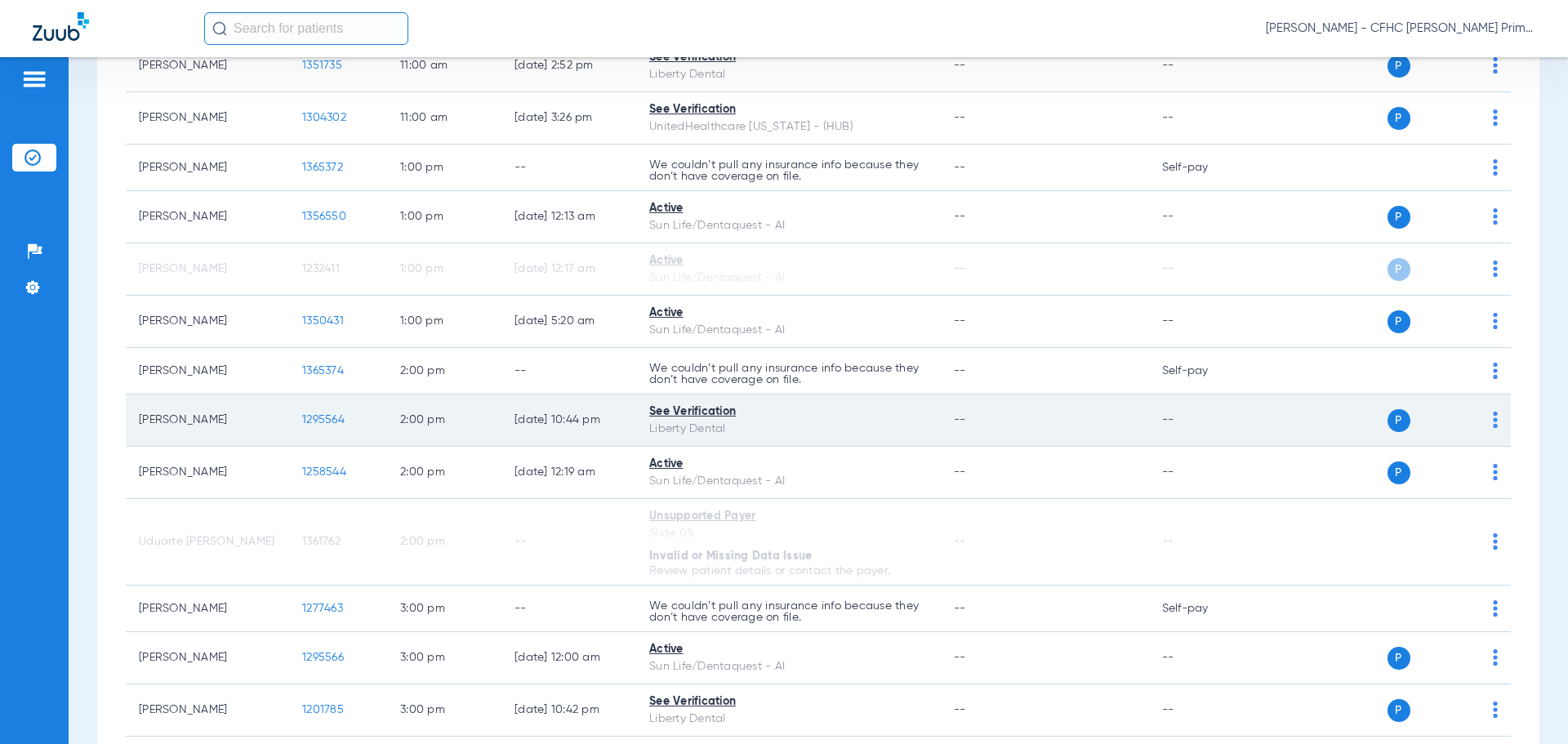
click at [343, 416] on span "1295564" at bounding box center [323, 420] width 43 height 11
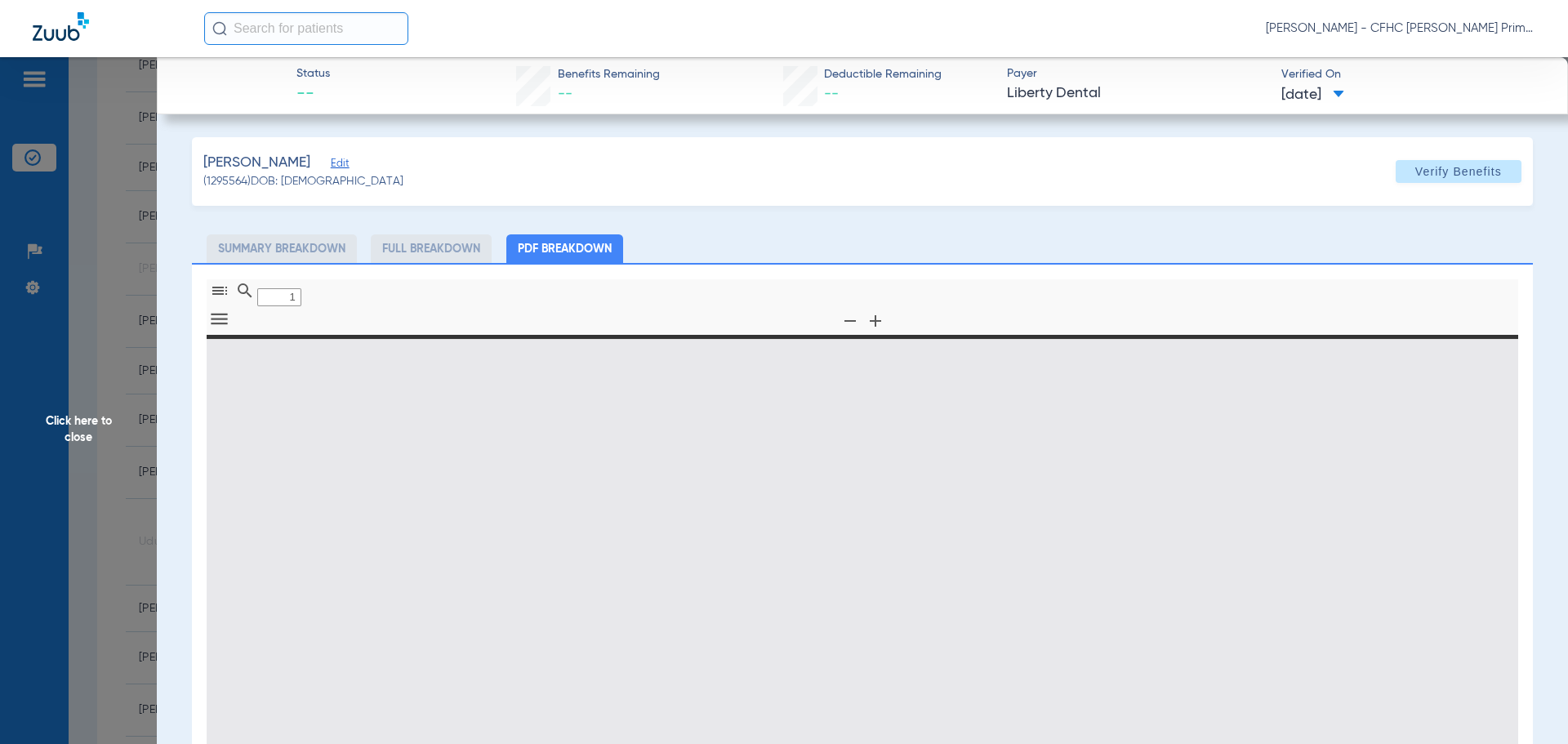
type input "0"
select select "page-width"
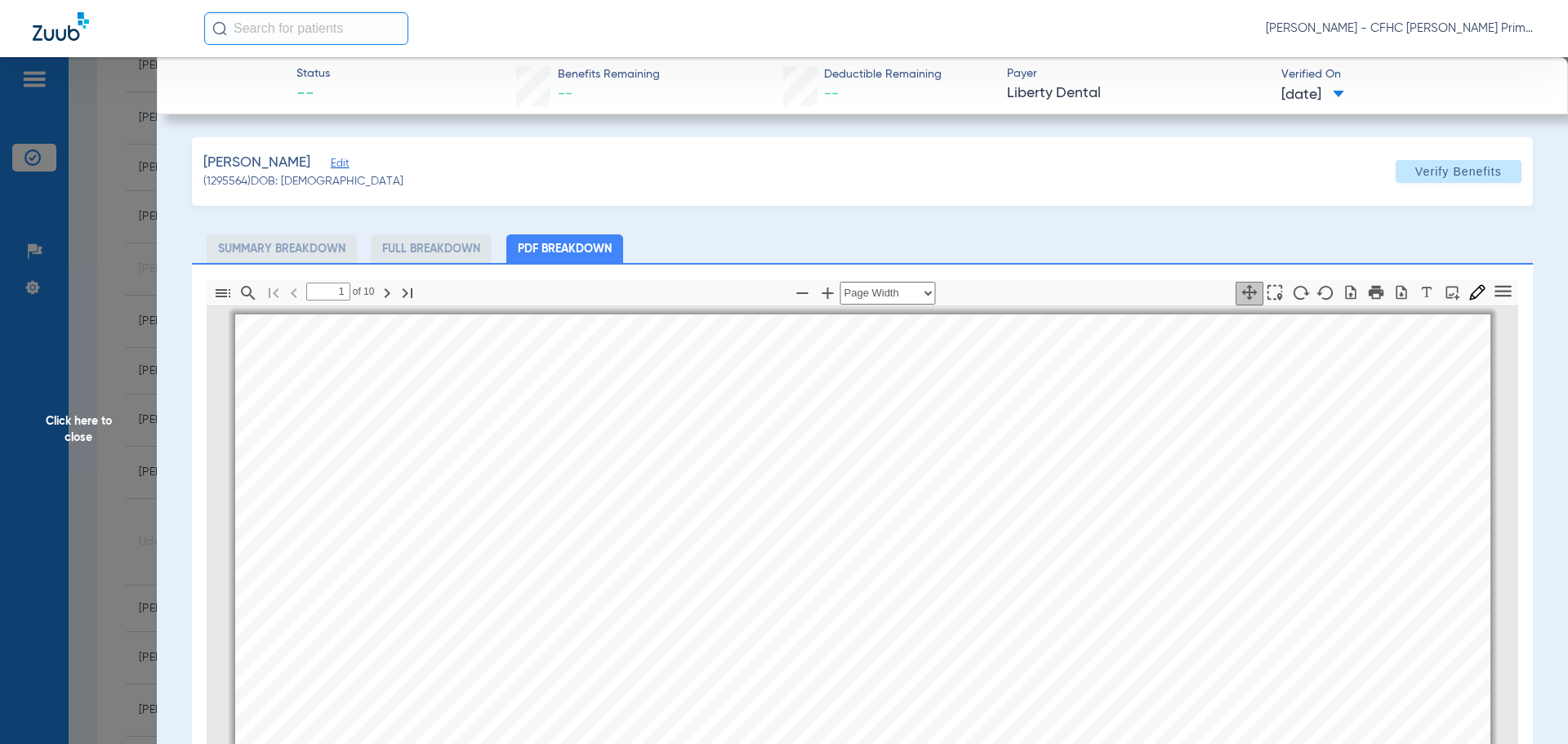
scroll to position [8, 0]
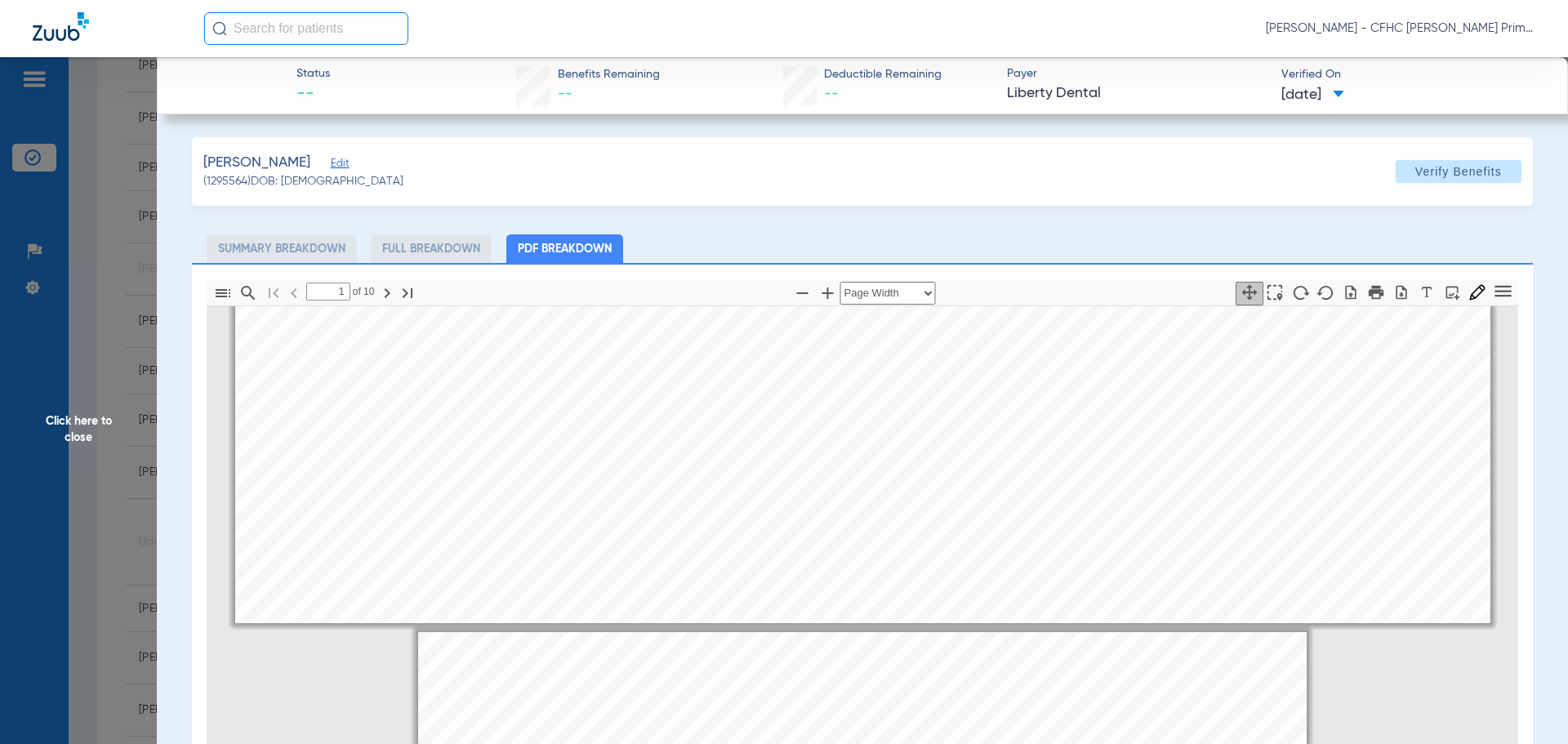
type input "2"
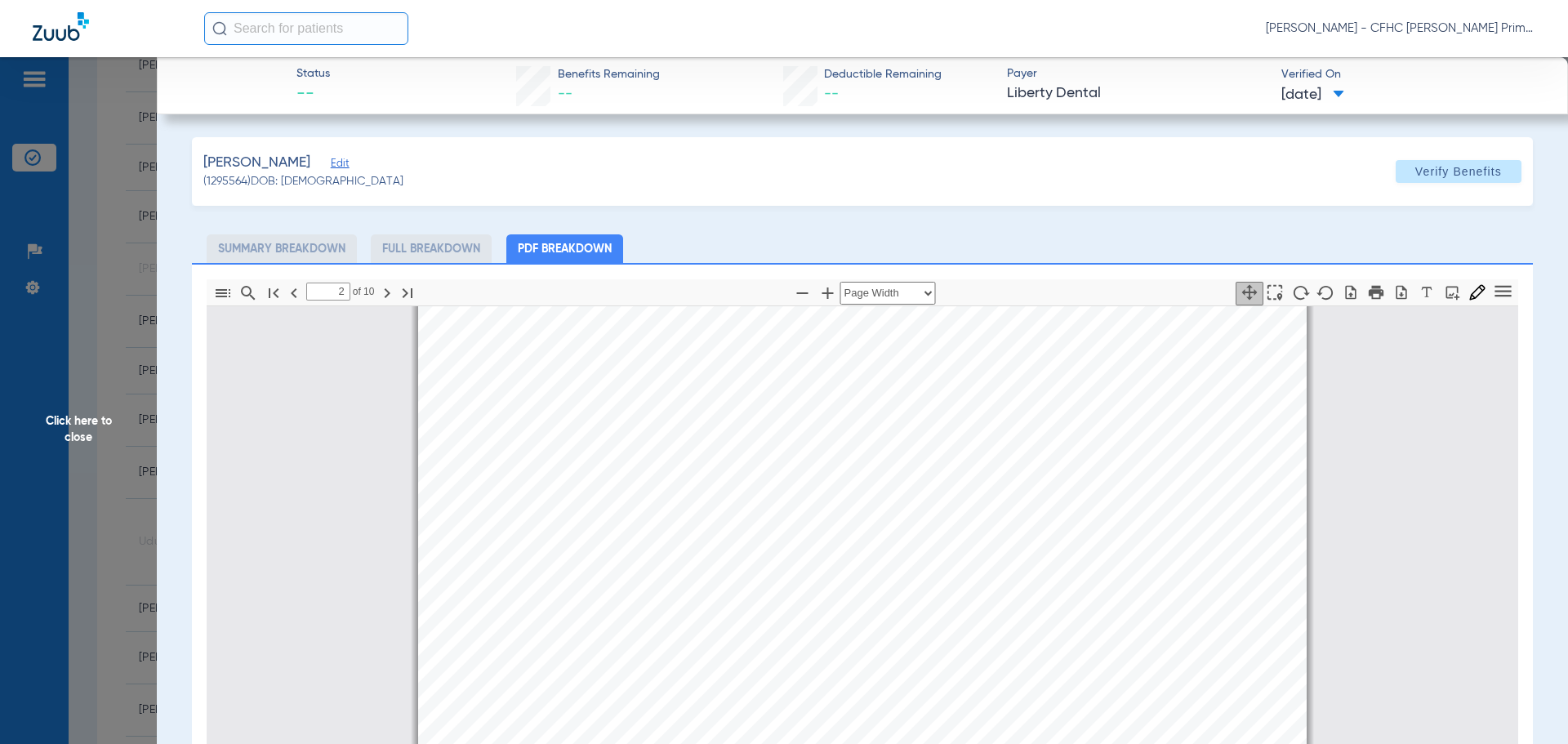
scroll to position [988, 0]
click at [1393, 292] on icon "button" at bounding box center [1401, 292] width 17 height 17
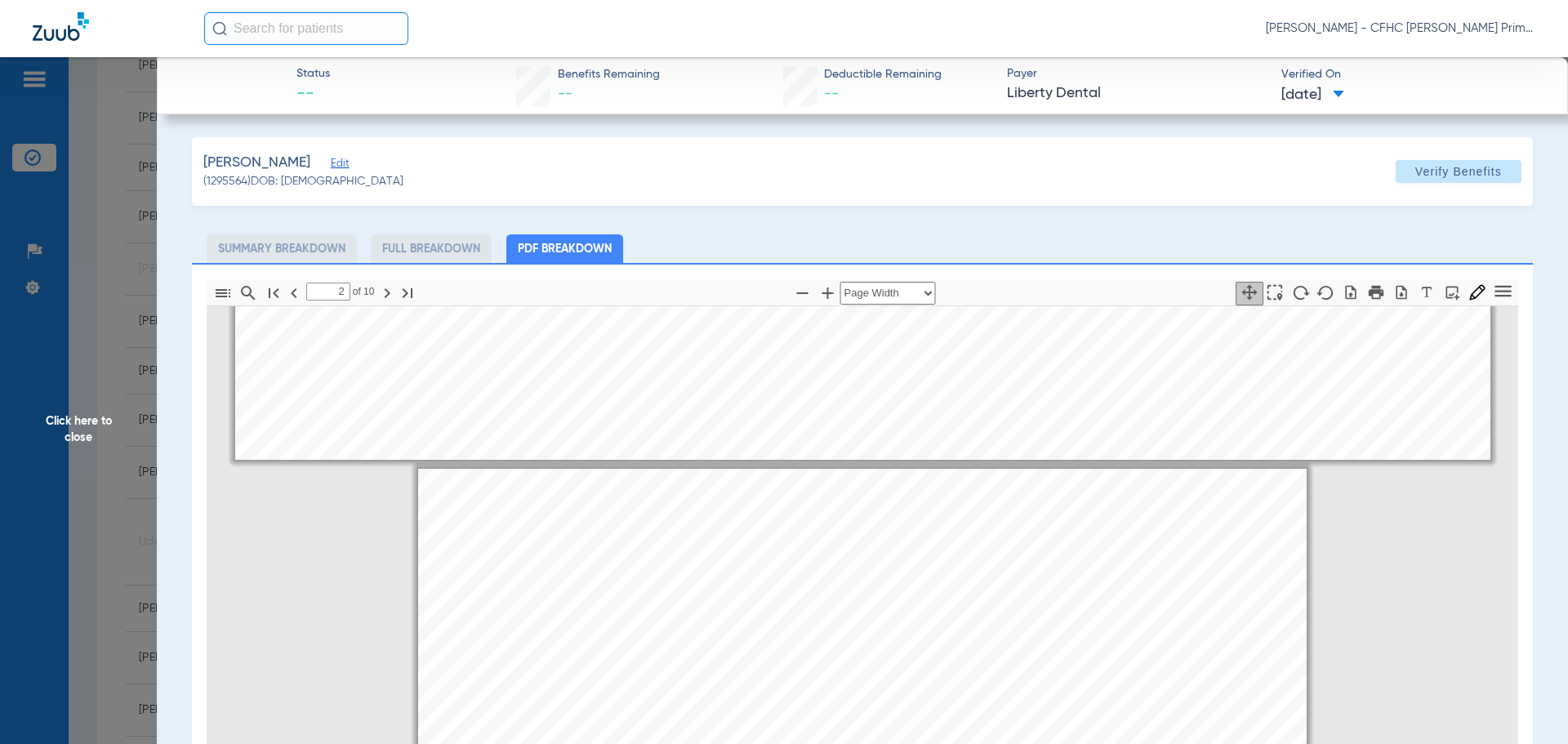
click at [81, 423] on span "Click here to close" at bounding box center [78, 429] width 157 height 744
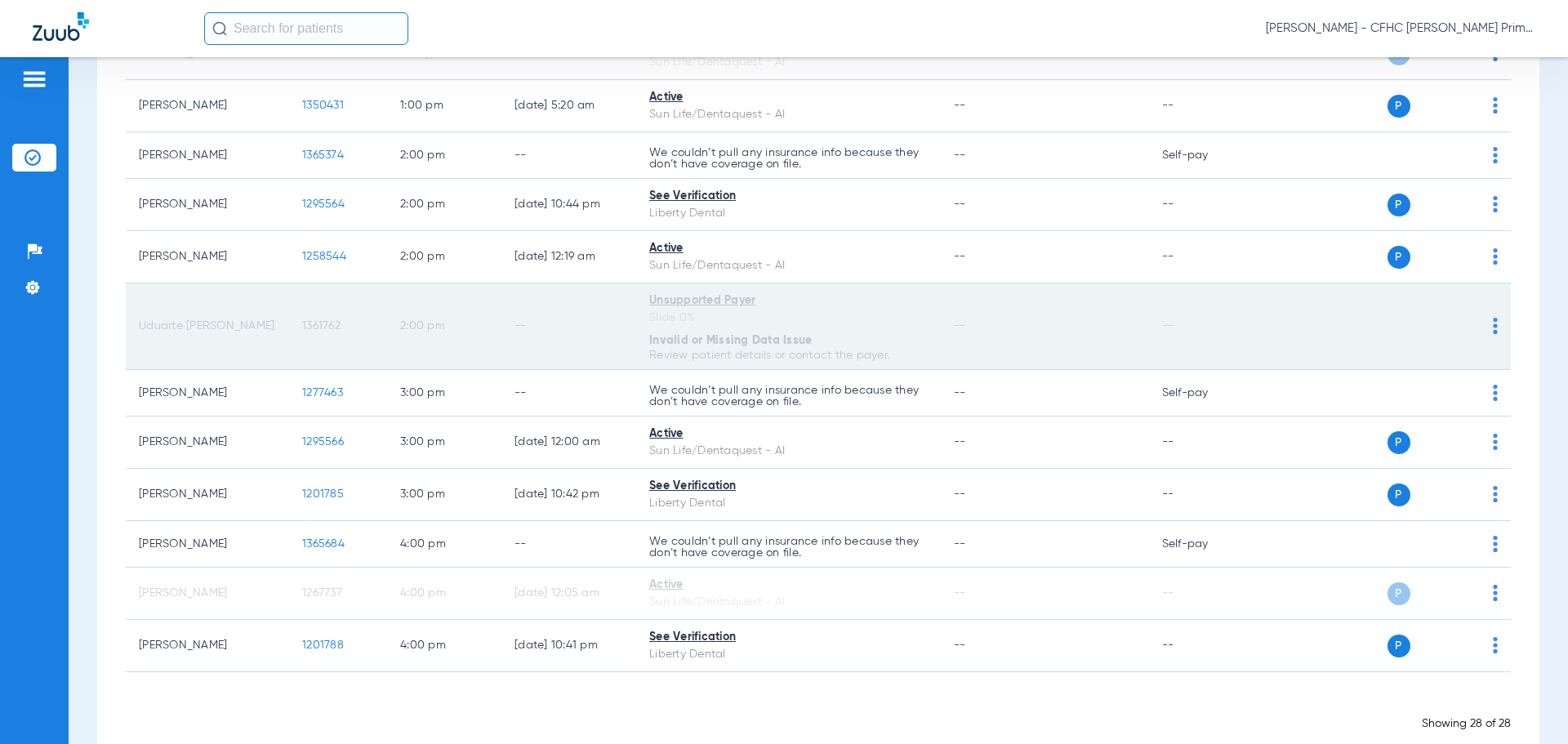
scroll to position [1143, 0]
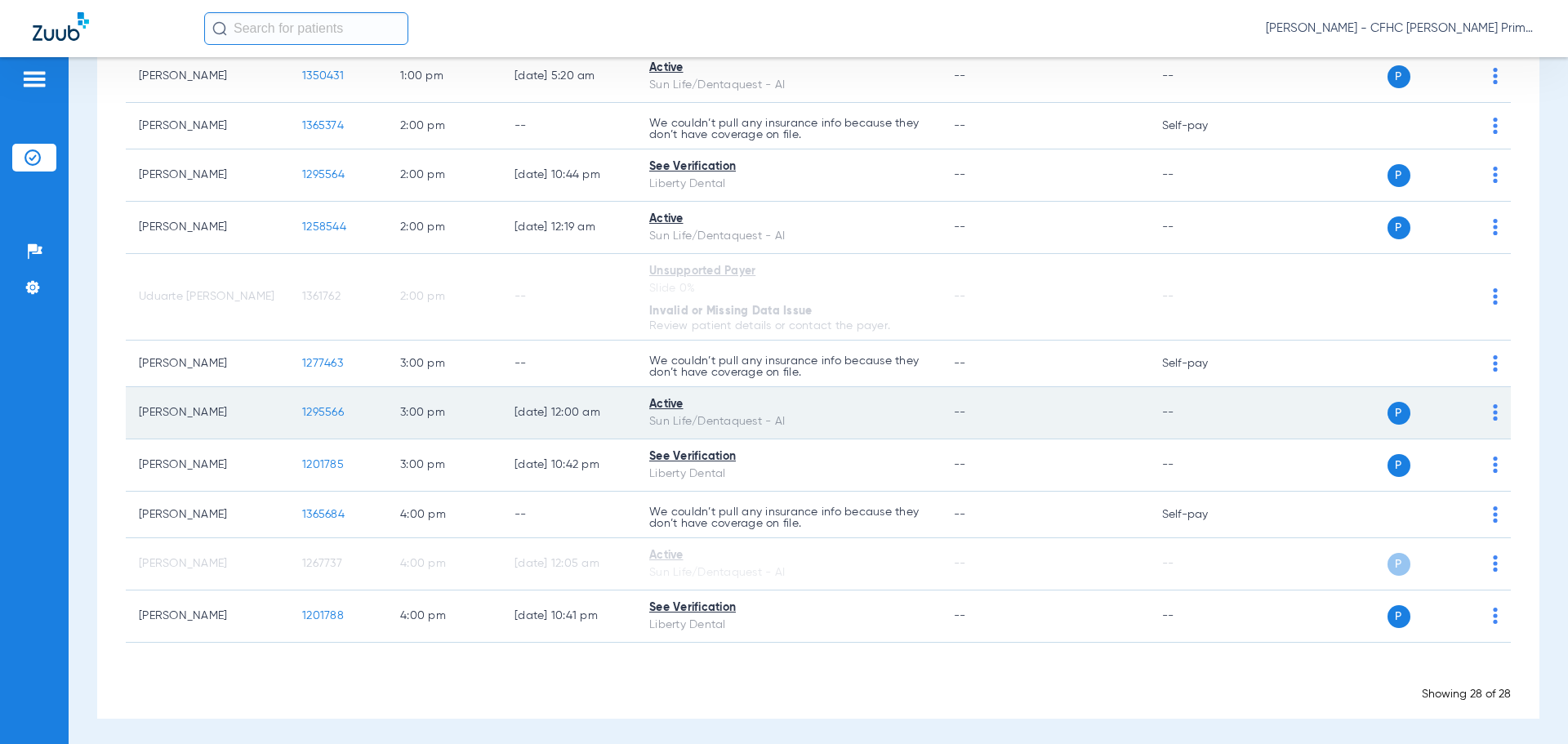
click at [319, 413] on span "1295566" at bounding box center [323, 412] width 42 height 11
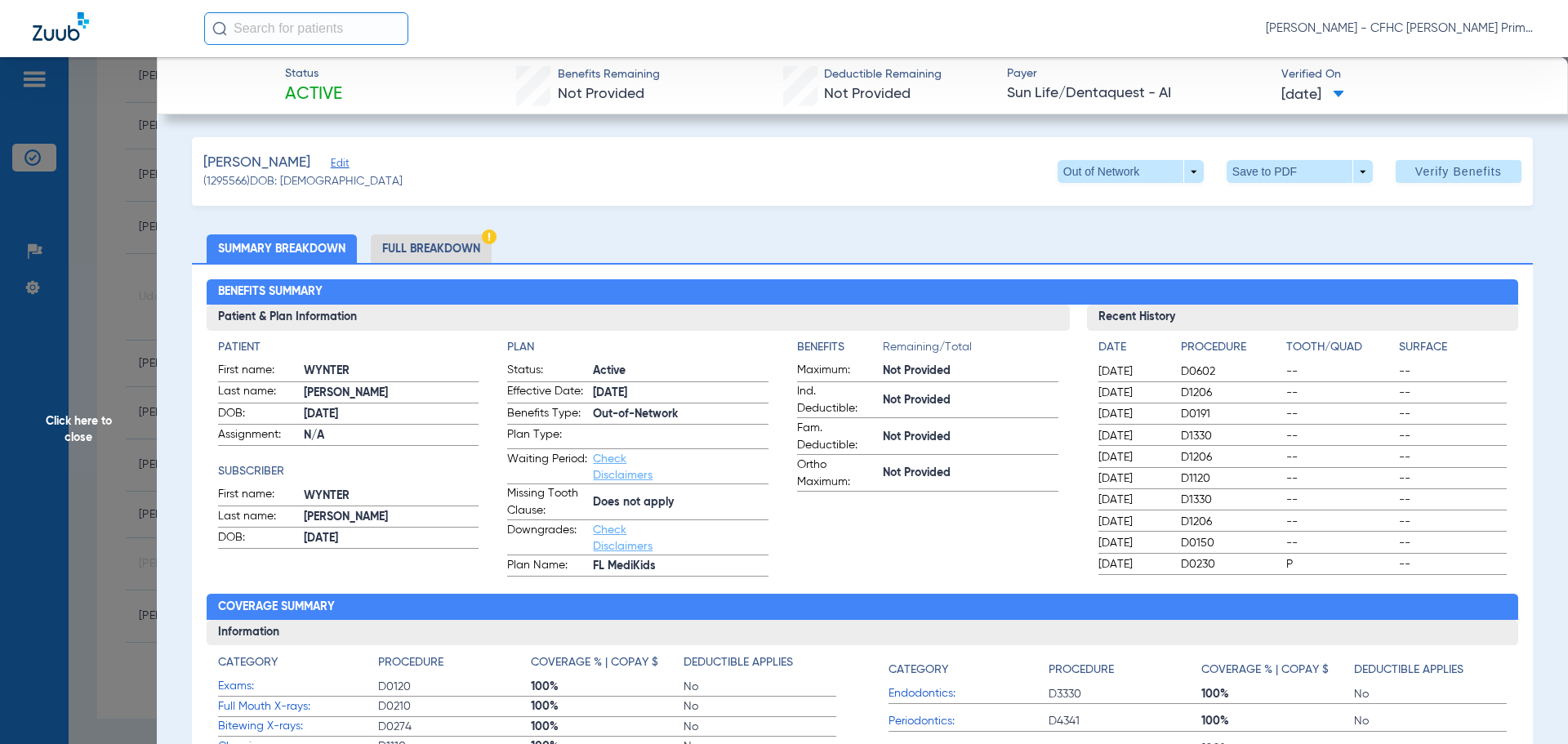
click at [345, 166] on span "Edit" at bounding box center [337, 166] width 15 height 16
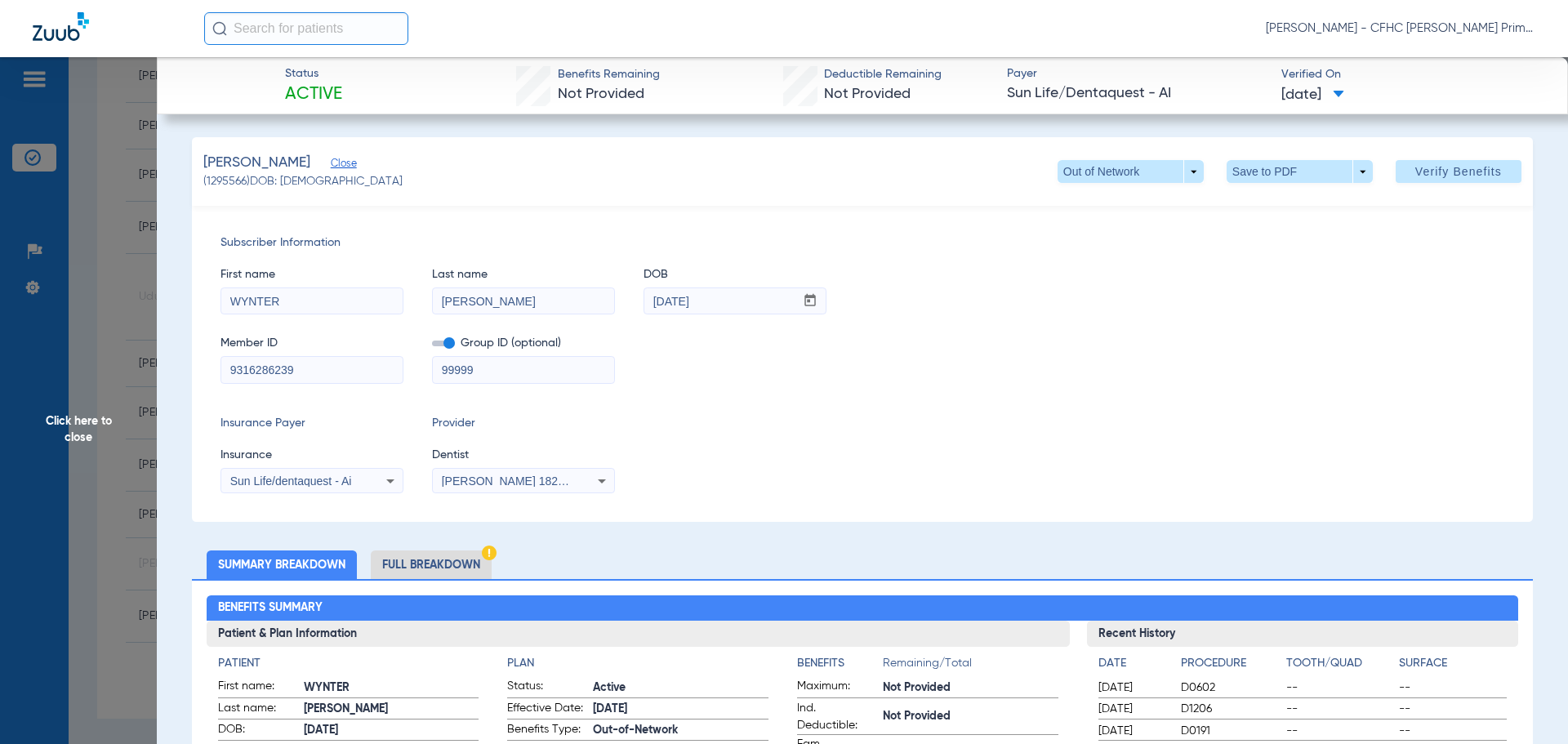
drag, startPoint x: 225, startPoint y: 370, endPoint x: 298, endPoint y: 377, distance: 73.3
click at [298, 377] on input "9316286239" at bounding box center [312, 370] width 181 height 26
click at [96, 420] on span "Click here to close" at bounding box center [78, 429] width 157 height 744
